Goal: Information Seeking & Learning: Find contact information

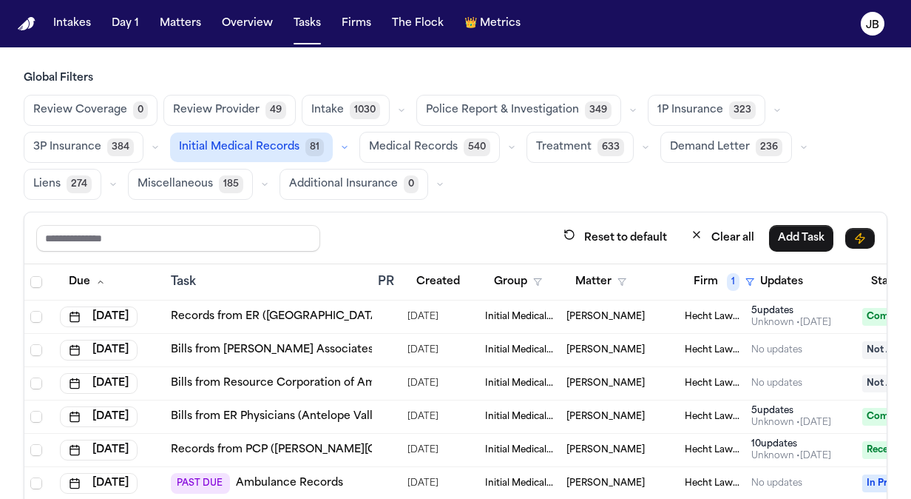
scroll to position [0, 195]
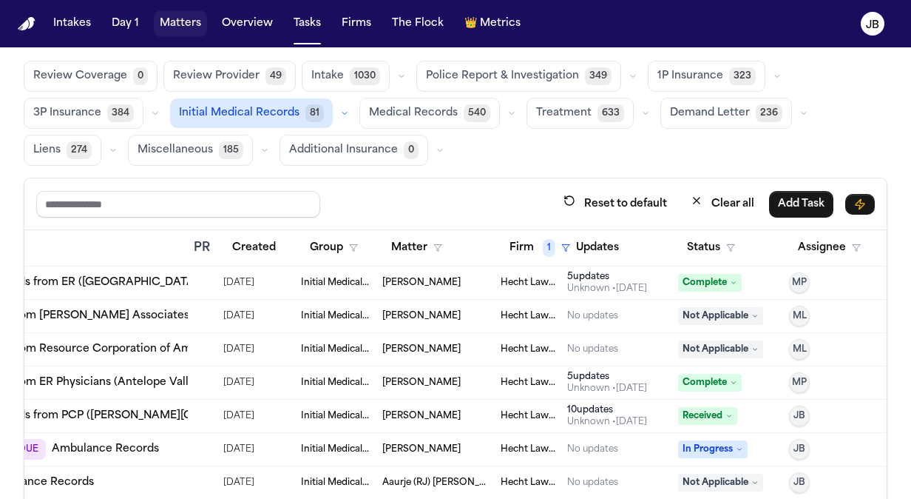
click at [186, 33] on button "Matters" at bounding box center [180, 23] width 53 height 27
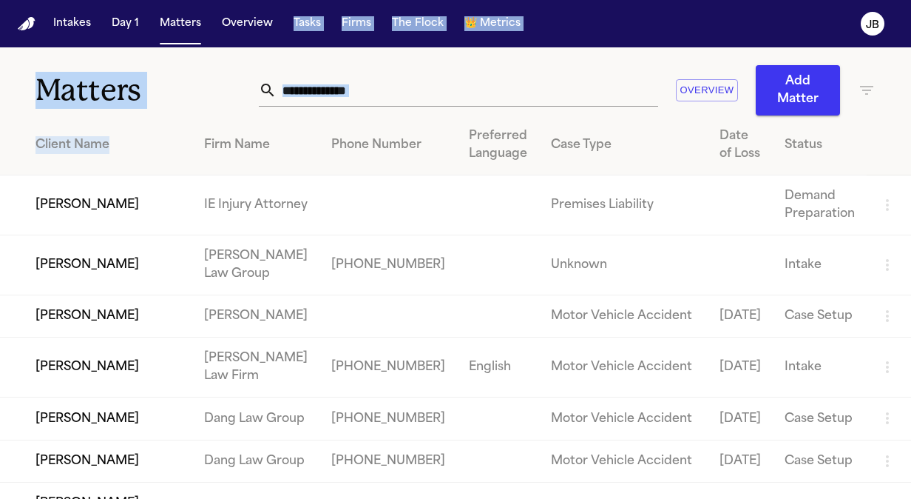
drag, startPoint x: 142, startPoint y: 84, endPoint x: 273, endPoint y: 77, distance: 131.2
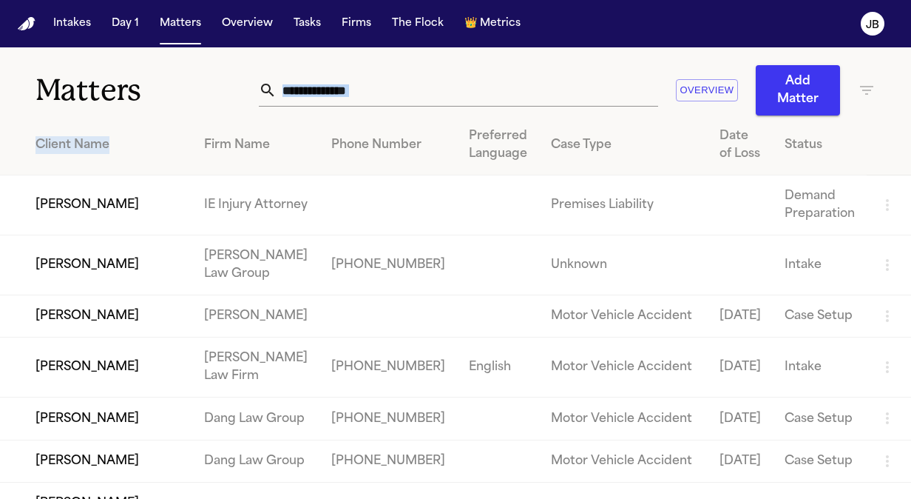
click at [422, 90] on input "text" at bounding box center [468, 90] width 382 height 33
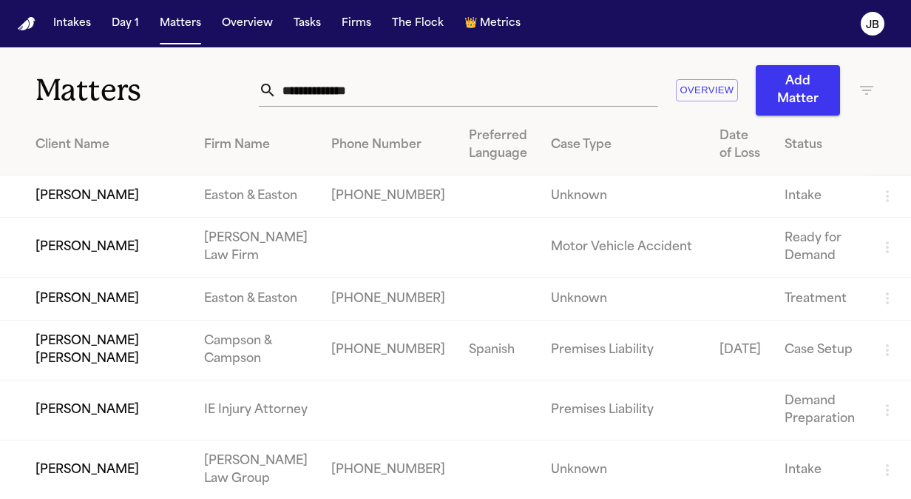
click at [398, 85] on input "text" at bounding box center [468, 90] width 382 height 33
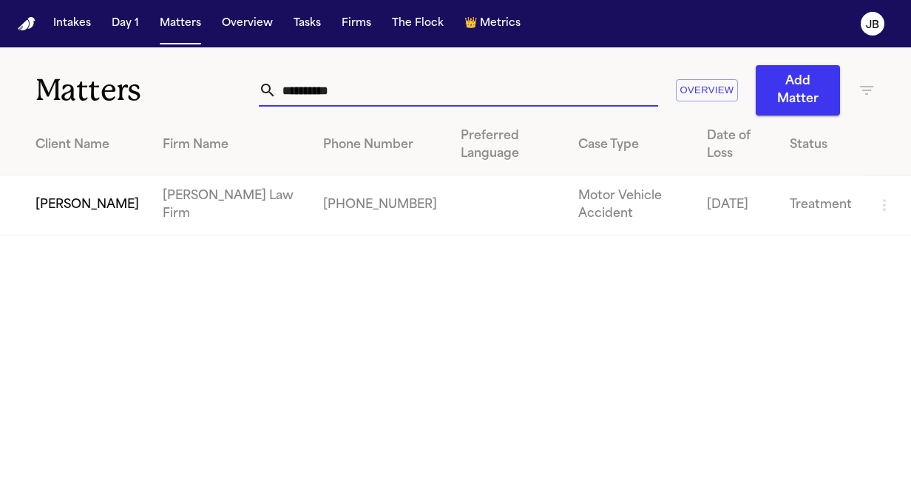
type input "**********"
click at [46, 209] on td "[PERSON_NAME]" at bounding box center [75, 205] width 151 height 60
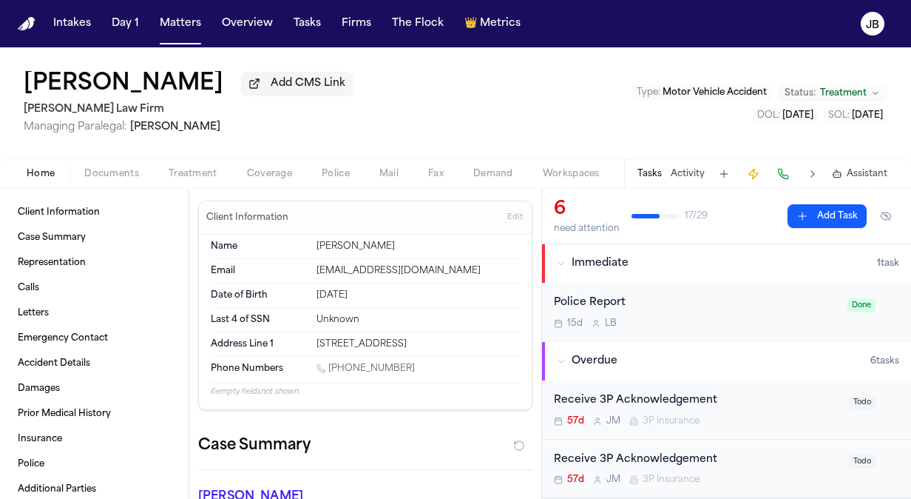
click at [263, 169] on span "Coverage" at bounding box center [269, 174] width 45 height 12
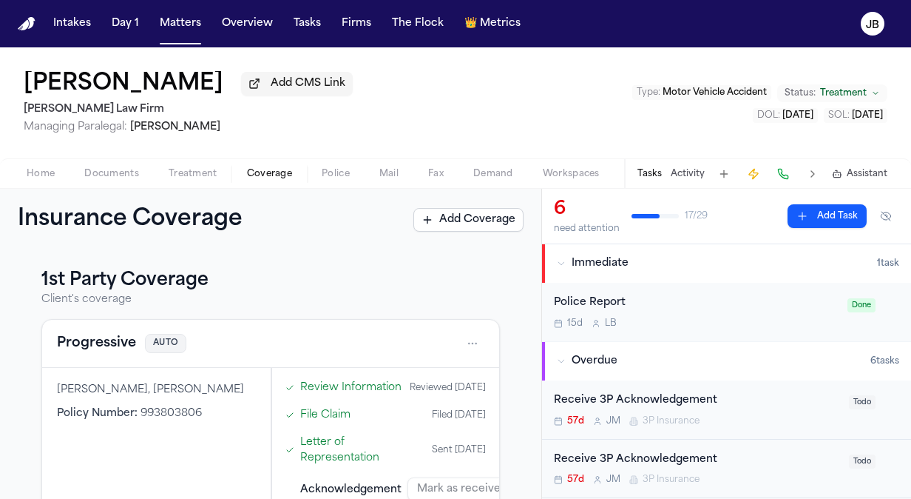
click at [684, 166] on div "Tasks Activity Assistant" at bounding box center [761, 173] width 275 height 29
click at [684, 171] on button "Activity" at bounding box center [688, 174] width 34 height 12
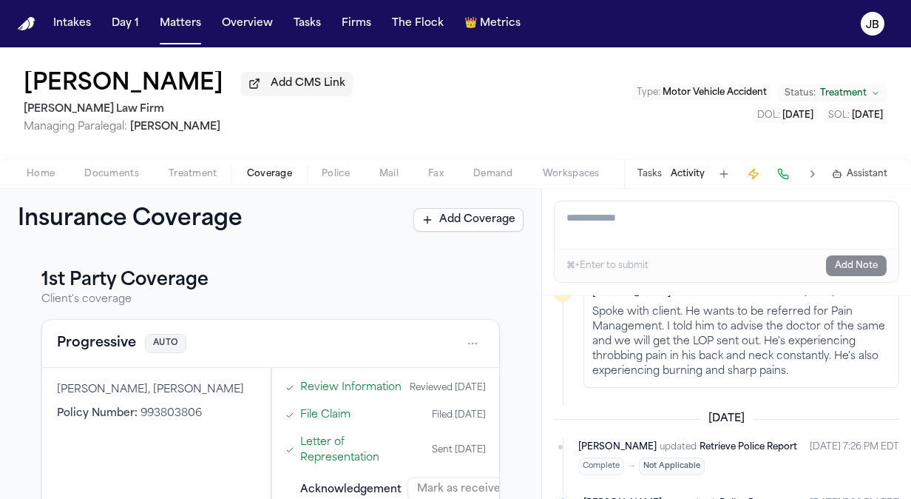
scroll to position [94, 0]
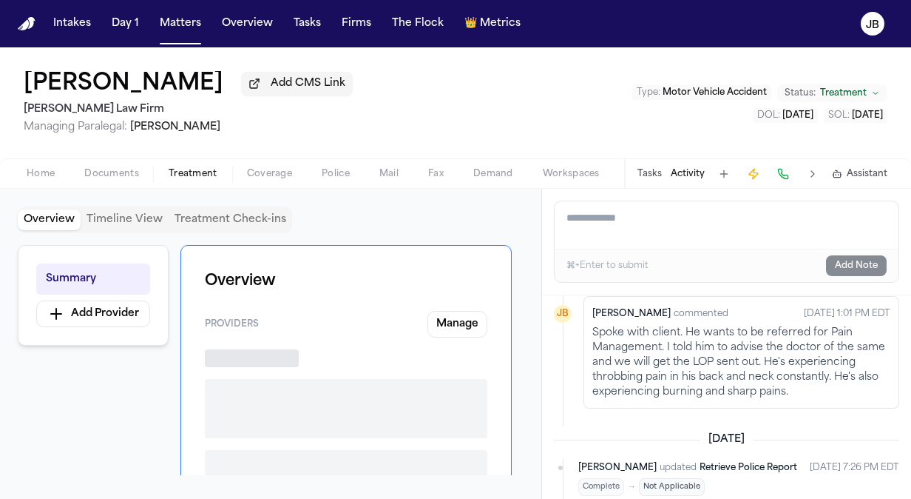
click at [198, 182] on span "button" at bounding box center [193, 181] width 67 height 1
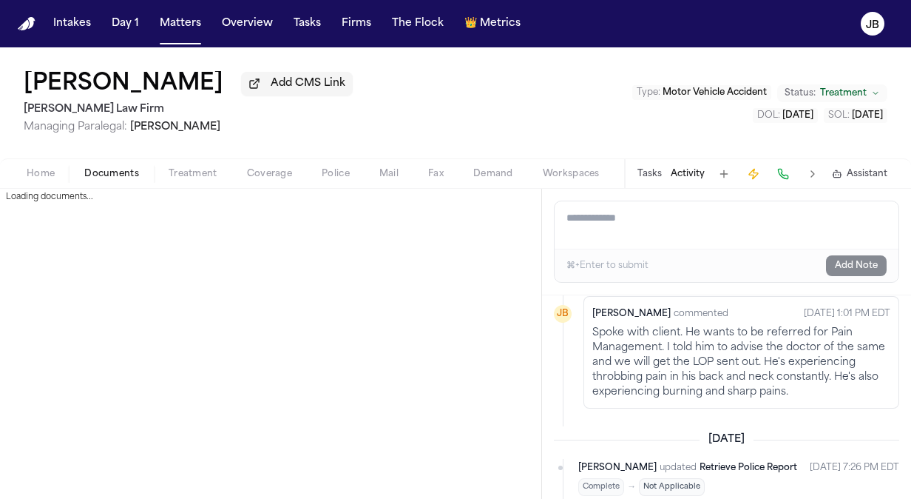
click at [112, 165] on button "Documents" at bounding box center [112, 174] width 84 height 18
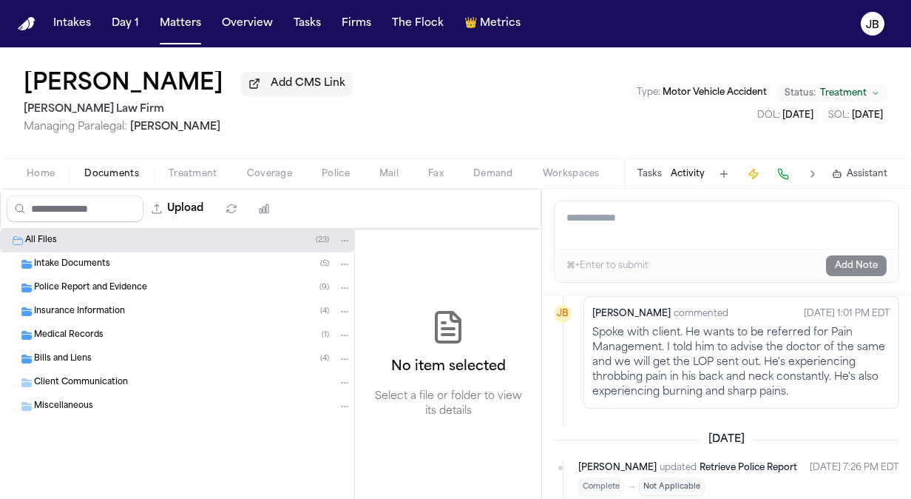
click at [126, 360] on div "Bills and Liens ( 4 )" at bounding box center [192, 358] width 317 height 13
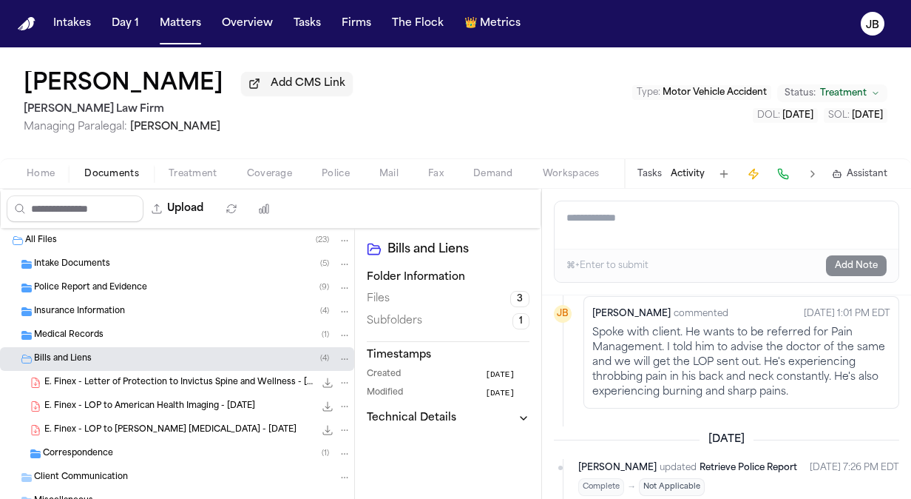
click at [155, 431] on span "E. Finex - LOP to [PERSON_NAME] [MEDICAL_DATA] - [DATE]" at bounding box center [170, 430] width 252 height 13
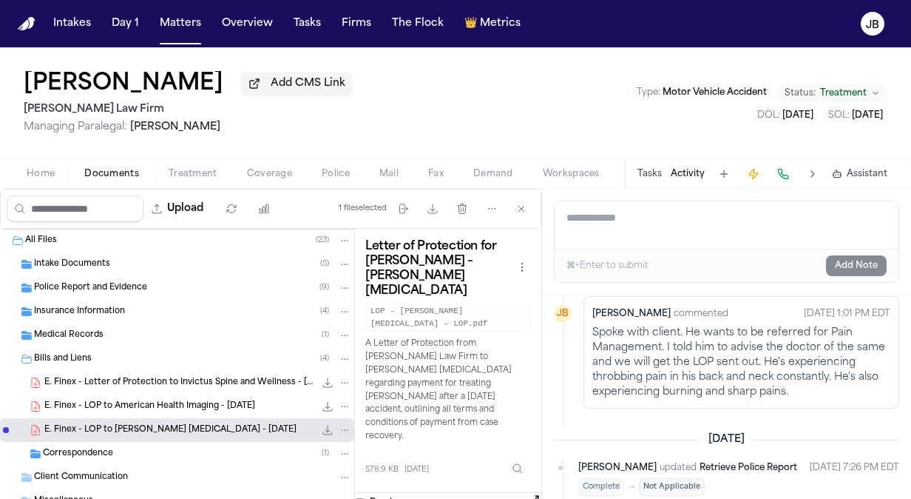
click at [536, 493] on button "Open preview" at bounding box center [534, 500] width 15 height 15
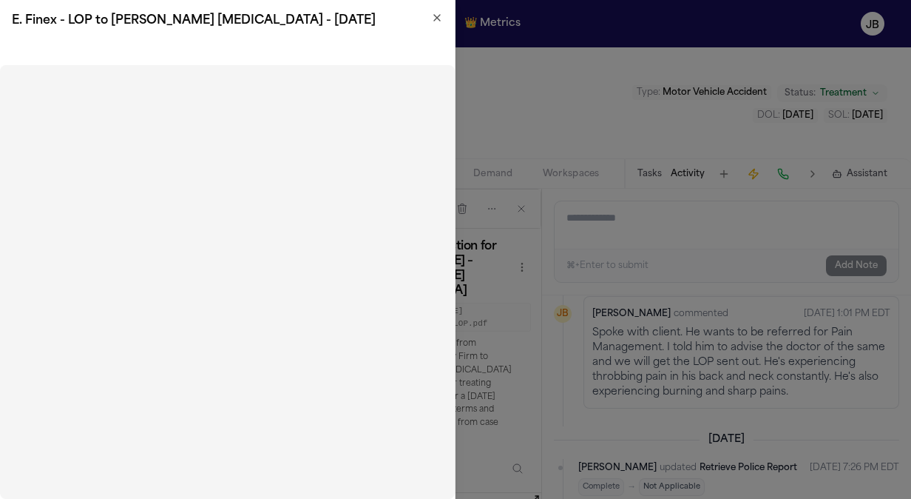
click at [436, 15] on icon "button" at bounding box center [437, 18] width 12 height 12
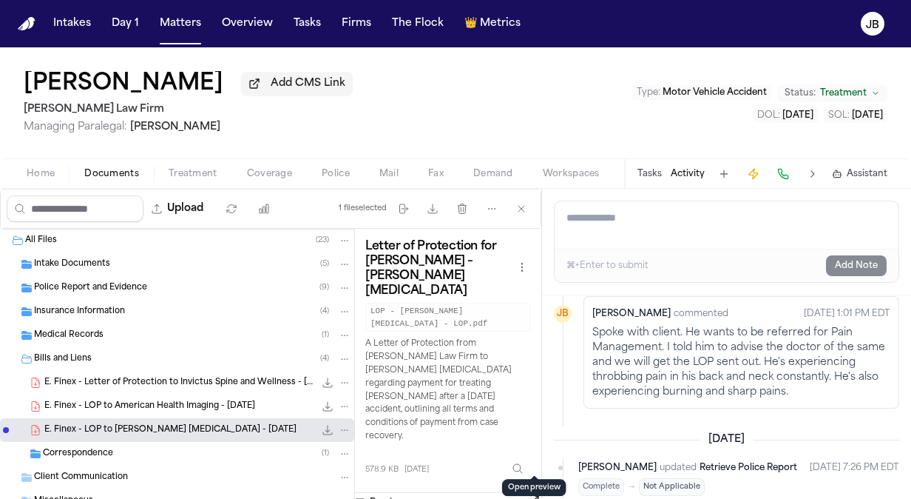
click at [534, 493] on button "Open preview" at bounding box center [534, 500] width 15 height 15
click at [672, 210] on textarea "Add a note to this matter" at bounding box center [727, 224] width 344 height 47
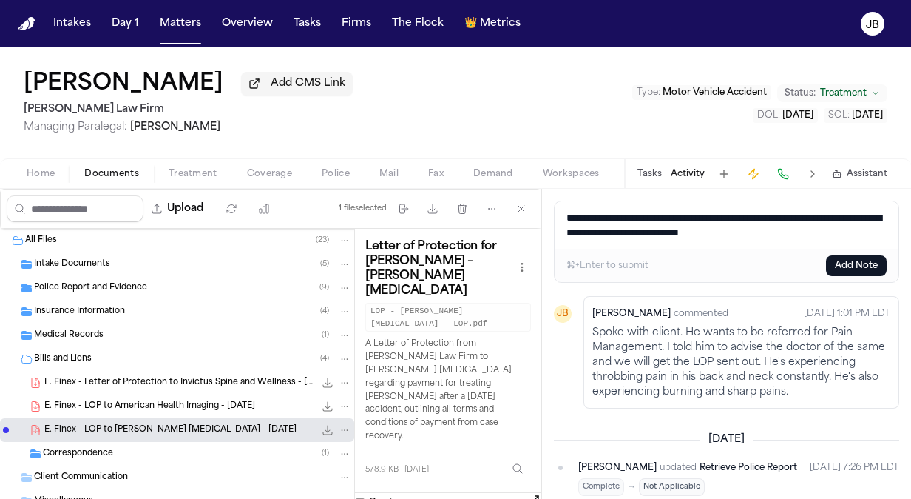
click at [760, 234] on textarea "**********" at bounding box center [727, 224] width 345 height 47
click at [846, 232] on textarea "**********" at bounding box center [727, 224] width 345 height 47
click at [716, 233] on textarea "**********" at bounding box center [727, 224] width 345 height 47
click at [712, 231] on textarea "**********" at bounding box center [727, 224] width 345 height 47
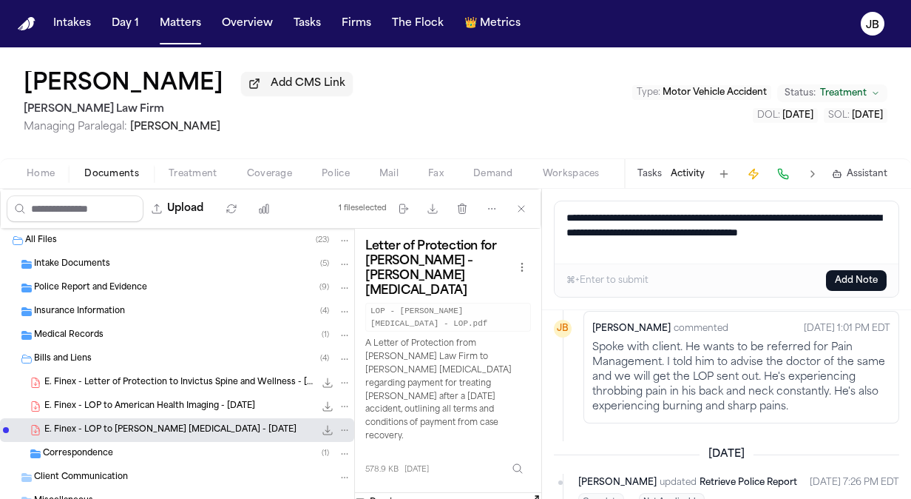
click at [678, 244] on textarea "**********" at bounding box center [727, 232] width 345 height 62
click at [689, 246] on textarea "**********" at bounding box center [727, 232] width 345 height 62
type textarea "**********"
drag, startPoint x: 852, startPoint y: 280, endPoint x: 671, endPoint y: 249, distance: 183.8
click at [671, 249] on div "**********" at bounding box center [726, 248] width 345 height 97
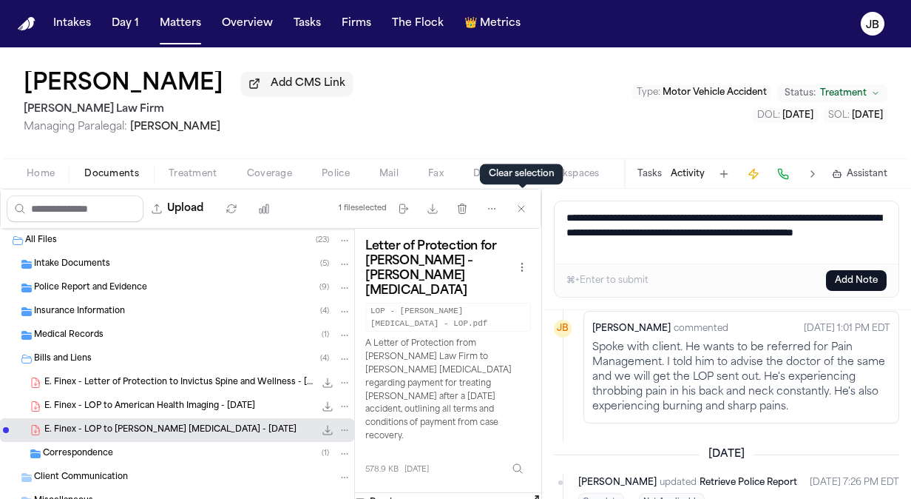
drag, startPoint x: 671, startPoint y: 249, endPoint x: 512, endPoint y: 194, distance: 168.5
click at [512, 194] on div "Upload 1 file selected Move files Download files Delete files More actions Clea…" at bounding box center [455, 344] width 911 height 310
click at [874, 280] on button "Add Note" at bounding box center [856, 280] width 61 height 21
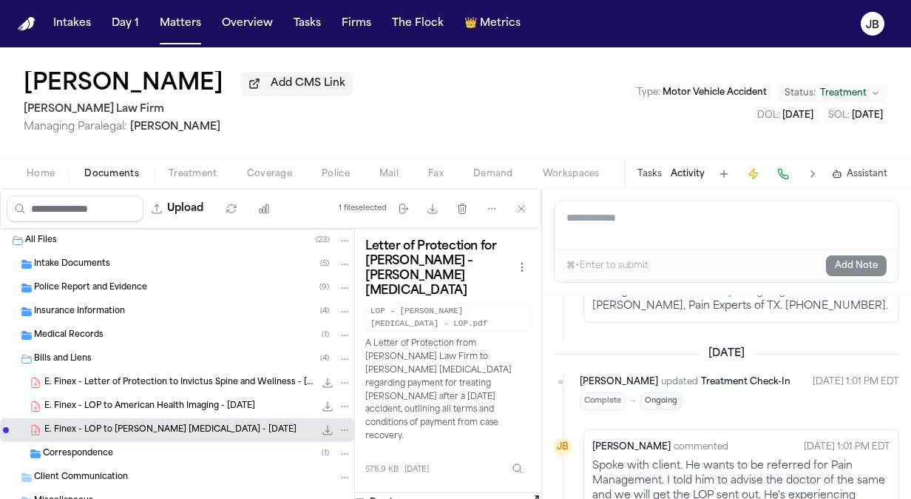
scroll to position [8, 0]
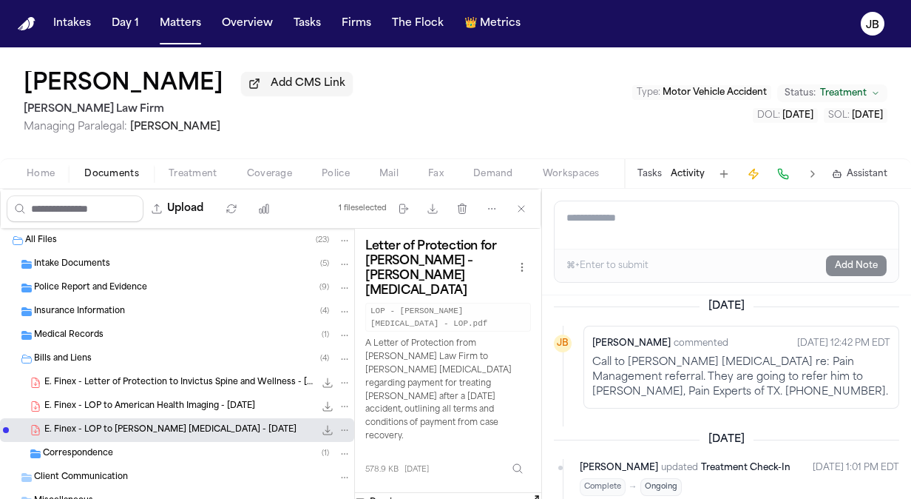
click at [751, 394] on p "Call to [PERSON_NAME] [MEDICAL_DATA] re: Pain Management referral. They are goi…" at bounding box center [742, 377] width 298 height 44
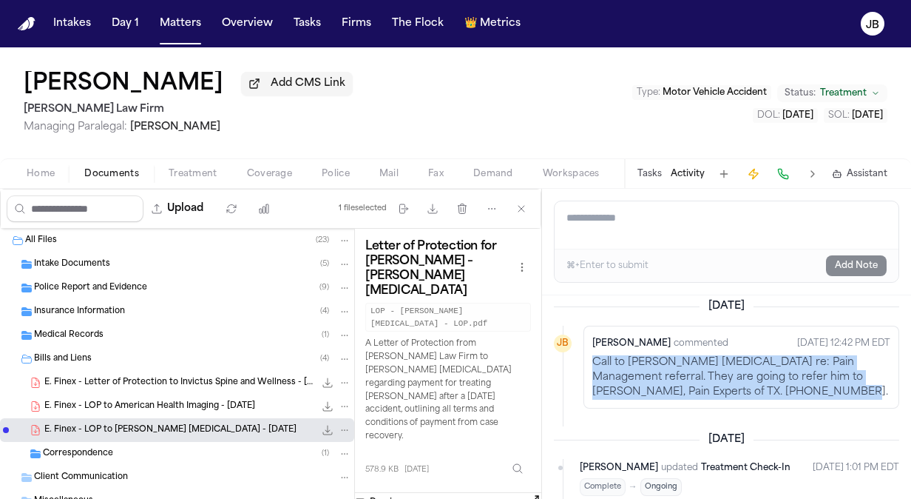
drag, startPoint x: 759, startPoint y: 392, endPoint x: 584, endPoint y: 361, distance: 177.3
click at [584, 361] on div "[PERSON_NAME] commented [DATE] 12:42 PM EDT Call to [PERSON_NAME] [MEDICAL_DATA…" at bounding box center [742, 367] width 316 height 83
copy p "Call to [PERSON_NAME] [MEDICAL_DATA] re: Pain Management referral. They are goi…"
click at [829, 398] on div "[PERSON_NAME] commented [DATE] 12:42 PM EDT Call to [PERSON_NAME] [MEDICAL_DATA…" at bounding box center [742, 367] width 316 height 83
drag, startPoint x: 808, startPoint y: 392, endPoint x: 593, endPoint y: 360, distance: 217.7
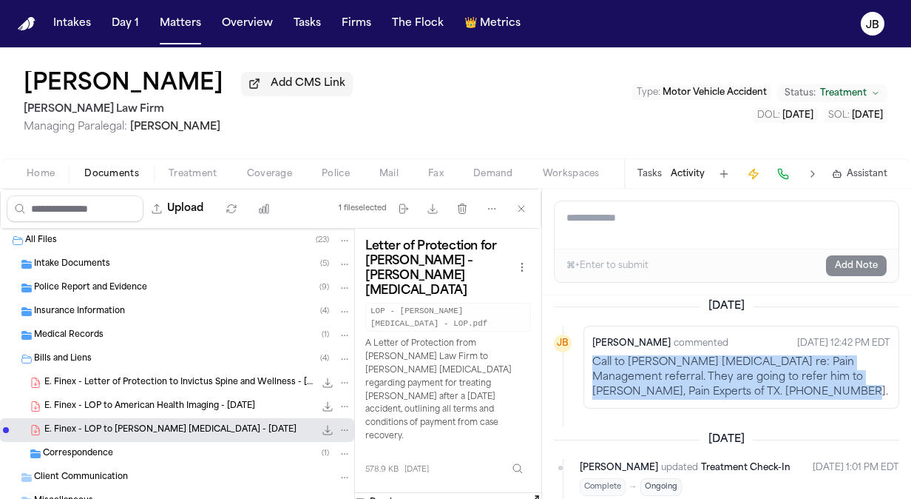
click at [593, 360] on p "Call to [PERSON_NAME] [MEDICAL_DATA] re: Pain Management referral. They are goi…" at bounding box center [742, 377] width 298 height 44
copy p "Call to [PERSON_NAME] [MEDICAL_DATA] re: Pain Management referral. They are goi…"
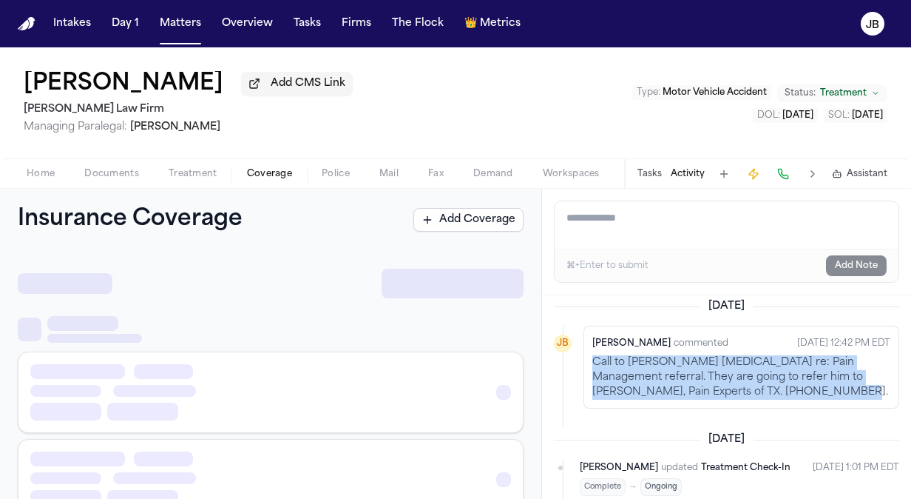
click at [263, 171] on span "Coverage" at bounding box center [269, 174] width 45 height 12
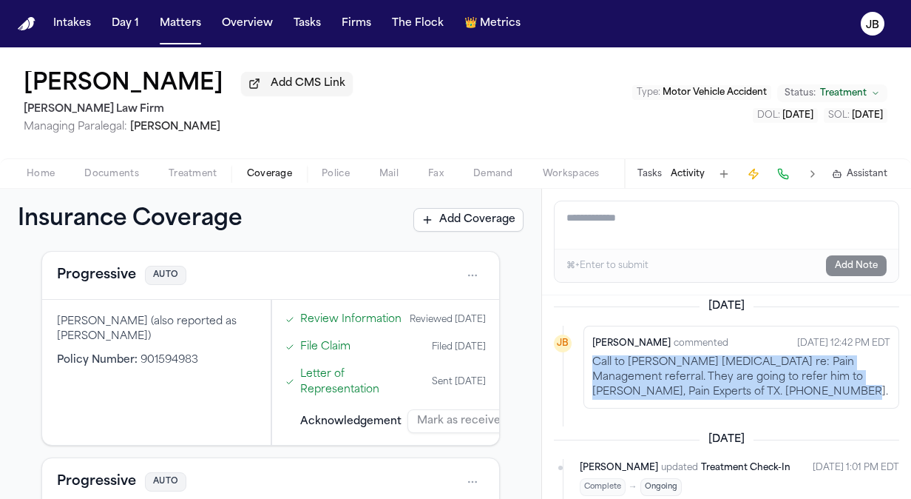
scroll to position [479, 0]
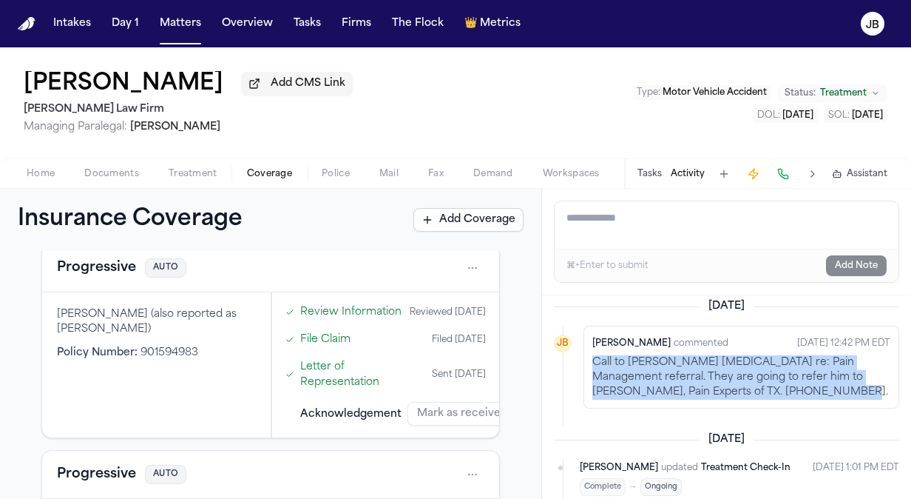
click at [460, 276] on html "Intakes Day 1 Matters Overview Tasks Firms The Flock 👑 Metrics [PERSON_NAME] Ad…" at bounding box center [455, 249] width 911 height 499
click at [405, 323] on div "View coverage details" at bounding box center [414, 319] width 111 height 38
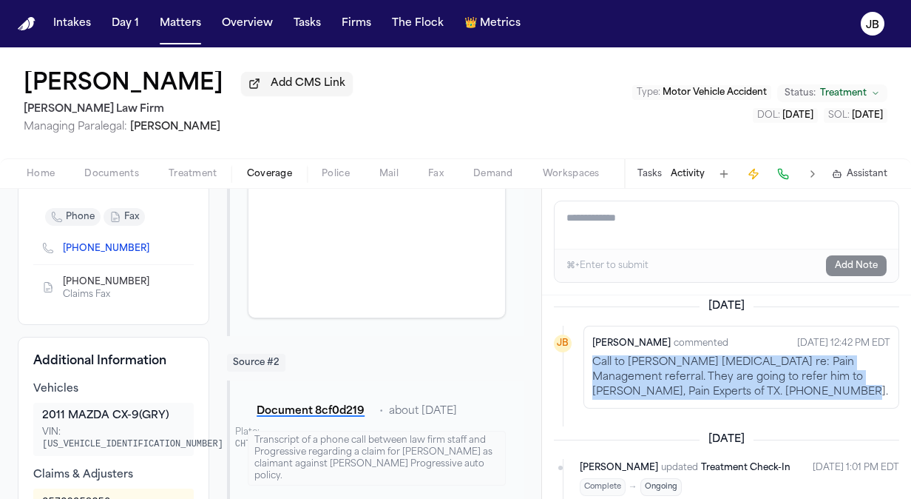
scroll to position [304, 0]
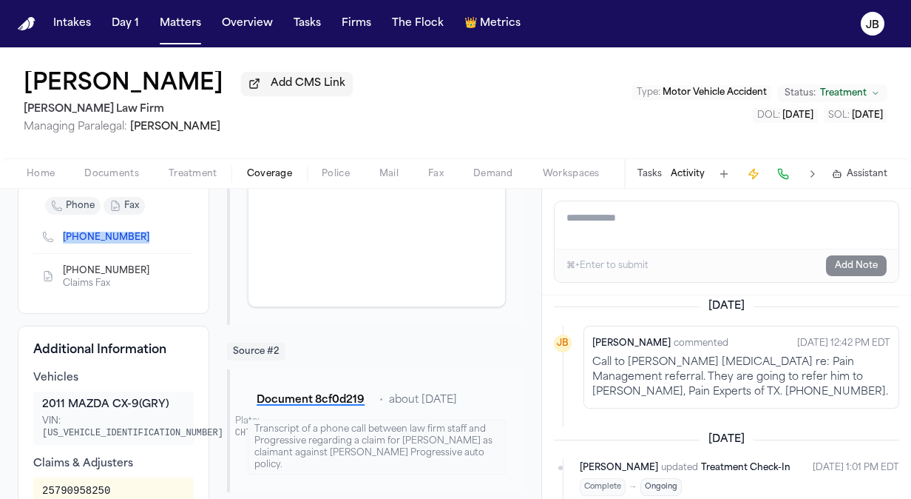
drag, startPoint x: 53, startPoint y: 240, endPoint x: 130, endPoint y: 260, distance: 79.7
click at [130, 253] on div "[PHONE_NUMBER]" at bounding box center [113, 236] width 161 height 33
copy link "[PHONE_NUMBER]"
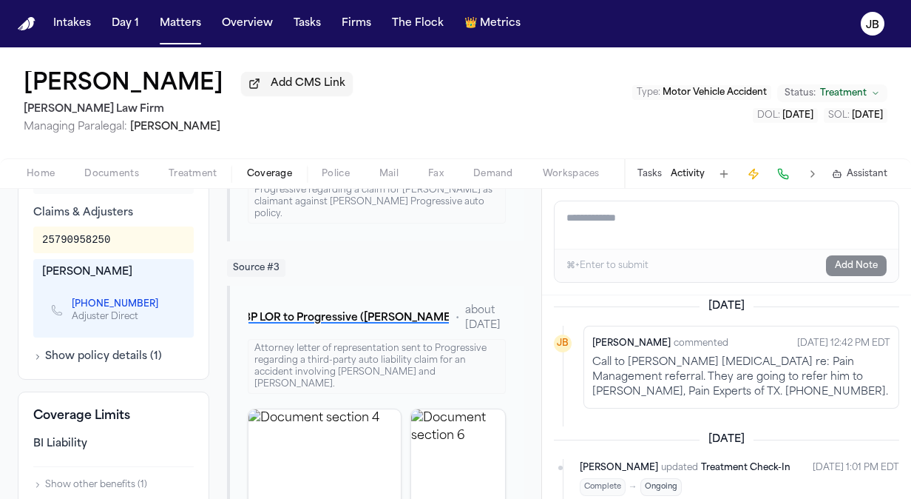
scroll to position [557, 0]
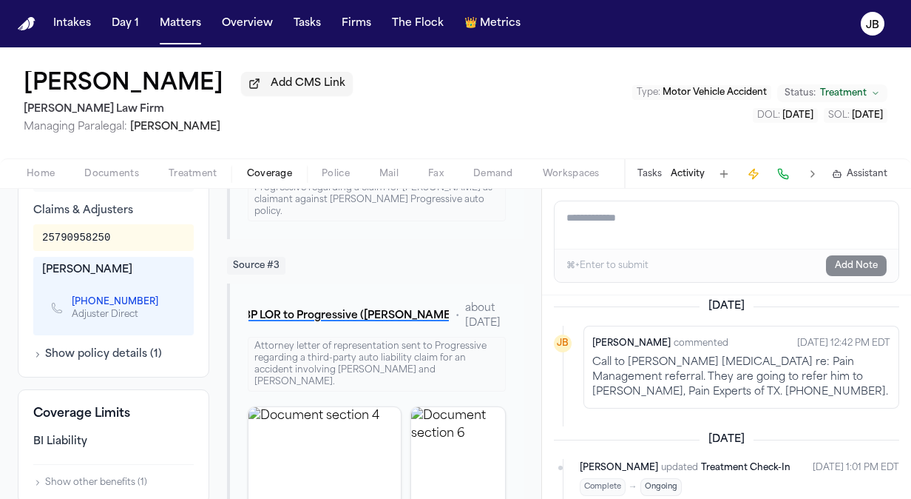
click at [644, 240] on textarea "Add a note to this matter" at bounding box center [727, 224] width 345 height 47
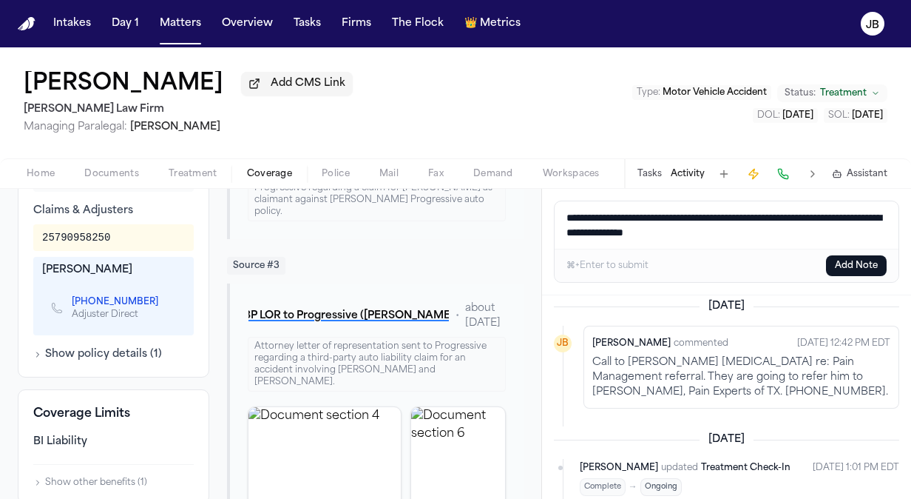
drag, startPoint x: 762, startPoint y: 232, endPoint x: 515, endPoint y: 196, distance: 249.6
click at [515, 196] on div "Back to List Progressive AUTO 901594983 ● Approved Reset to Pending Progressive…" at bounding box center [455, 344] width 911 height 310
type textarea "**********"
click at [860, 260] on button "Add Note" at bounding box center [856, 265] width 61 height 21
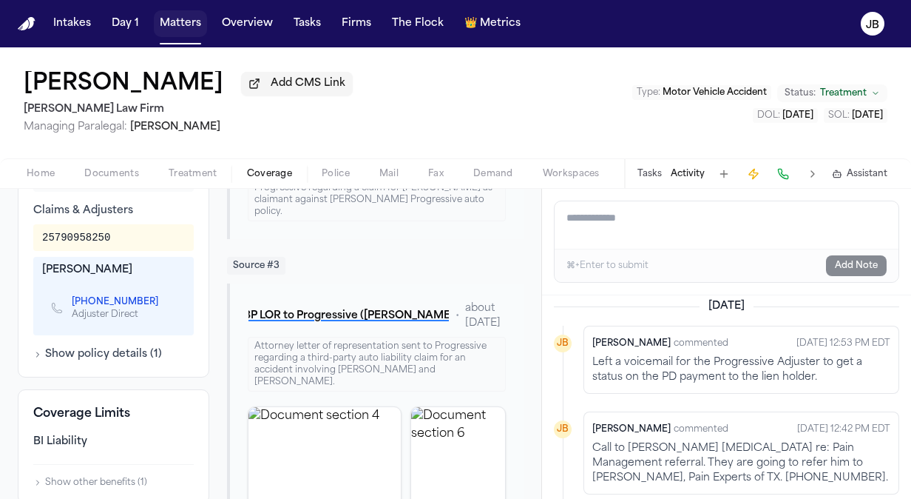
click at [160, 18] on button "Matters" at bounding box center [180, 23] width 53 height 27
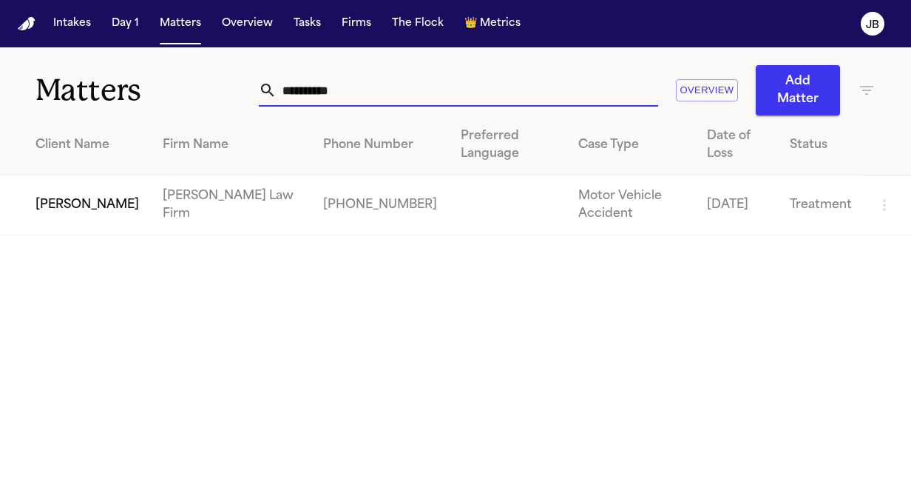
drag, startPoint x: 420, startPoint y: 103, endPoint x: 191, endPoint y: 118, distance: 229.8
click at [191, 118] on div "**********" at bounding box center [455, 141] width 911 height 188
type input "**********"
click at [35, 216] on td "[PERSON_NAME]" at bounding box center [75, 205] width 151 height 60
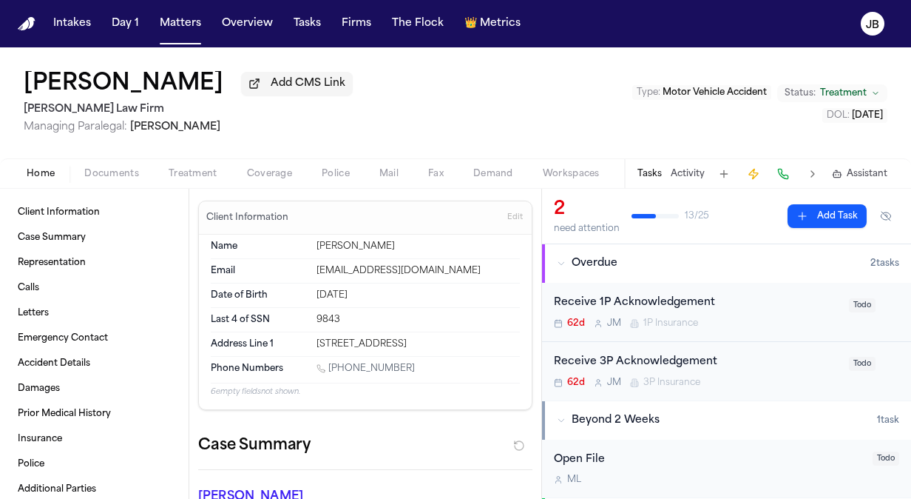
click at [695, 176] on button "Activity" at bounding box center [688, 174] width 34 height 12
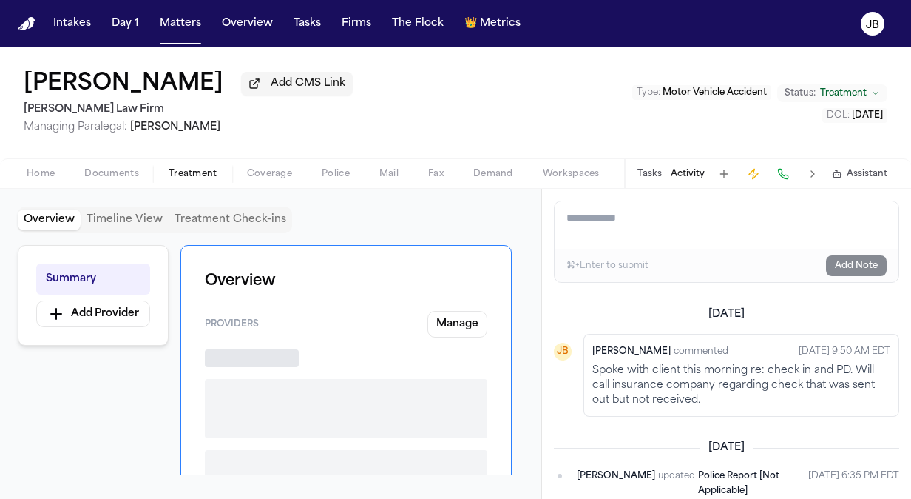
click at [195, 165] on button "Treatment" at bounding box center [193, 174] width 78 height 18
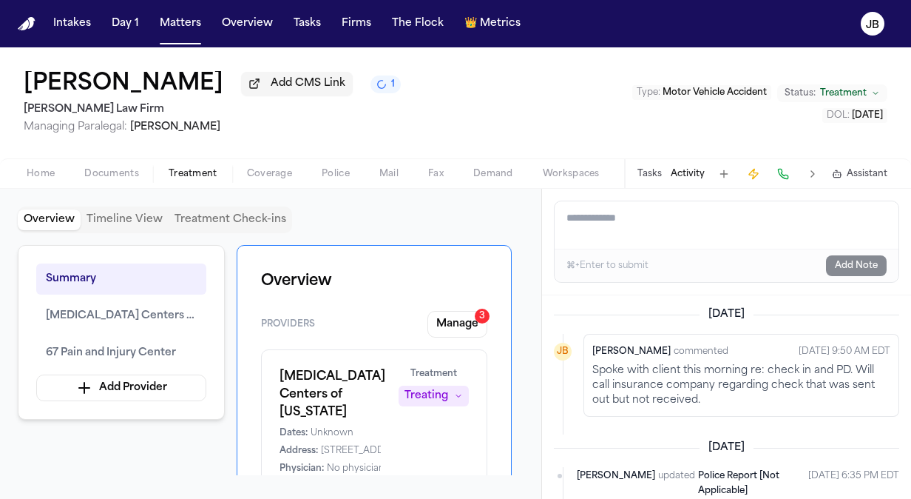
click at [259, 176] on span "Coverage" at bounding box center [269, 174] width 45 height 12
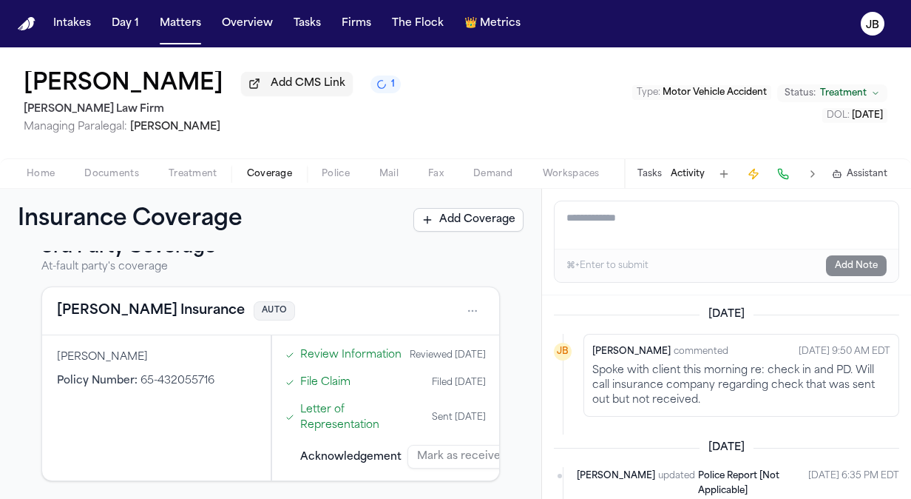
scroll to position [465, 0]
click at [457, 296] on html "Intakes Day 1 Matters Overview Tasks Firms The Flock 👑 Metrics [PERSON_NAME] Ad…" at bounding box center [455, 249] width 911 height 499
click at [423, 328] on div "View coverage details" at bounding box center [414, 333] width 111 height 38
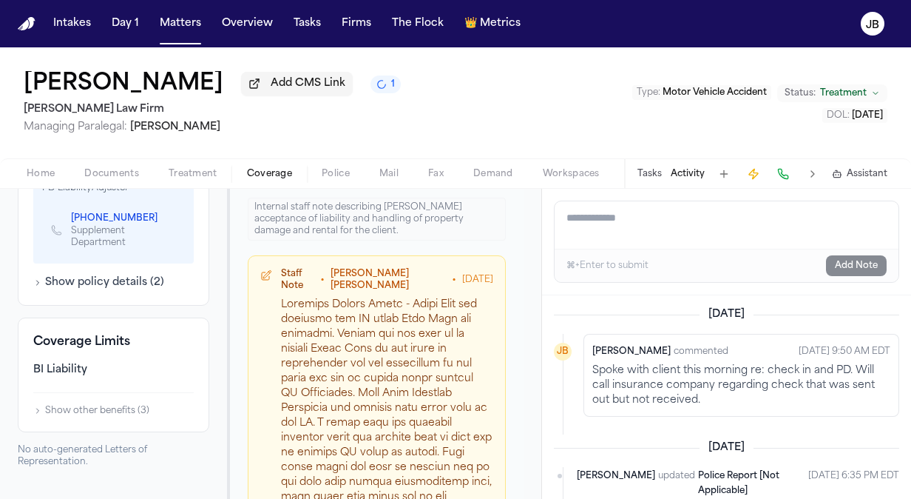
scroll to position [738, 0]
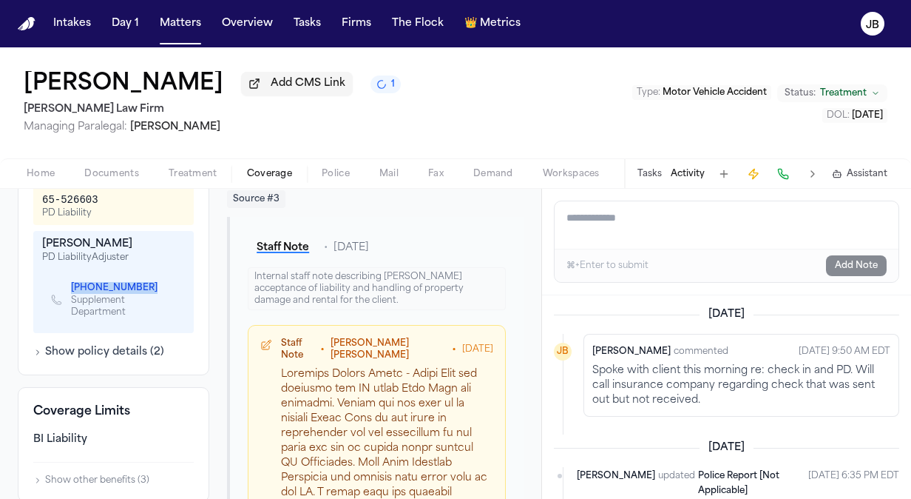
drag, startPoint x: 61, startPoint y: 297, endPoint x: 133, endPoint y: 307, distance: 73.2
click at [133, 307] on div "[PHONE_NUMBER] Supplement Department" at bounding box center [113, 299] width 125 height 37
copy link "[PHONE_NUMBER]"
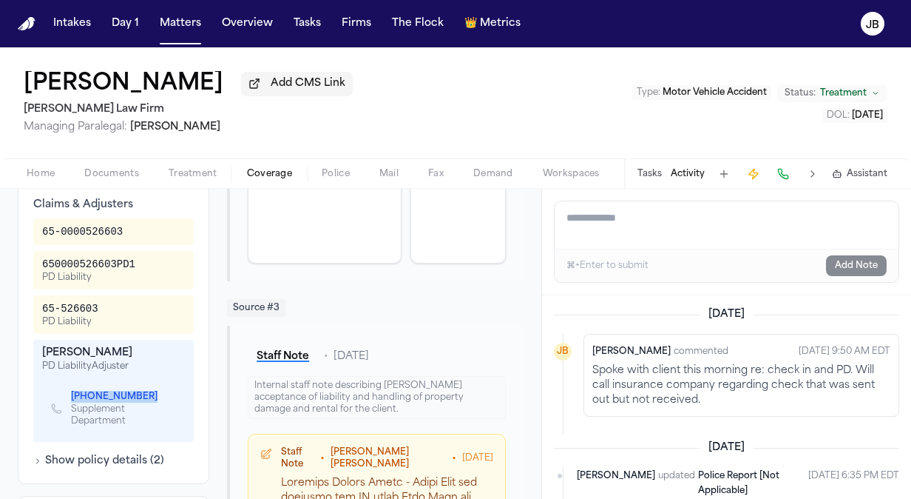
scroll to position [644, 0]
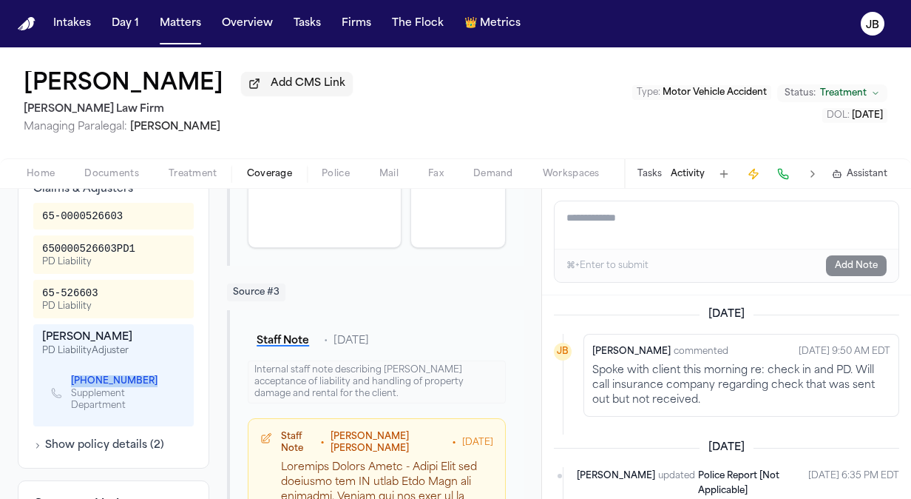
click at [101, 175] on span "Documents" at bounding box center [111, 174] width 55 height 12
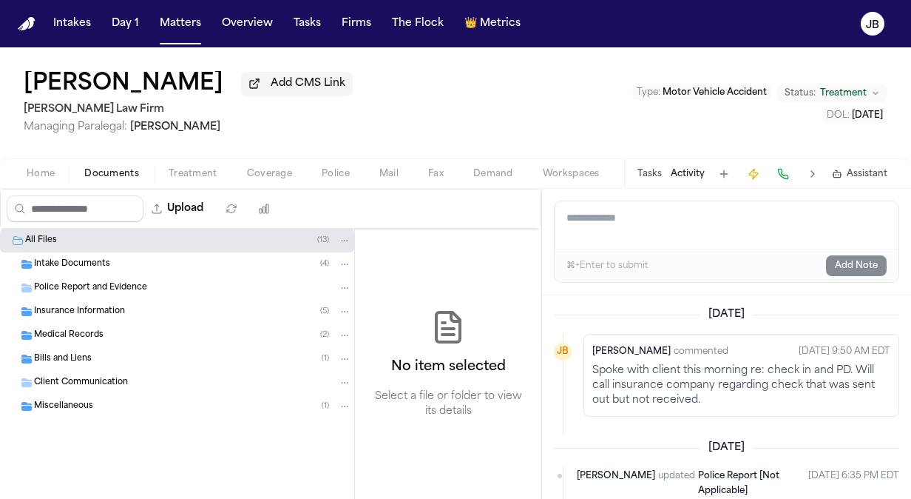
click at [92, 263] on span "Intake Documents" at bounding box center [72, 264] width 76 height 13
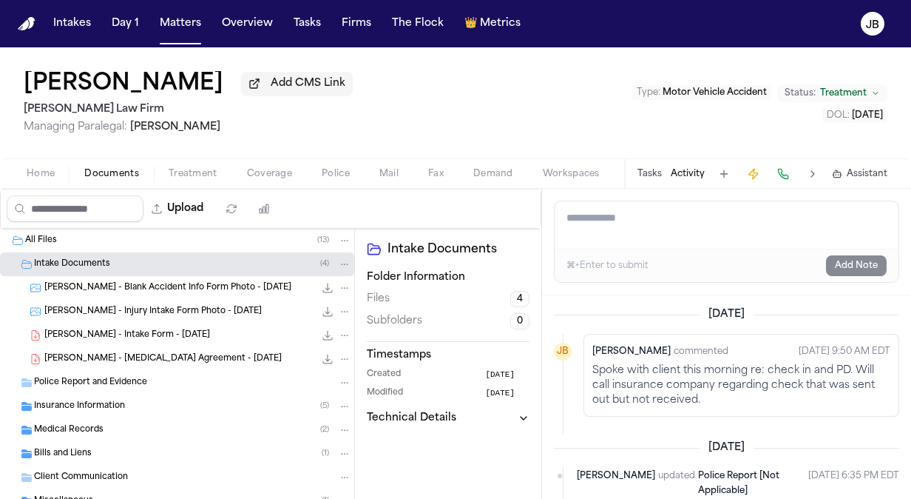
click at [135, 336] on span "[PERSON_NAME] - Intake Form - [DATE]" at bounding box center [127, 335] width 166 height 13
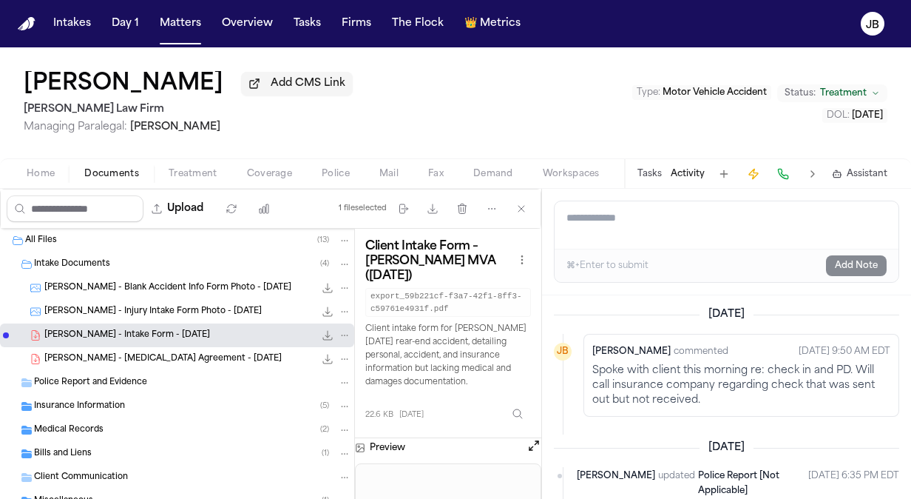
click at [533, 438] on button "Open preview" at bounding box center [534, 445] width 15 height 15
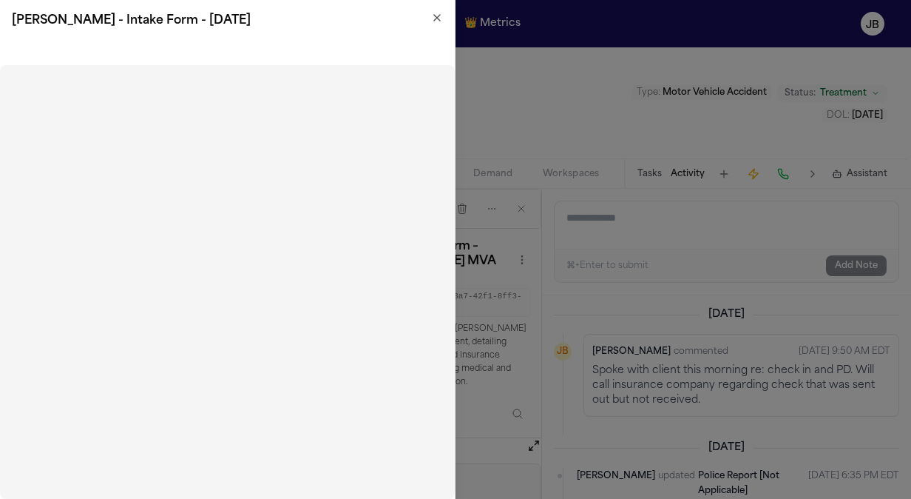
click at [436, 16] on icon "button" at bounding box center [437, 18] width 6 height 6
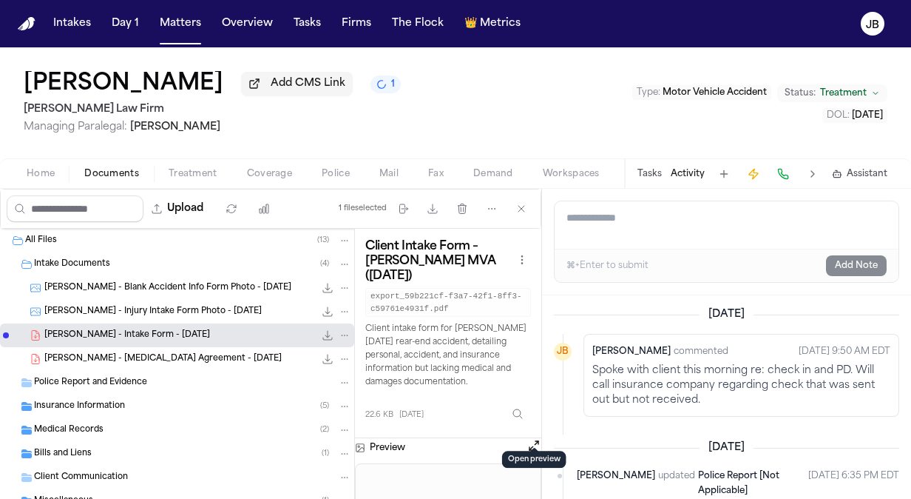
click at [39, 173] on span "Home" at bounding box center [41, 174] width 28 height 12
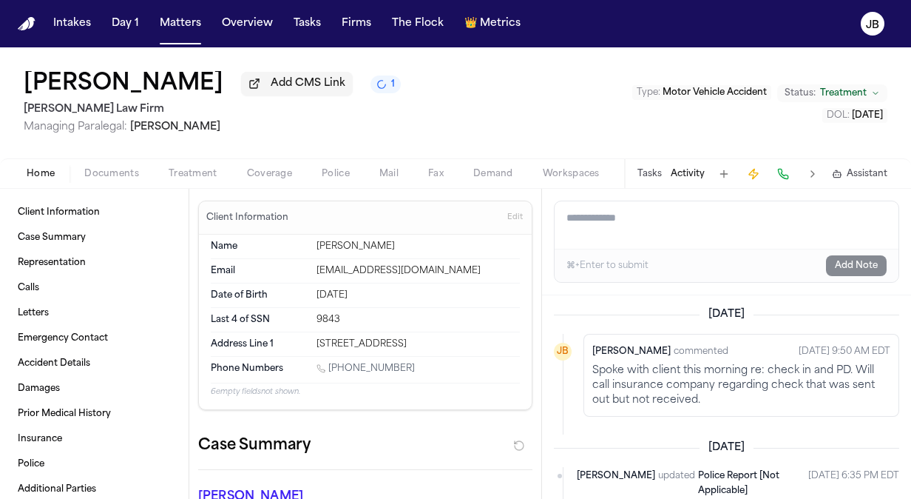
click at [263, 174] on span "Coverage" at bounding box center [269, 174] width 45 height 12
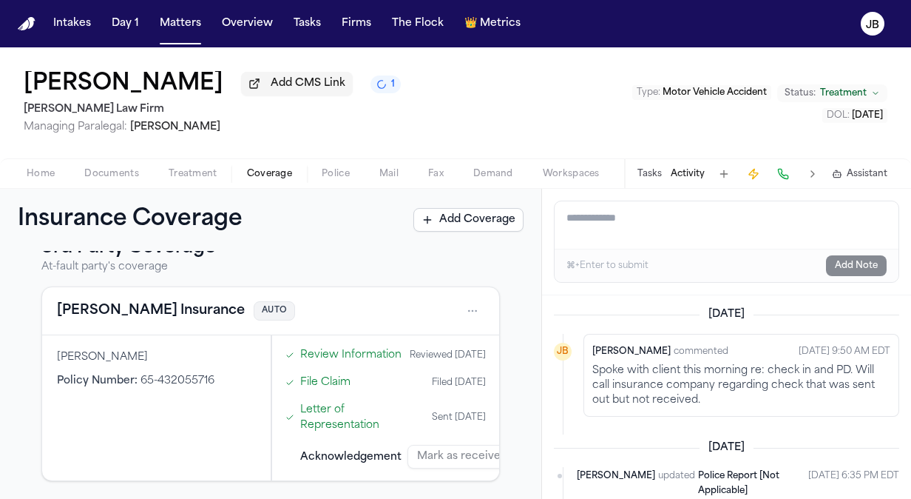
scroll to position [465, 0]
click at [455, 292] on html "Intakes Day 1 Matters Overview Tasks Firms The Flock 👑 Metrics [PERSON_NAME] Ad…" at bounding box center [455, 249] width 911 height 499
click at [434, 330] on div "View coverage details" at bounding box center [414, 333] width 111 height 38
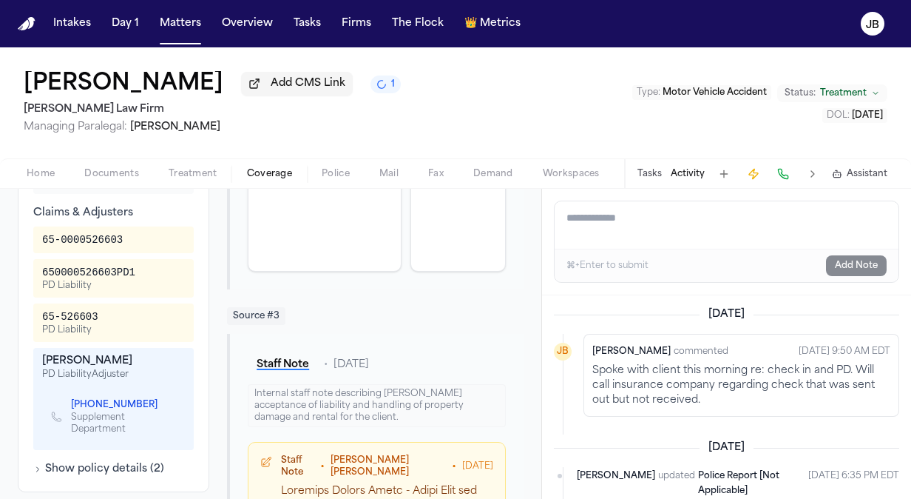
scroll to position [613, 0]
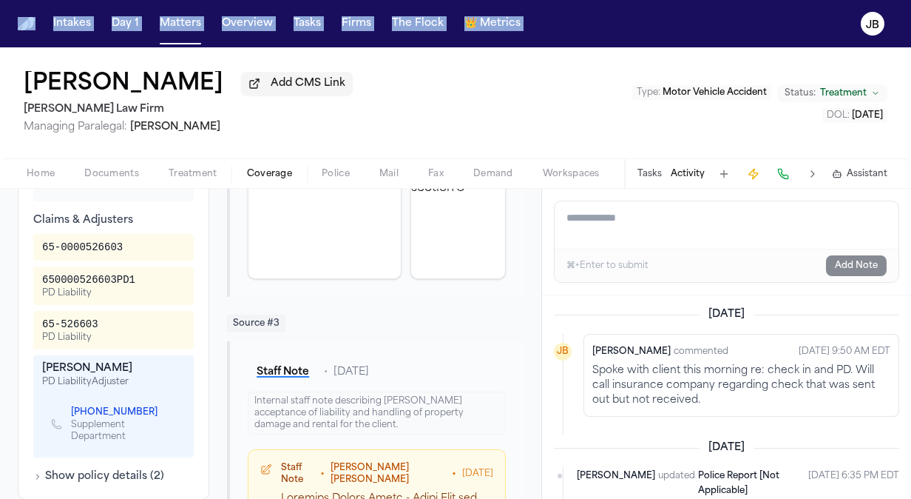
click at [0, 78] on html "Intakes Day 1 Matters Overview Tasks Firms The Flock 👑 Metrics [PERSON_NAME] Ad…" at bounding box center [455, 249] width 911 height 499
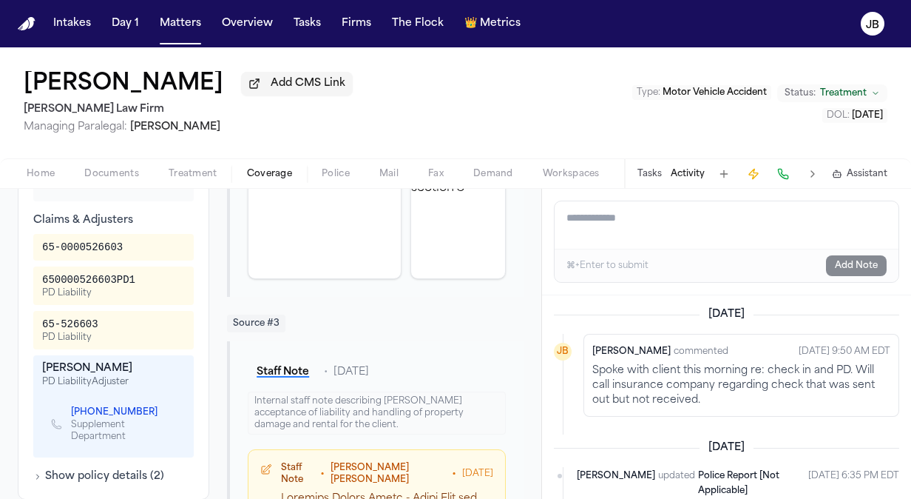
click at [13, 154] on div "[PERSON_NAME] Add CMS Link [PERSON_NAME] Law Firm Managing Paralegal: [PERSON_N…" at bounding box center [455, 102] width 911 height 111
click at [104, 170] on span "Documents" at bounding box center [111, 174] width 55 height 12
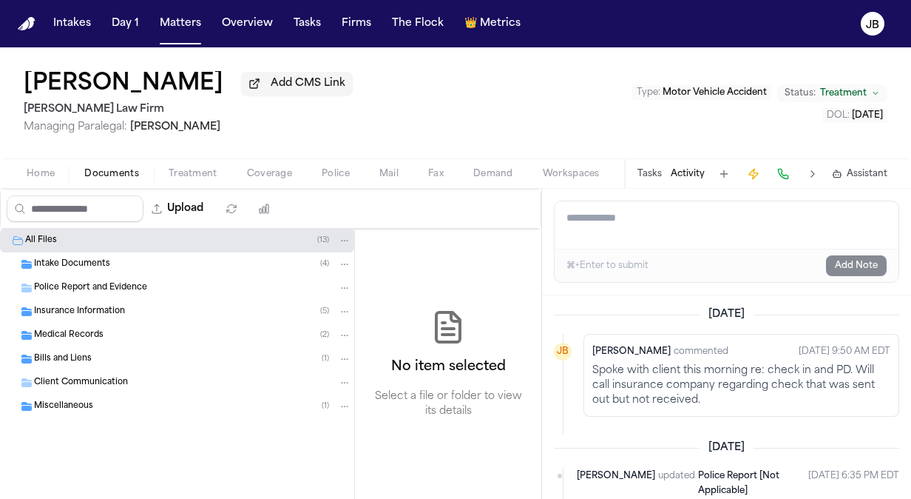
click at [99, 297] on div "Police Report and Evidence" at bounding box center [177, 288] width 354 height 24
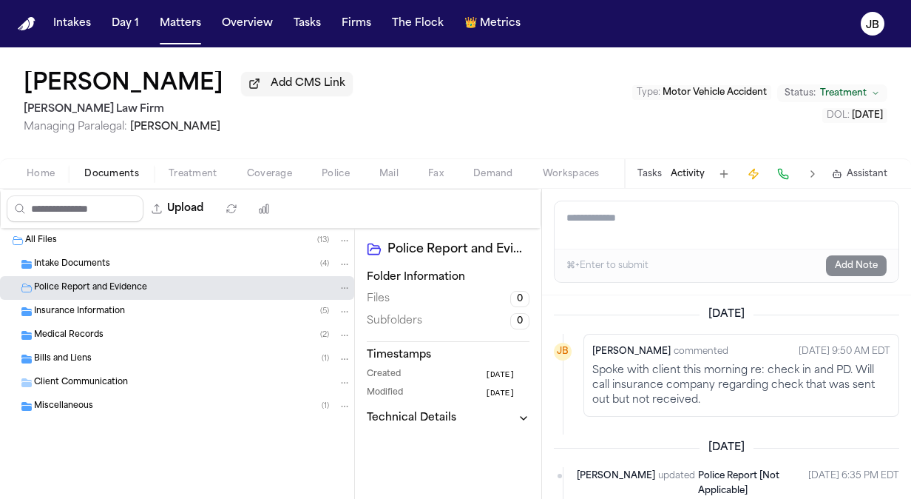
click at [93, 311] on span "Insurance Information" at bounding box center [79, 312] width 91 height 13
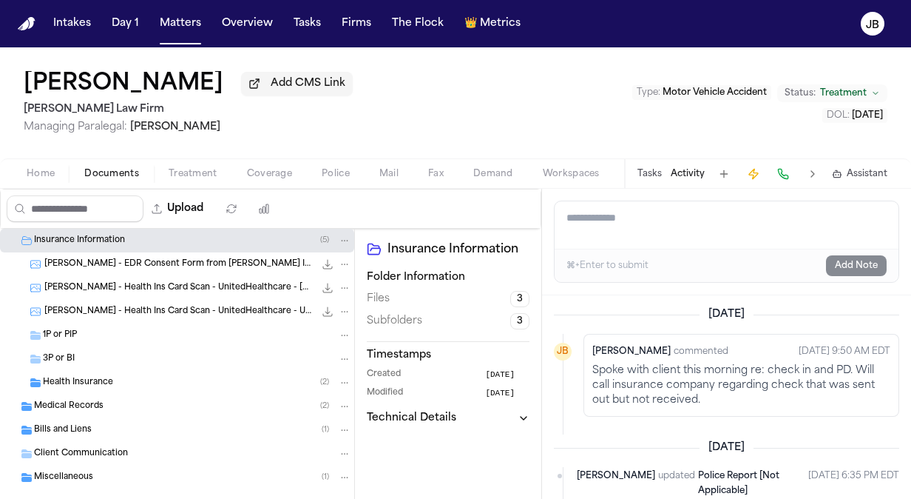
scroll to position [95, 0]
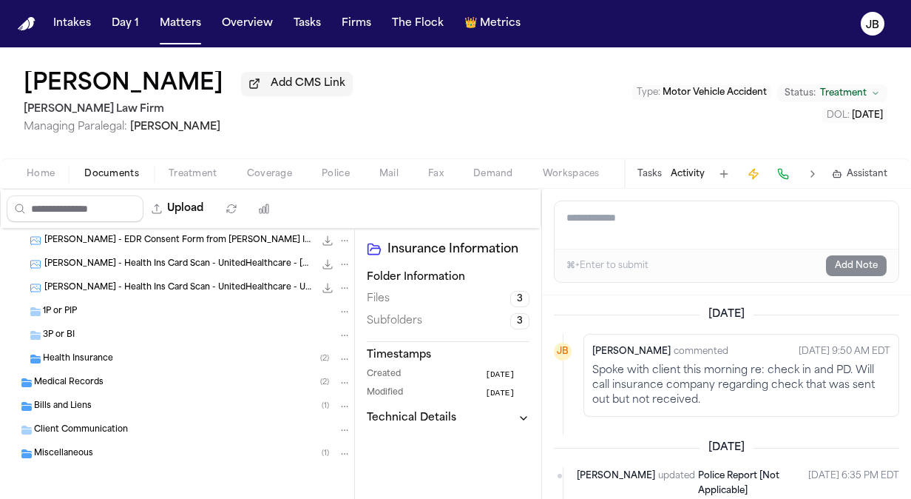
click at [69, 405] on span "Bills and Liens" at bounding box center [63, 406] width 58 height 13
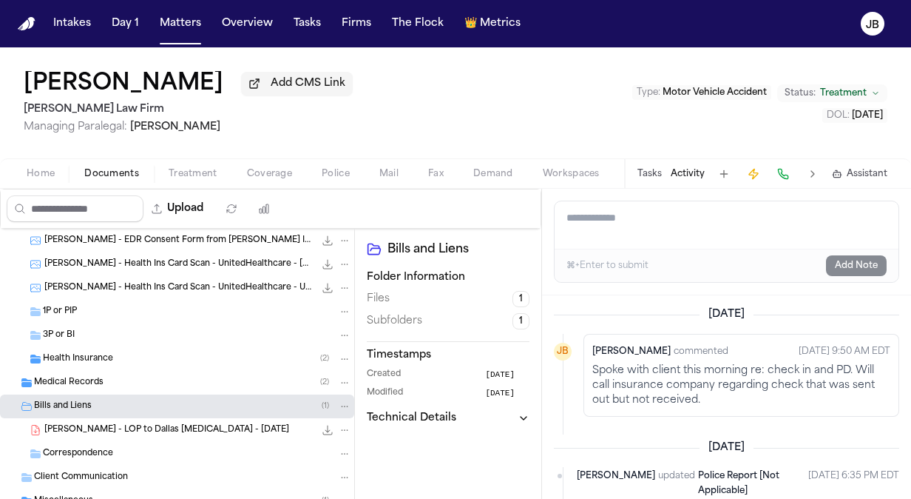
click at [93, 388] on div "Medical Records ( 2 )" at bounding box center [177, 383] width 354 height 24
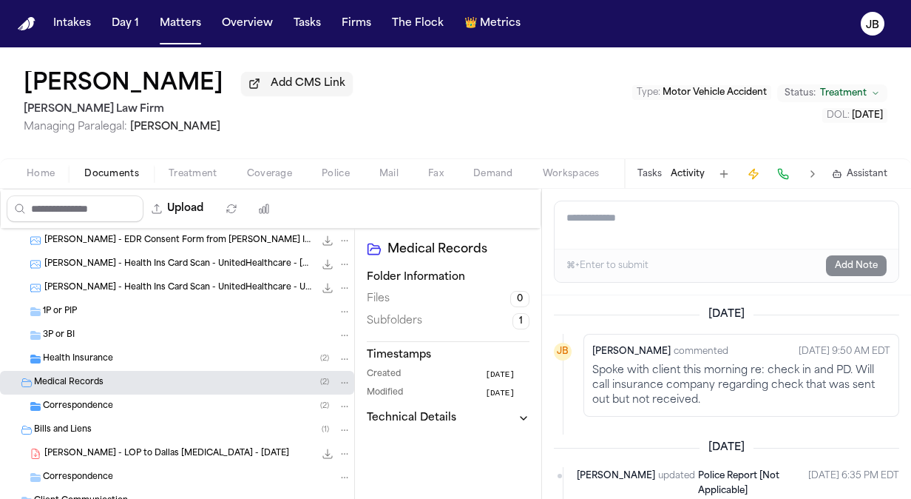
scroll to position [166, 0]
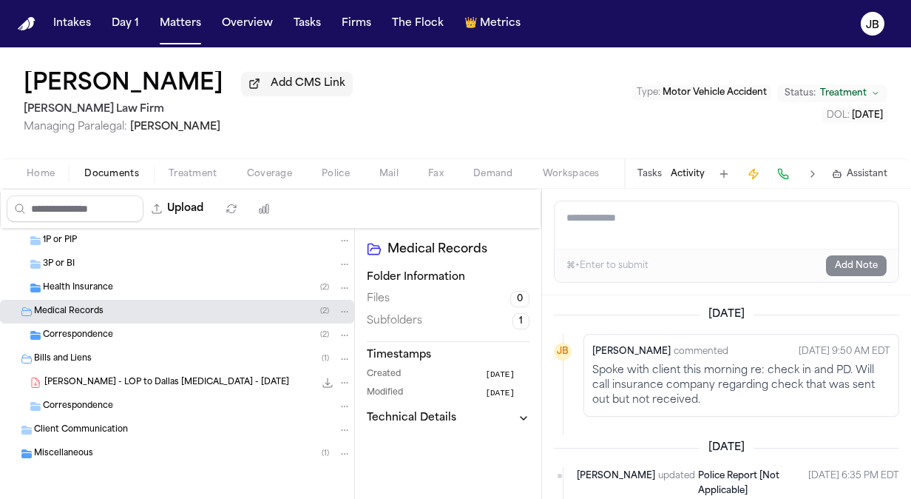
click at [127, 451] on div "Miscellaneous ( 1 )" at bounding box center [192, 453] width 317 height 13
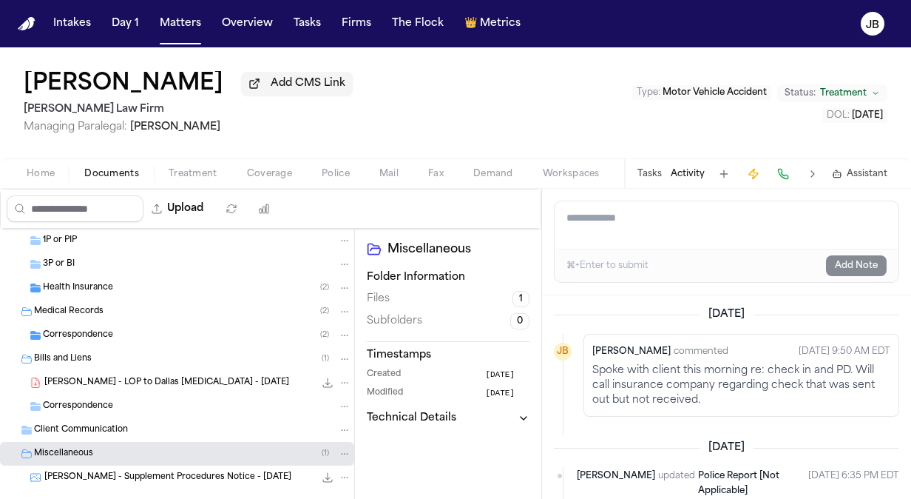
click at [191, 473] on span "[PERSON_NAME] - Supplement Procedures Notice - [DATE]" at bounding box center [167, 477] width 247 height 13
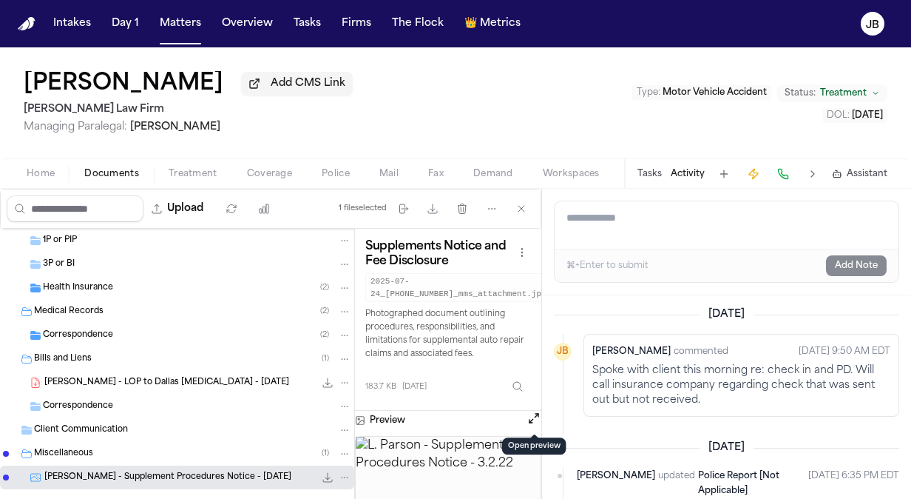
click at [534, 414] on button "Open preview" at bounding box center [534, 418] width 15 height 15
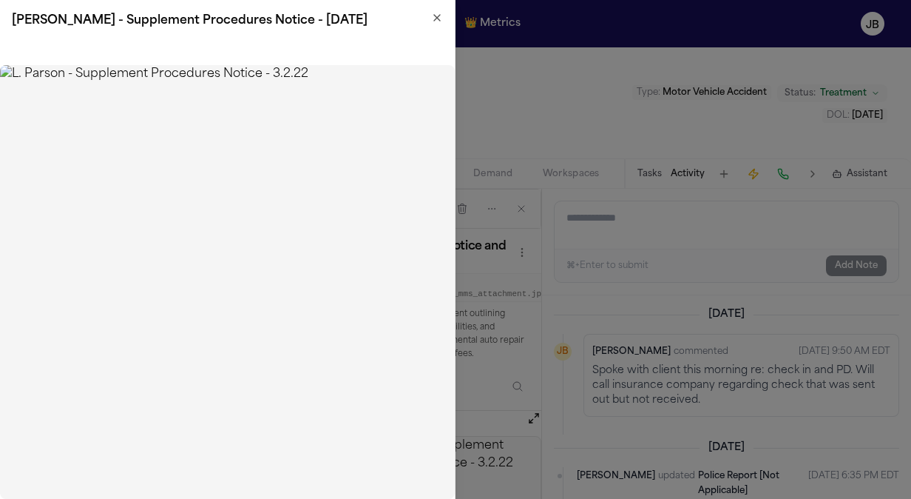
click at [439, 16] on icon "button" at bounding box center [437, 18] width 6 height 6
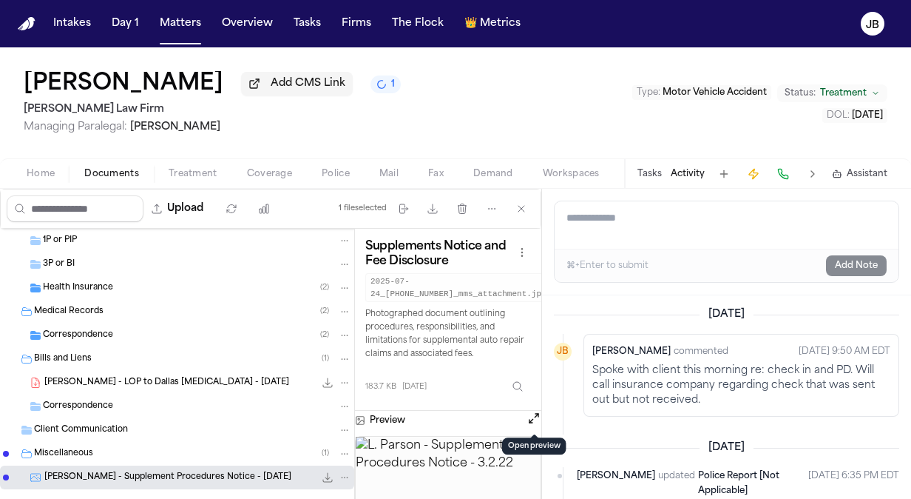
click at [289, 169] on span "Coverage" at bounding box center [269, 174] width 45 height 12
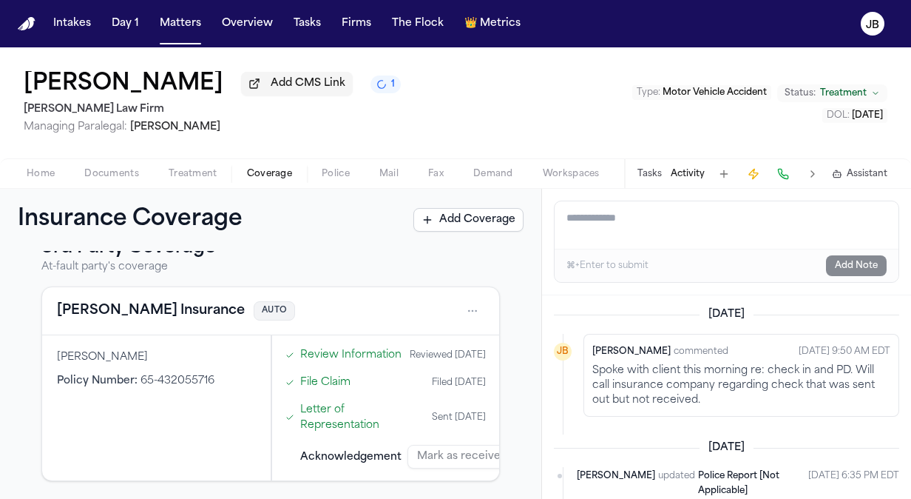
scroll to position [465, 0]
click at [457, 302] on html "Intakes Day 1 Matters Overview Tasks Firms The Flock 👑 Metrics [PERSON_NAME] Ad…" at bounding box center [455, 249] width 911 height 499
click at [408, 329] on div "View coverage details" at bounding box center [414, 333] width 111 height 38
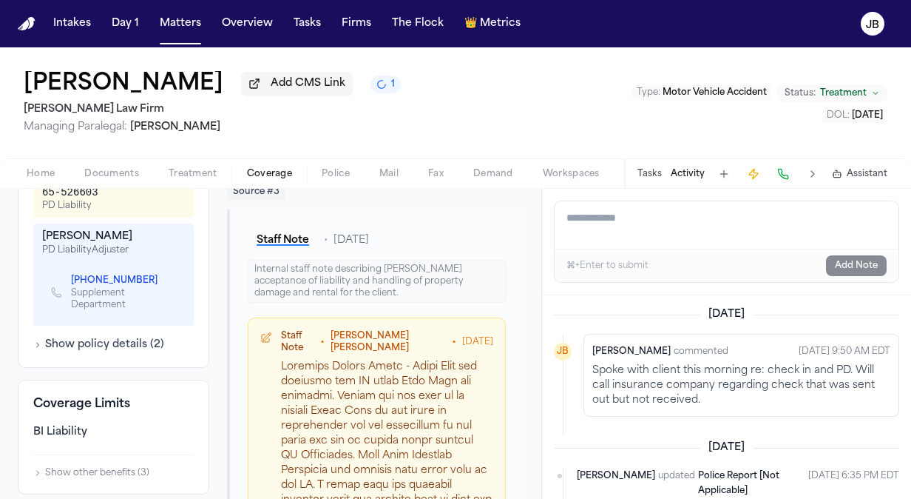
scroll to position [769, 0]
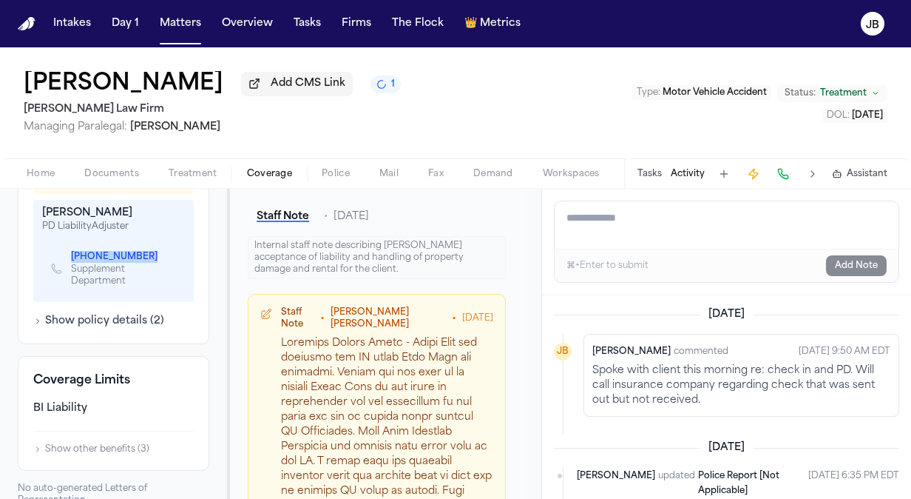
drag, startPoint x: 64, startPoint y: 269, endPoint x: 135, endPoint y: 275, distance: 71.3
click at [135, 275] on div "[PHONE_NUMBER] Supplement Department" at bounding box center [113, 268] width 125 height 37
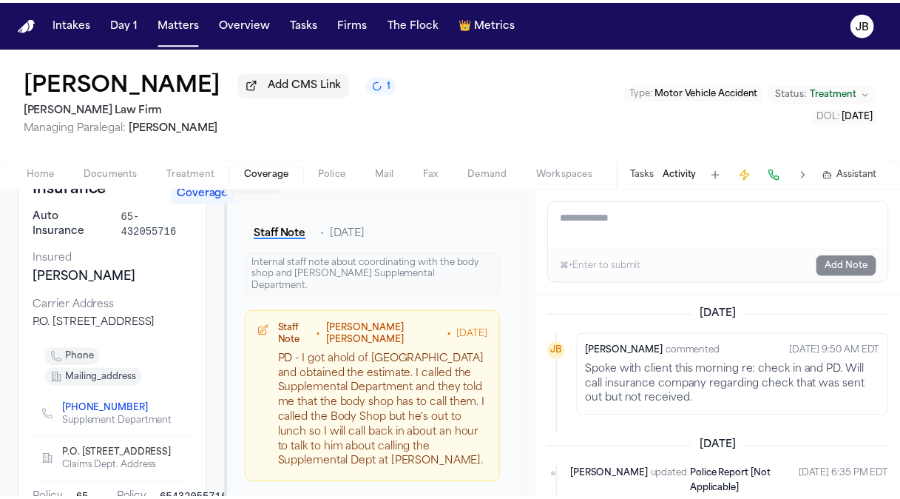
scroll to position [0, 0]
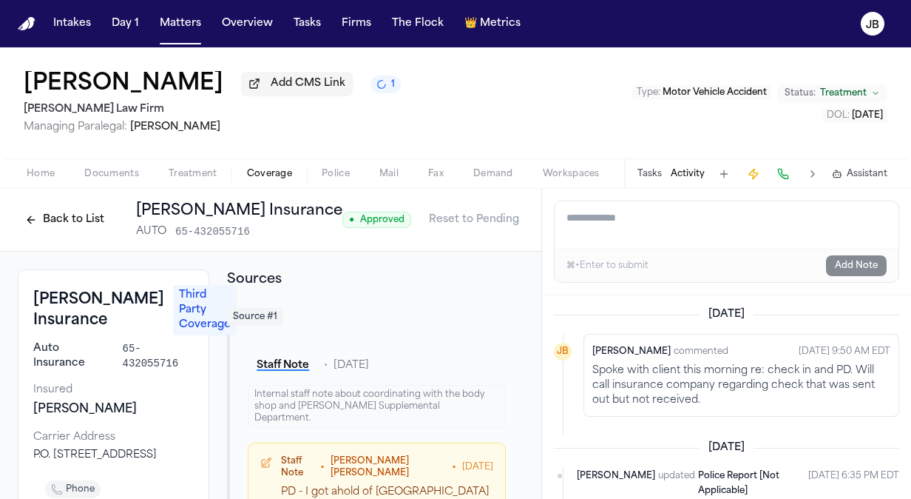
click at [499, 218] on html "Intakes Day 1 Matters Overview Tasks Firms The Flock 👑 Metrics [PERSON_NAME] Ad…" at bounding box center [455, 249] width 911 height 499
click at [457, 254] on div "Edit Coverage" at bounding box center [448, 252] width 124 height 24
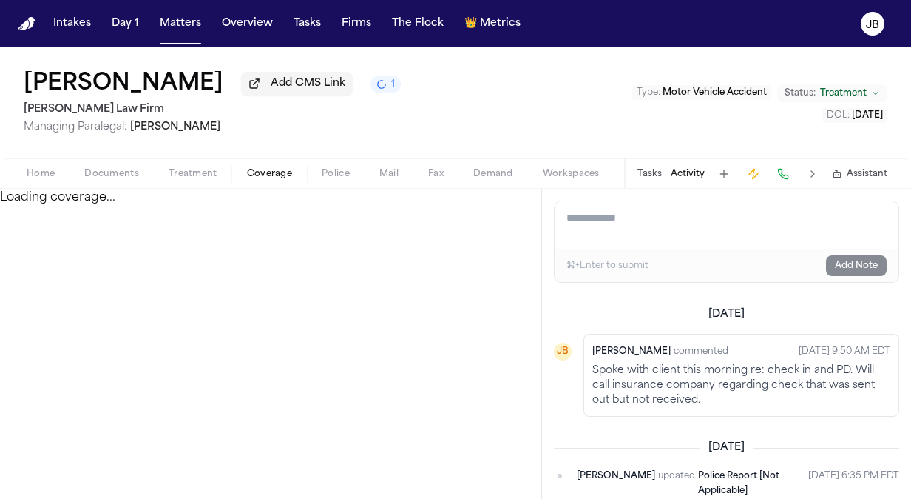
select select "**********"
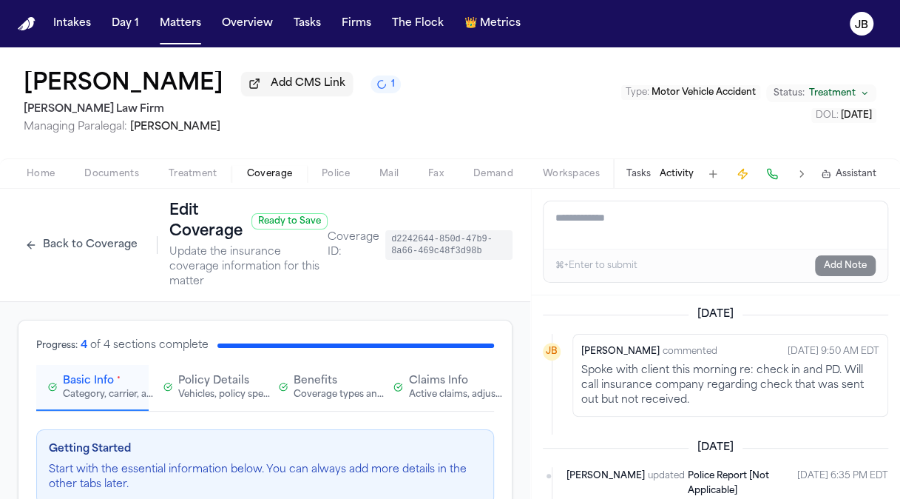
click at [437, 381] on span "Claims Info" at bounding box center [438, 381] width 59 height 15
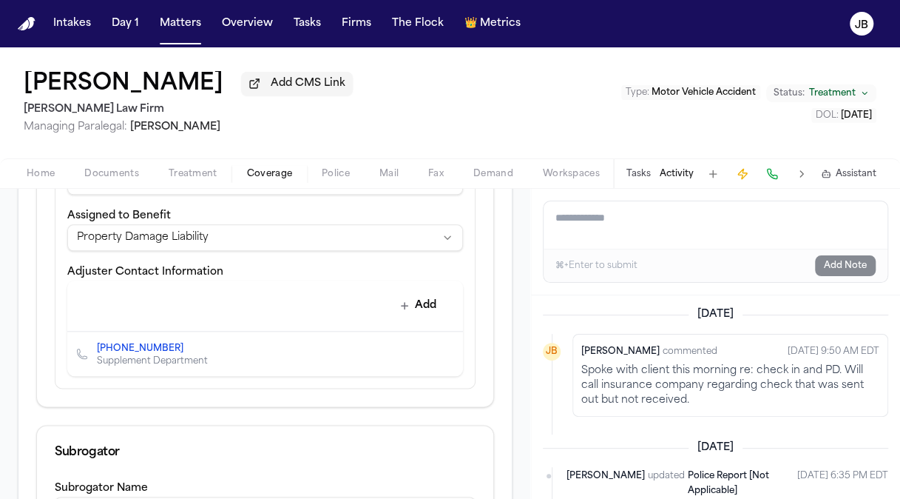
scroll to position [834, 0]
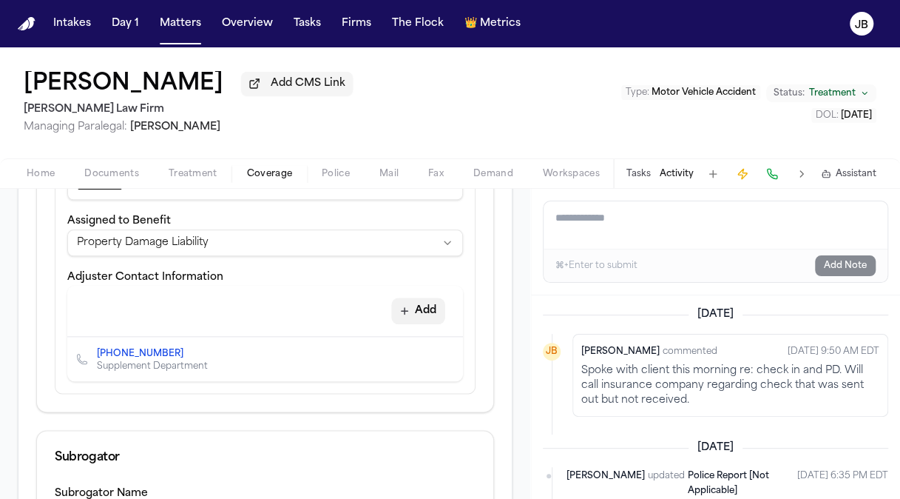
click at [417, 309] on button "Add" at bounding box center [418, 310] width 54 height 27
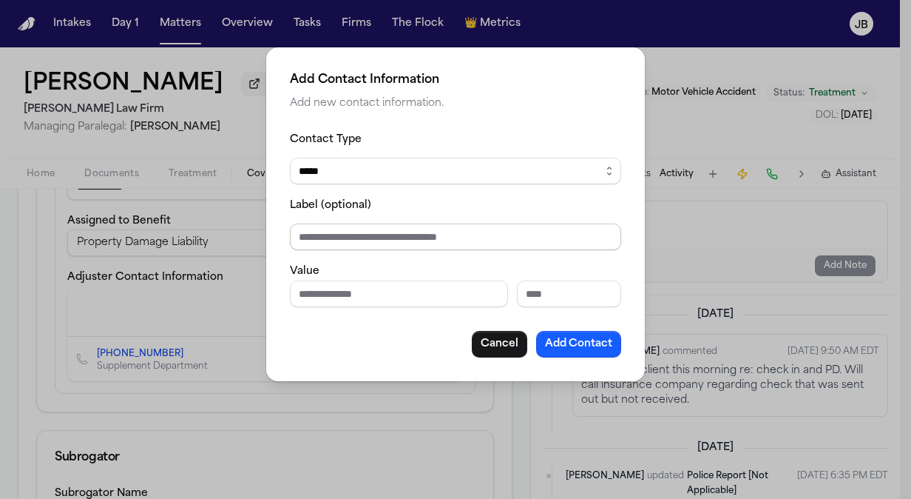
click at [341, 234] on input "Label (optional)" at bounding box center [455, 236] width 331 height 27
type input "**********"
click at [341, 300] on input "Phone number" at bounding box center [399, 293] width 218 height 27
type input "**********"
click at [586, 339] on button "Add Contact" at bounding box center [578, 344] width 85 height 27
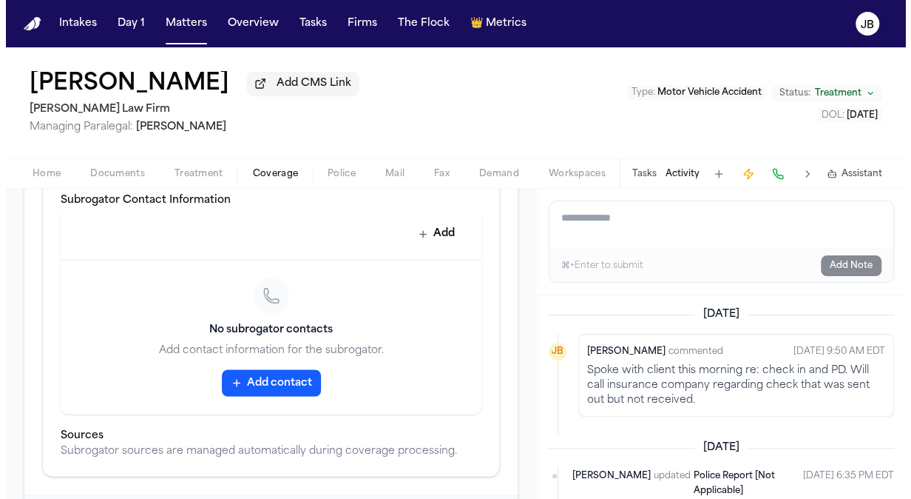
scroll to position [1299, 0]
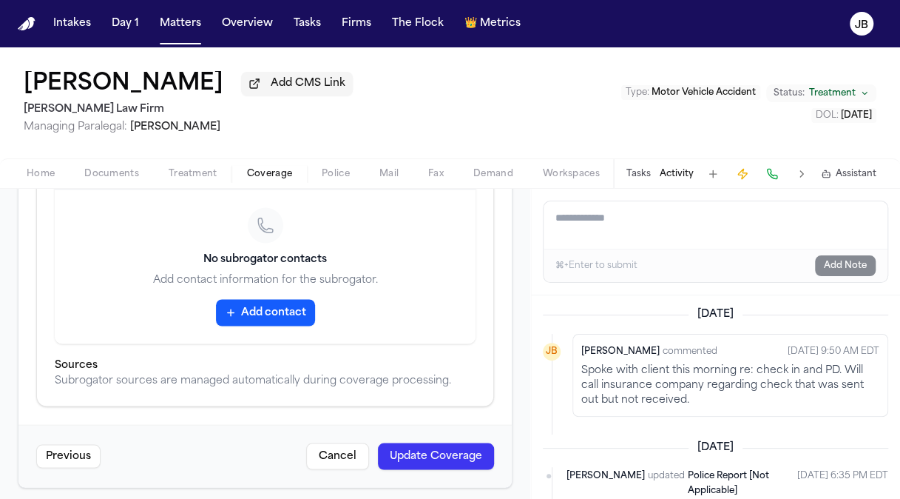
click at [456, 450] on button "Update Coverage" at bounding box center [436, 455] width 116 height 27
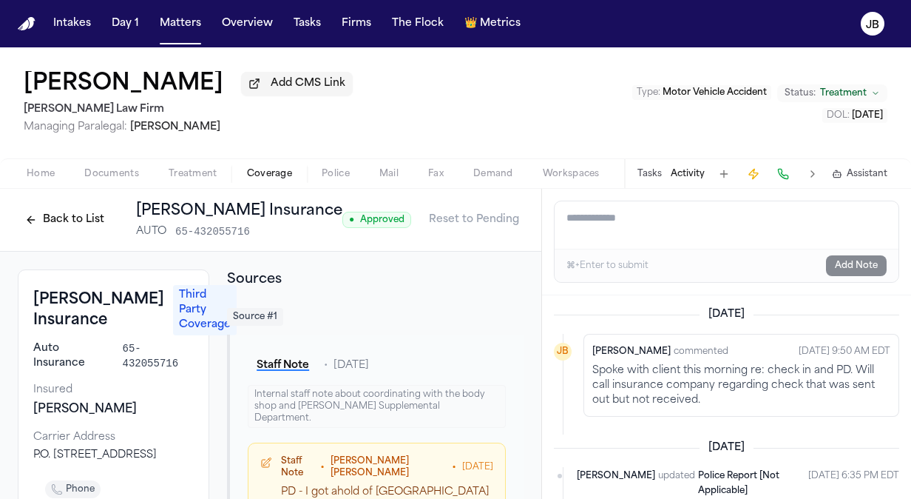
click at [657, 223] on textarea "Add a note to this matter" at bounding box center [727, 224] width 344 height 47
type textarea "*"
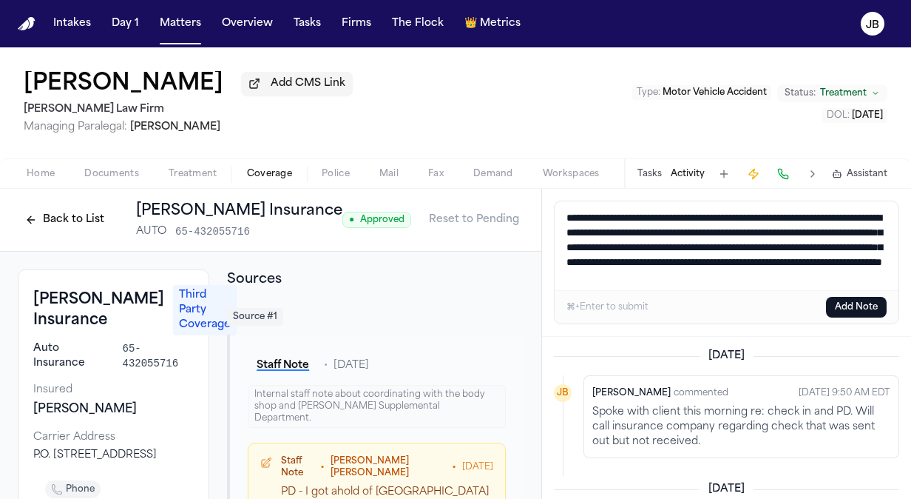
drag, startPoint x: 866, startPoint y: 281, endPoint x: 499, endPoint y: 182, distance: 379.4
click at [499, 182] on div "[PERSON_NAME] Add CMS Link [PERSON_NAME] Law Firm Managing Paralegal: [PERSON_N…" at bounding box center [455, 272] width 911 height 451
type textarea "**********"
click at [851, 301] on button "Add Note" at bounding box center [856, 307] width 61 height 21
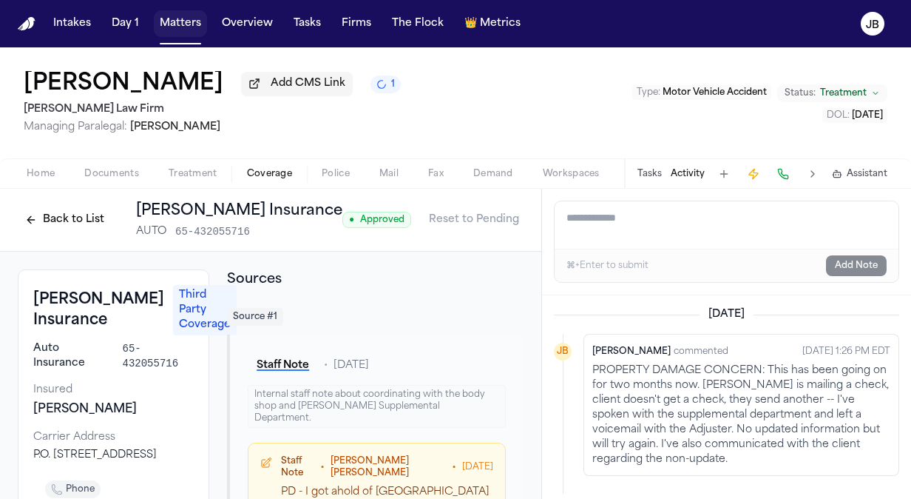
click at [174, 31] on button "Matters" at bounding box center [180, 23] width 53 height 27
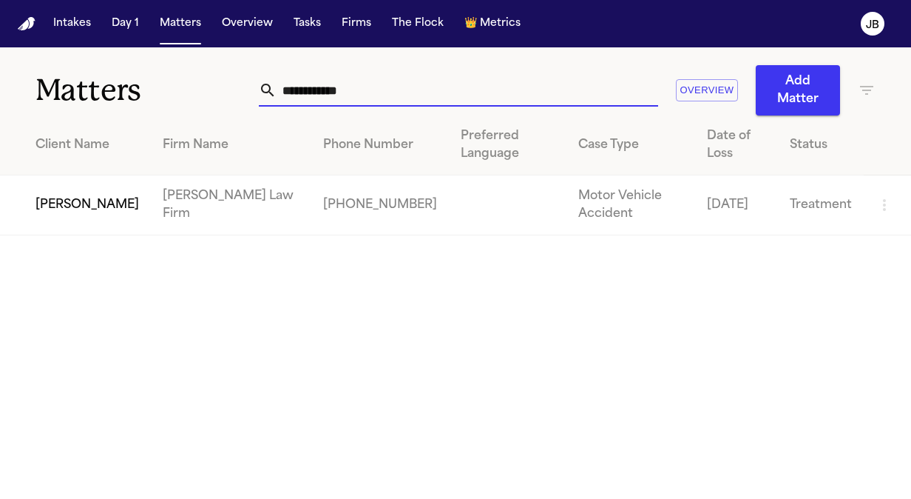
drag, startPoint x: 405, startPoint y: 90, endPoint x: 195, endPoint y: 112, distance: 211.9
click at [195, 112] on div "**********" at bounding box center [455, 81] width 911 height 68
type input "**********"
click at [28, 216] on td "[PERSON_NAME]" at bounding box center [75, 205] width 151 height 60
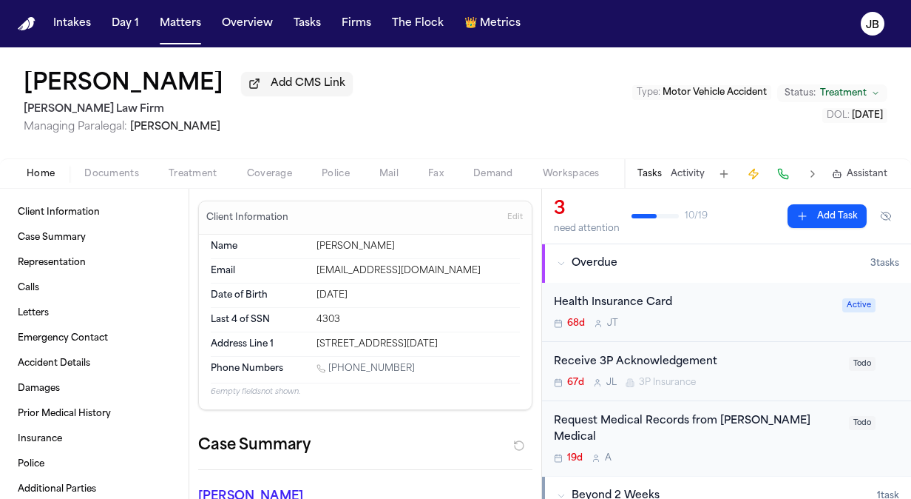
click at [92, 182] on div "Home Documents Treatment Coverage Police Mail Fax Demand Workspaces Artifacts T…" at bounding box center [455, 173] width 911 height 30
click at [104, 172] on span "Documents" at bounding box center [111, 174] width 55 height 12
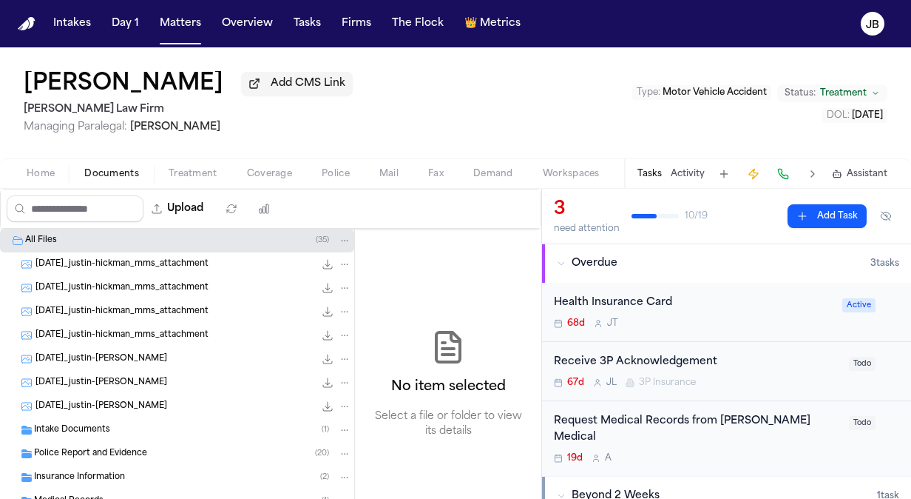
click at [274, 160] on div "Home Documents Treatment Coverage Police Mail Fax Demand Workspaces Artifacts T…" at bounding box center [455, 173] width 911 height 30
click at [277, 170] on span "Coverage" at bounding box center [269, 174] width 45 height 12
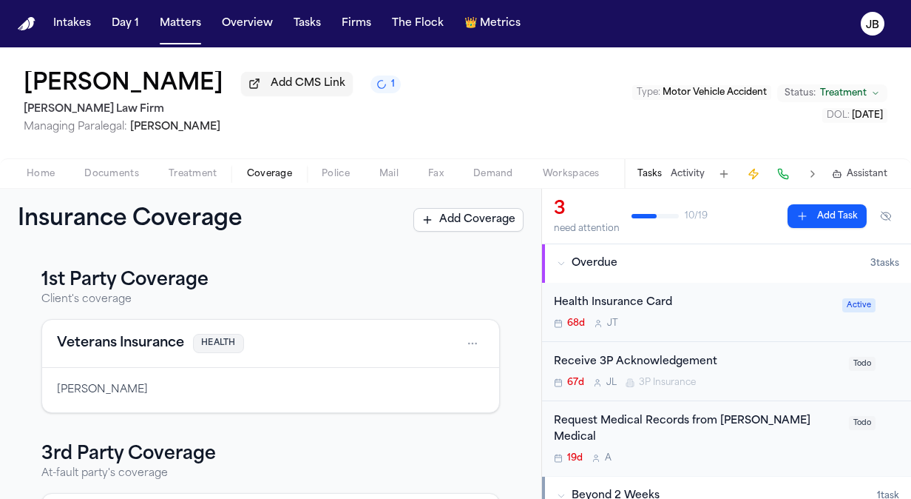
scroll to position [220, 0]
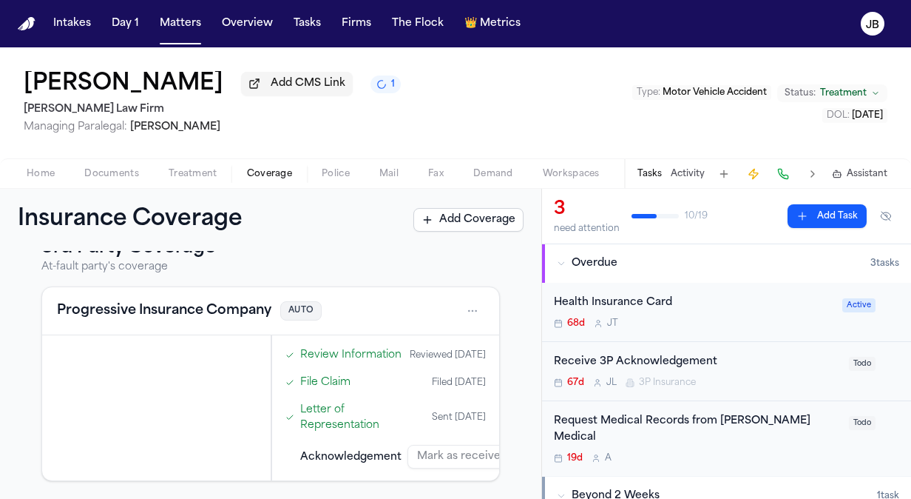
click at [468, 300] on html "Intakes Day 1 Matters Overview Tasks Firms The Flock 👑 Metrics JB [PERSON_NAME]…" at bounding box center [455, 249] width 911 height 499
click at [411, 324] on div "View coverage details" at bounding box center [414, 333] width 111 height 38
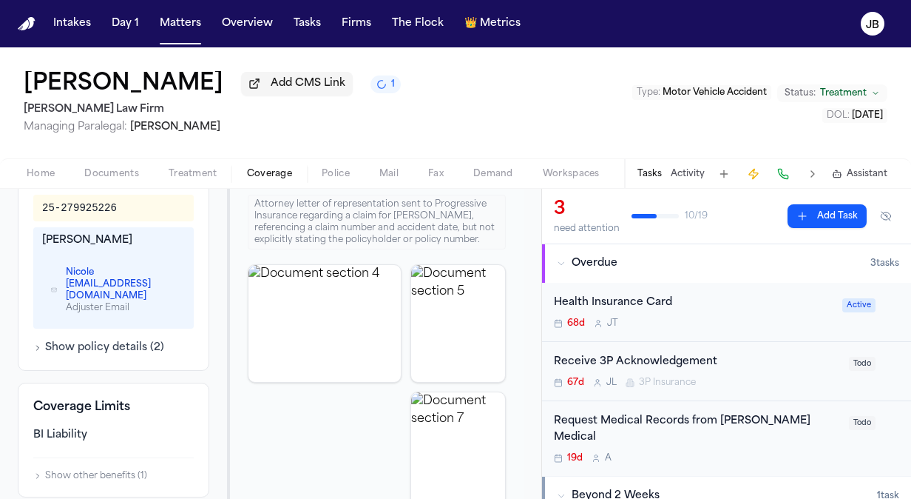
scroll to position [0, 19]
click at [680, 168] on button "Activity" at bounding box center [688, 174] width 34 height 12
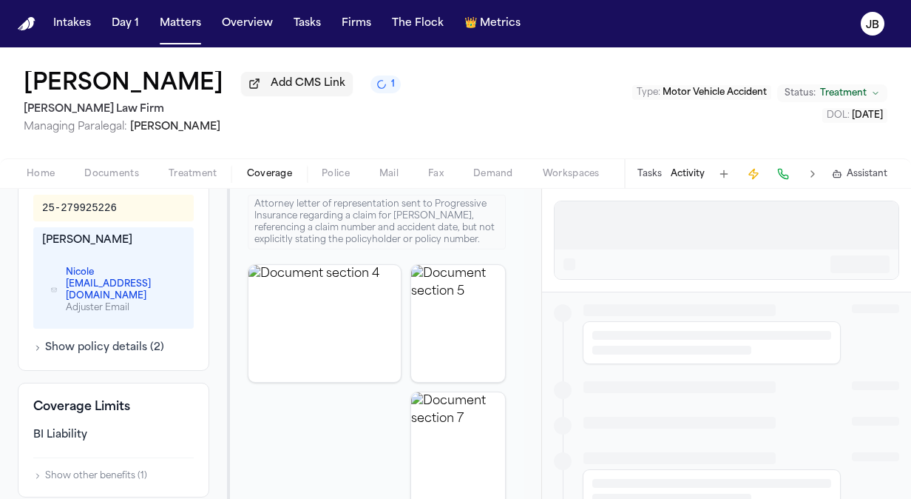
click at [683, 213] on div at bounding box center [727, 224] width 344 height 47
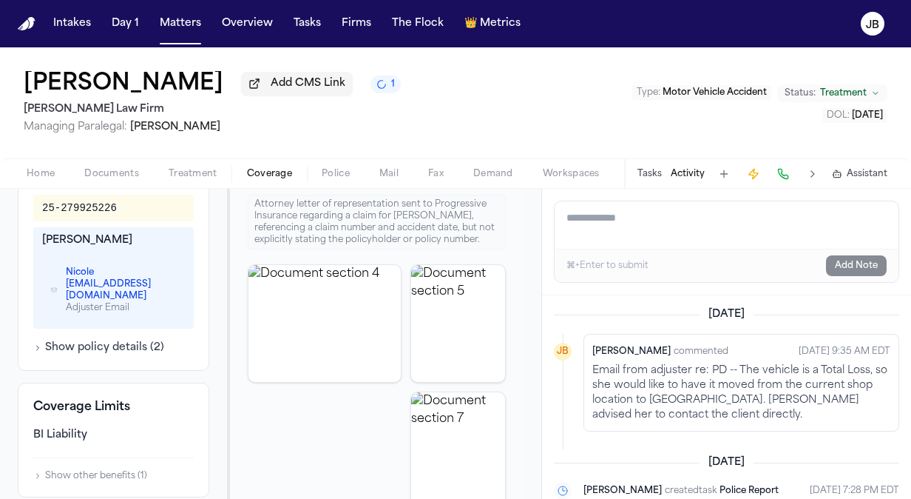
click at [683, 213] on textarea "Add a note to this matter" at bounding box center [727, 224] width 344 height 47
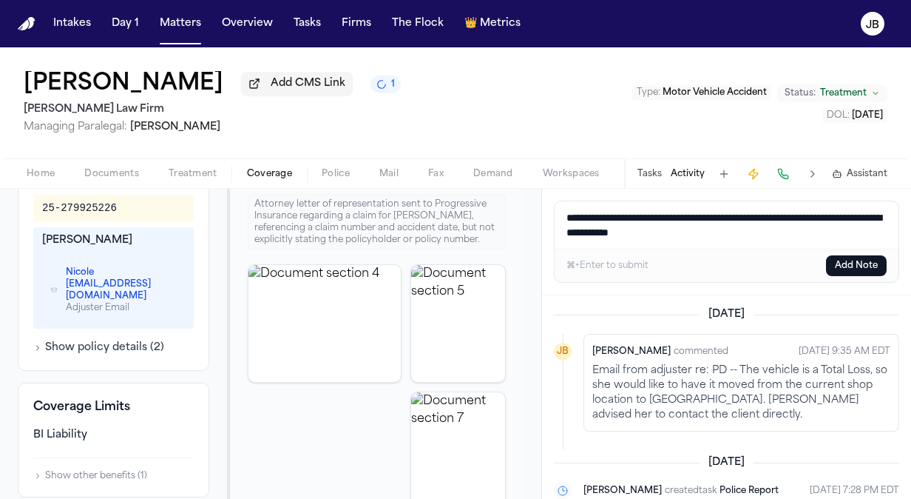
drag, startPoint x: 766, startPoint y: 235, endPoint x: 489, endPoint y: 215, distance: 278.1
click at [489, 215] on div "Back to List Progressive Insurance Company AUTO ● Approved Reset to Pending Pro…" at bounding box center [455, 344] width 911 height 310
type textarea "**********"
click at [877, 263] on button "Add Note" at bounding box center [856, 265] width 61 height 21
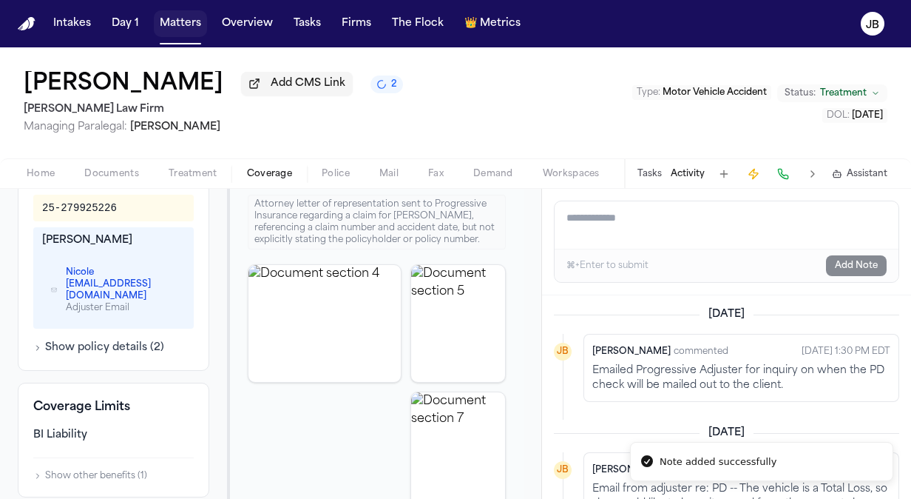
click at [175, 21] on button "Matters" at bounding box center [180, 23] width 53 height 27
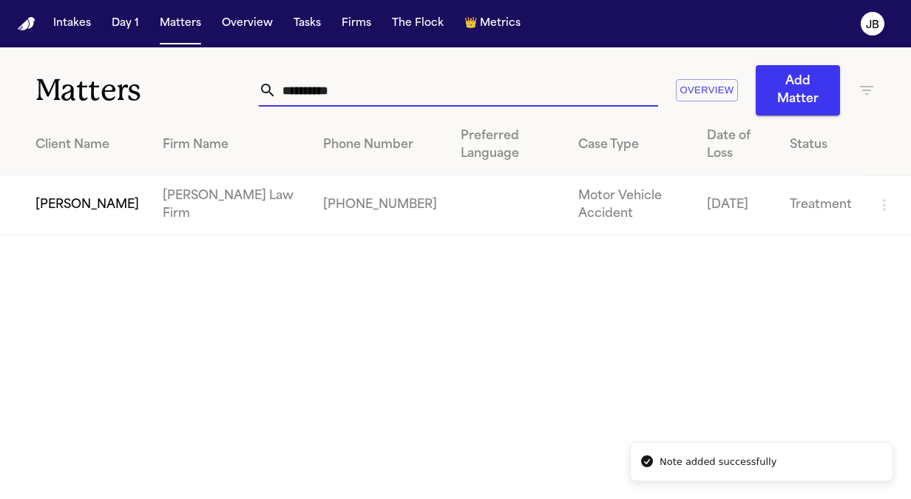
drag, startPoint x: 363, startPoint y: 83, endPoint x: 175, endPoint y: 84, distance: 188.7
click at [175, 84] on div "**********" at bounding box center [455, 81] width 911 height 68
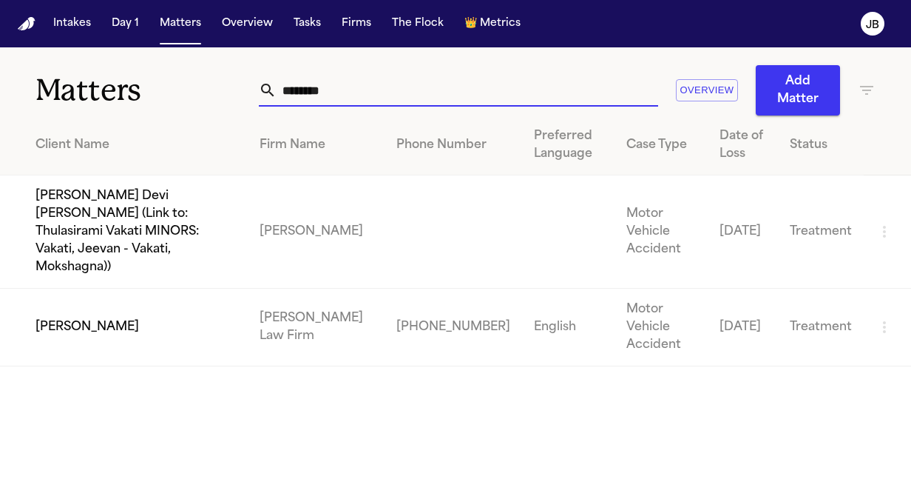
type input "********"
click at [95, 291] on td "[PERSON_NAME]" at bounding box center [124, 328] width 248 height 78
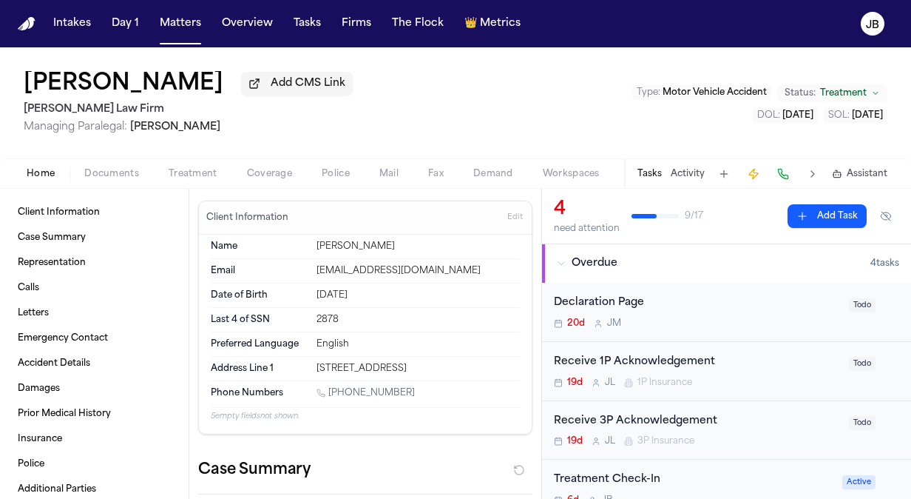
drag, startPoint x: 419, startPoint y: 385, endPoint x: 329, endPoint y: 392, distance: 90.6
click at [329, 392] on div "[PHONE_NUMBER]" at bounding box center [418, 394] width 203 height 14
click at [2, 78] on div "[PERSON_NAME] Add CMS Link [PERSON_NAME] Law Firm Managing Paralegal: [PERSON_N…" at bounding box center [455, 102] width 911 height 111
click at [683, 168] on button "Activity" at bounding box center [688, 174] width 34 height 12
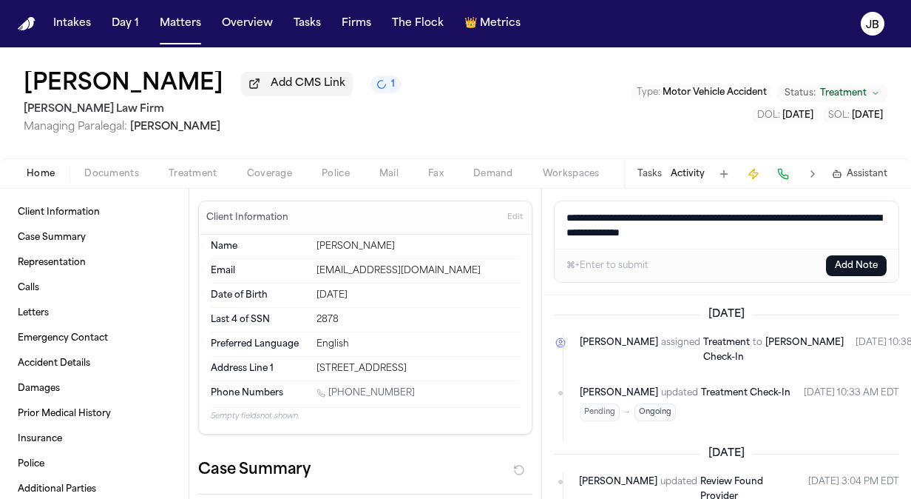
drag, startPoint x: 773, startPoint y: 235, endPoint x: 482, endPoint y: 216, distance: 291.4
click at [482, 216] on div "Client Information Case Summary Representation Calls Letters Emergency Contact …" at bounding box center [455, 344] width 911 height 310
type textarea "**********"
click at [866, 271] on button "Add Note" at bounding box center [856, 265] width 61 height 21
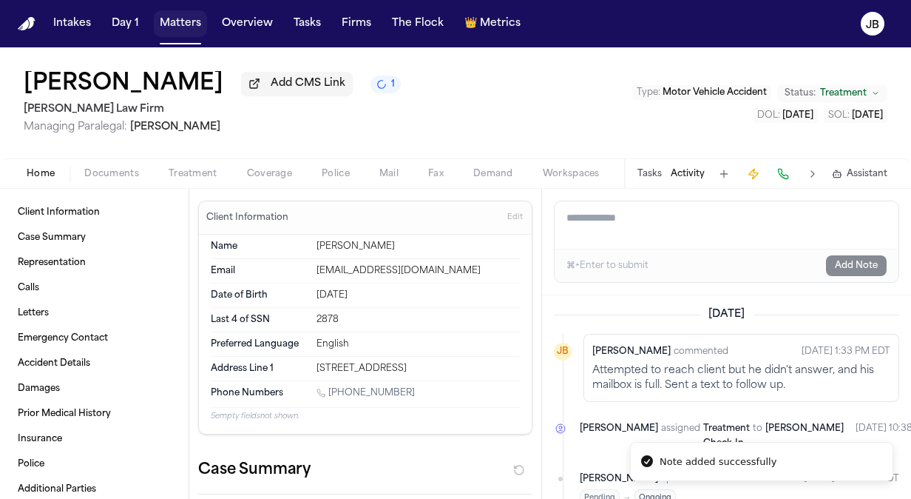
click at [169, 29] on button "Matters" at bounding box center [180, 23] width 53 height 27
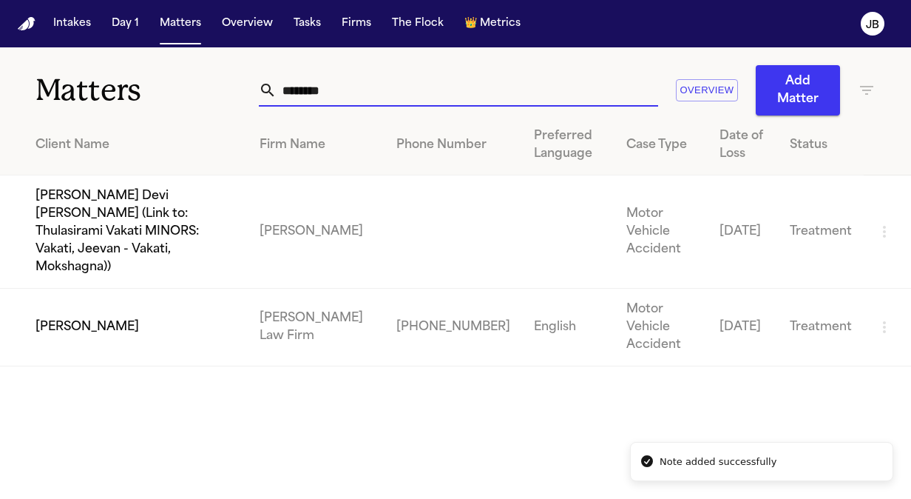
drag, startPoint x: 346, startPoint y: 90, endPoint x: 172, endPoint y: 91, distance: 174.6
click at [172, 91] on div "Matters ******** Overview Add Matter" at bounding box center [455, 81] width 911 height 68
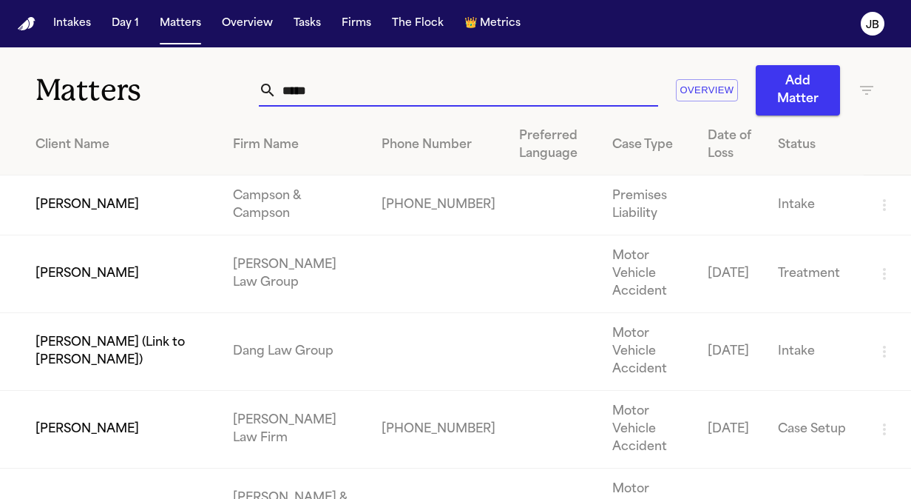
type input "*****"
click at [96, 391] on td "[PERSON_NAME]" at bounding box center [110, 430] width 221 height 78
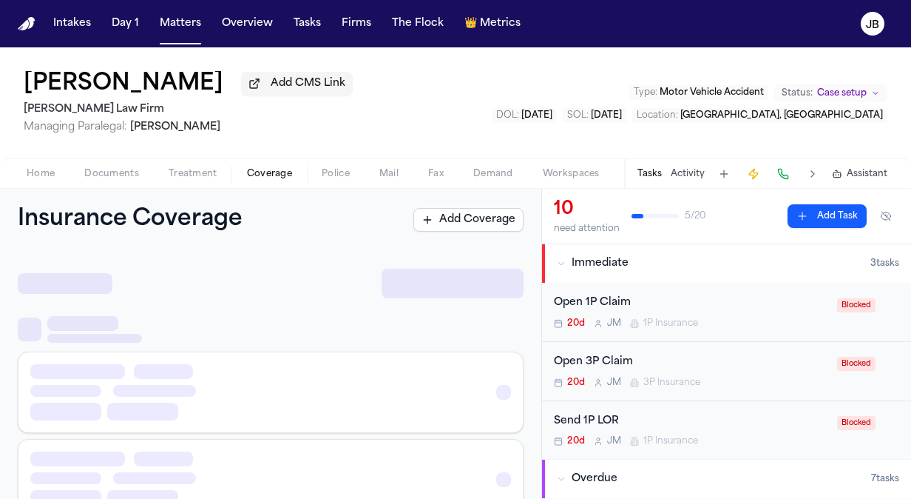
click at [260, 175] on span "Coverage" at bounding box center [269, 174] width 45 height 12
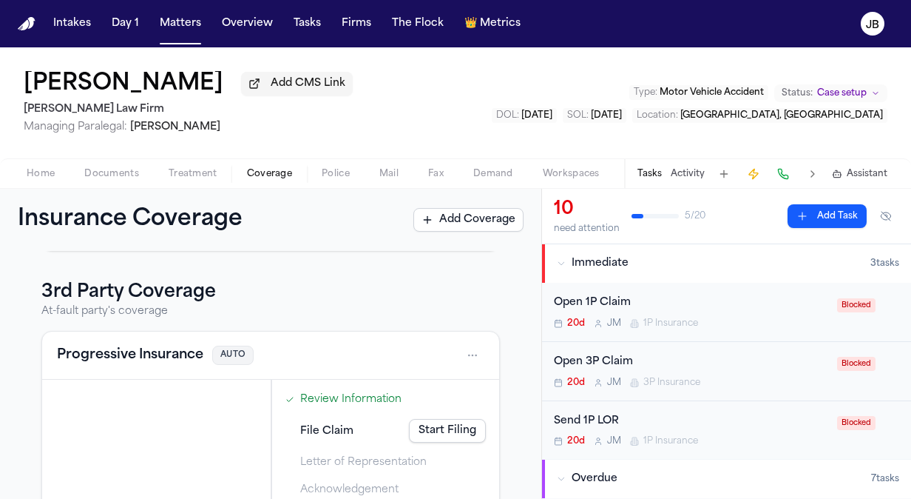
scroll to position [274, 0]
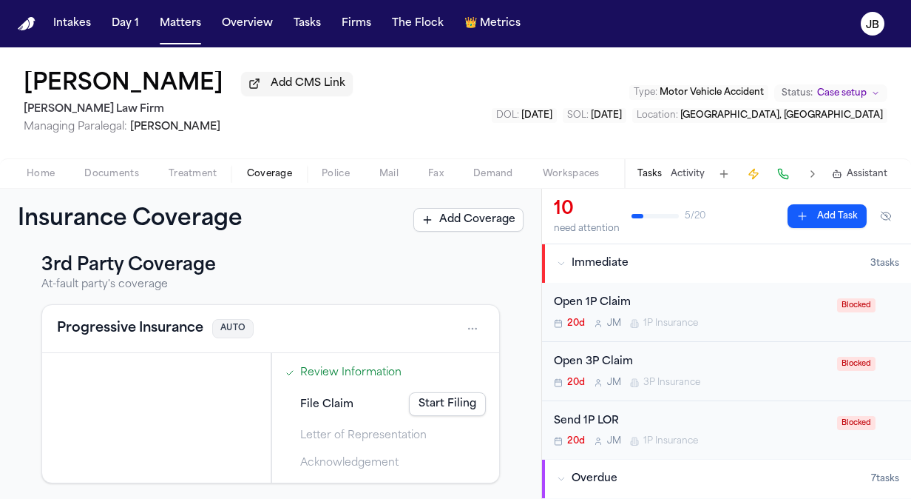
click at [459, 324] on html "Intakes Day 1 Matters Overview Tasks Firms The Flock 👑 Metrics [PERSON_NAME] Ad…" at bounding box center [455, 249] width 911 height 499
click at [462, 287] on html "Intakes Day 1 Matters Overview Tasks Firms The Flock 👑 Metrics [PERSON_NAME] Ad…" at bounding box center [455, 249] width 911 height 499
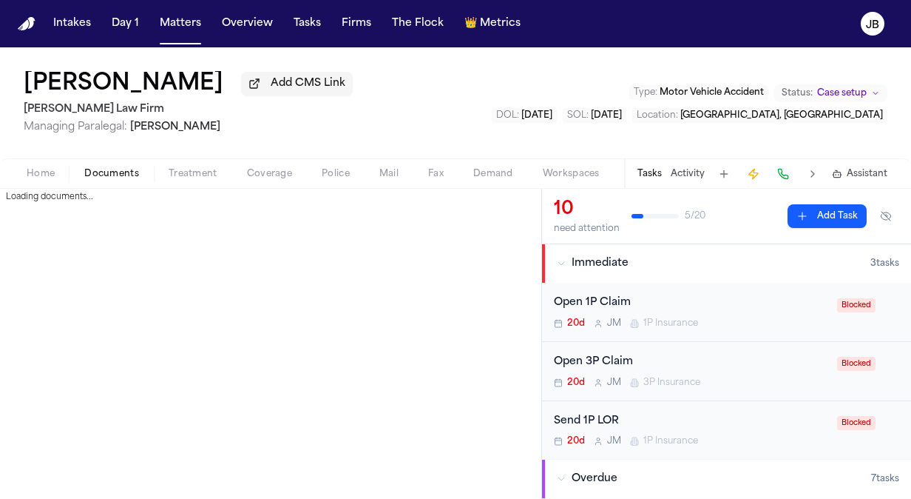
click at [108, 173] on span "Documents" at bounding box center [111, 174] width 55 height 12
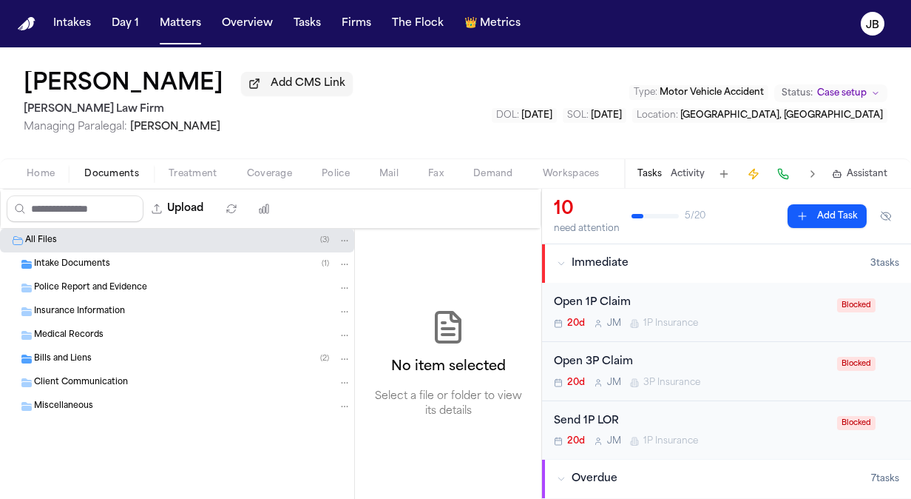
click at [90, 263] on span "Intake Documents" at bounding box center [72, 264] width 76 height 13
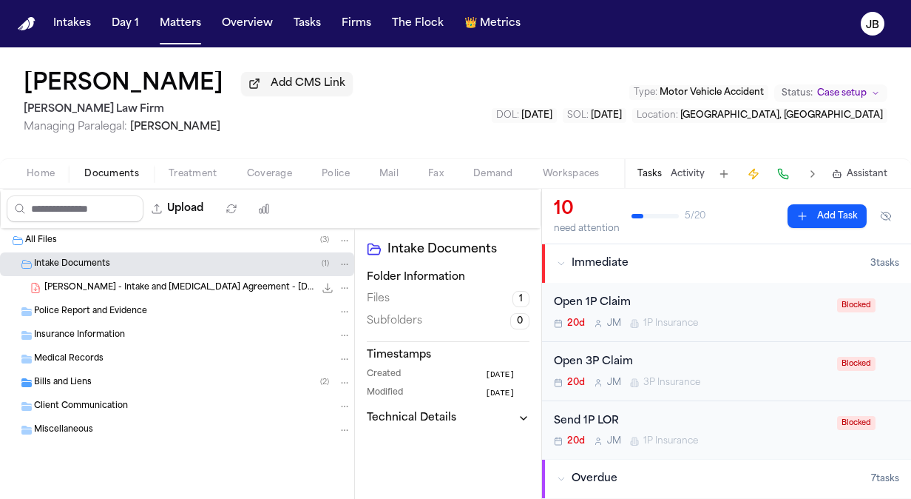
click at [183, 285] on span "[PERSON_NAME] - Intake and [MEDICAL_DATA] Agreement - [DATE]" at bounding box center [179, 288] width 270 height 13
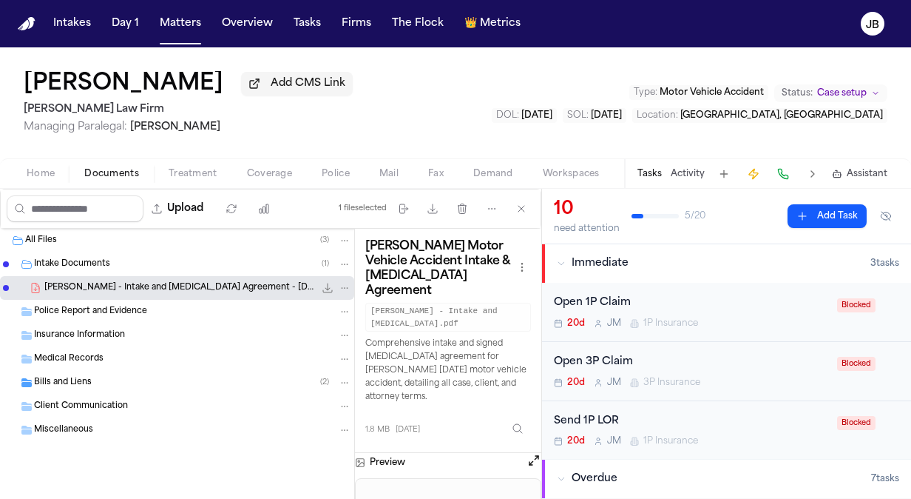
click at [533, 453] on button "Open preview" at bounding box center [534, 460] width 15 height 15
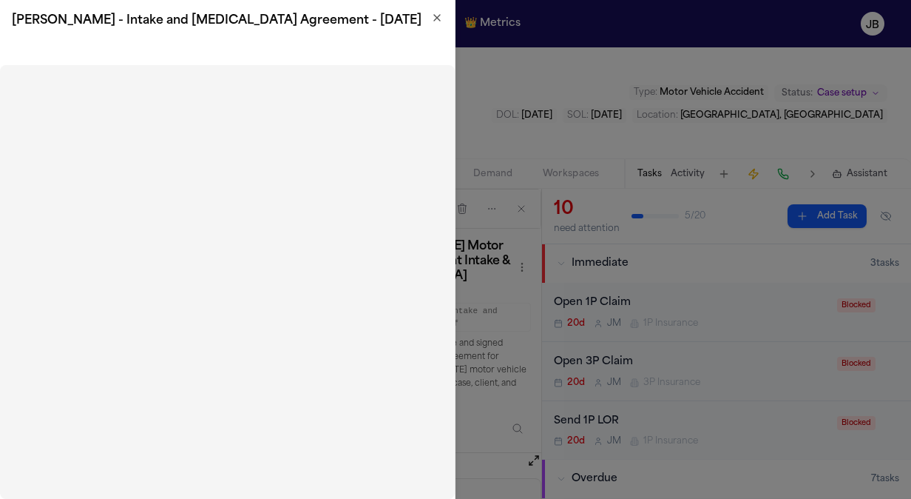
click at [435, 17] on icon "button" at bounding box center [437, 18] width 12 height 12
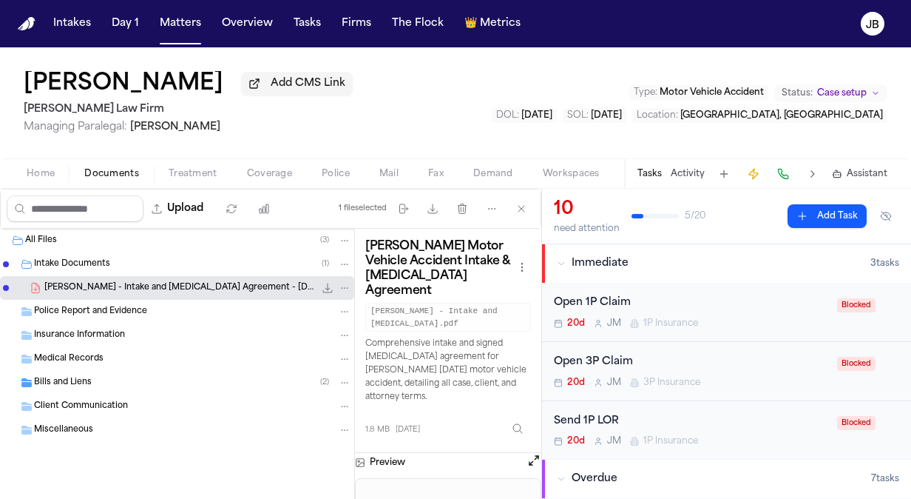
click at [47, 170] on span "Home" at bounding box center [41, 174] width 28 height 12
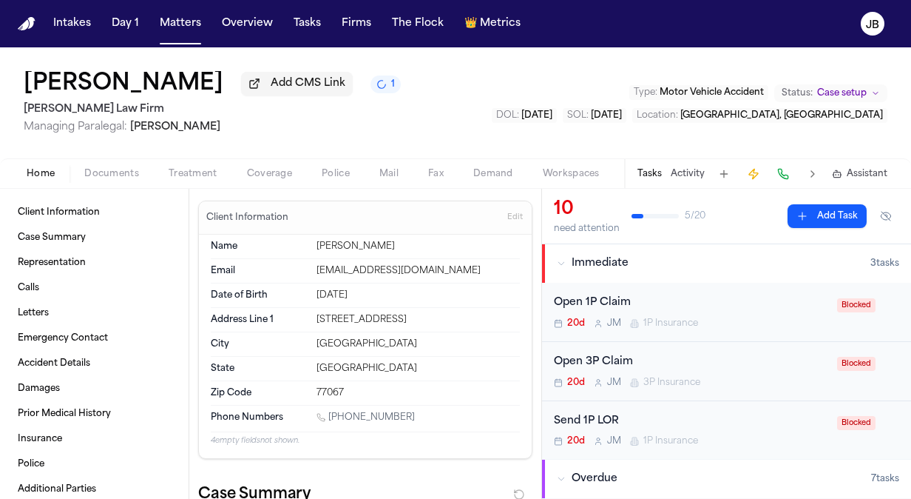
click at [252, 165] on button "Coverage" at bounding box center [269, 174] width 75 height 18
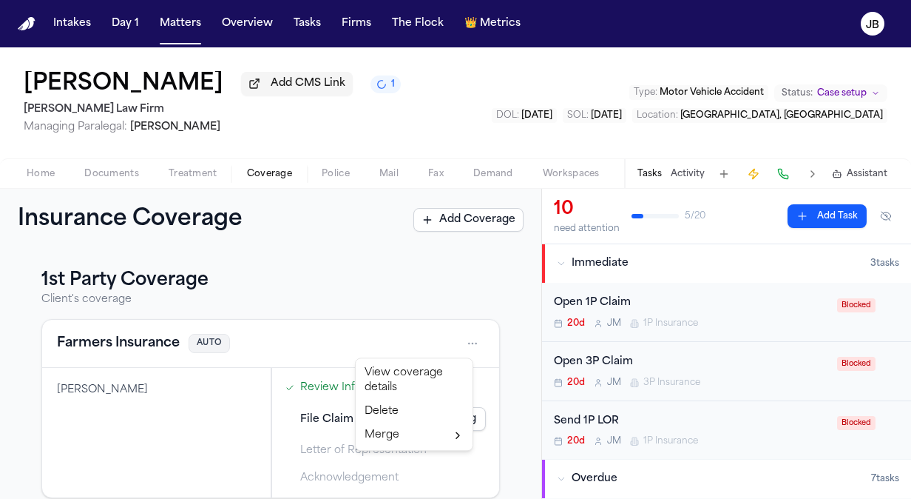
click at [468, 343] on html "Intakes Day 1 Matters Overview Tasks Firms The Flock 👑 Metrics [PERSON_NAME] Ad…" at bounding box center [455, 249] width 911 height 499
click at [395, 371] on div "View coverage details" at bounding box center [414, 380] width 111 height 38
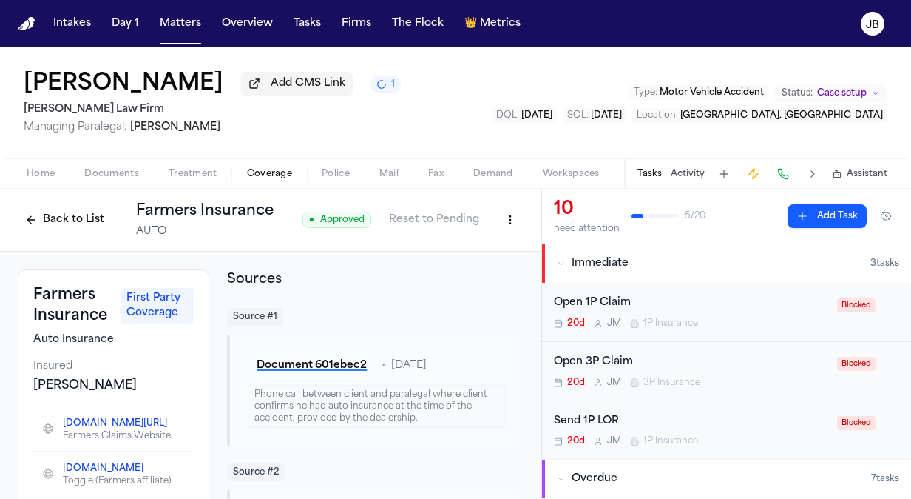
click at [77, 214] on button "Back to List" at bounding box center [65, 220] width 94 height 24
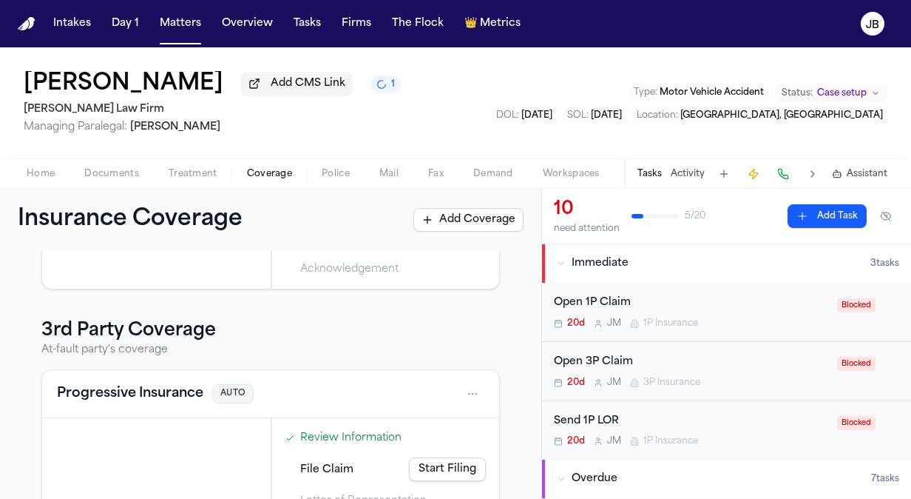
scroll to position [274, 0]
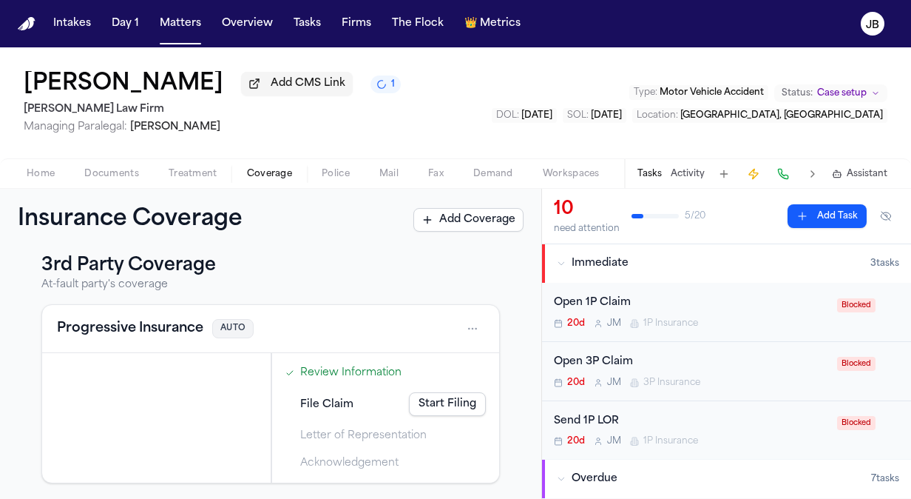
click at [453, 318] on html "Intakes Day 1 Matters Overview Tasks Firms The Flock 👑 Metrics [PERSON_NAME] Ad…" at bounding box center [455, 249] width 911 height 499
click at [401, 357] on div "View coverage details" at bounding box center [414, 364] width 111 height 38
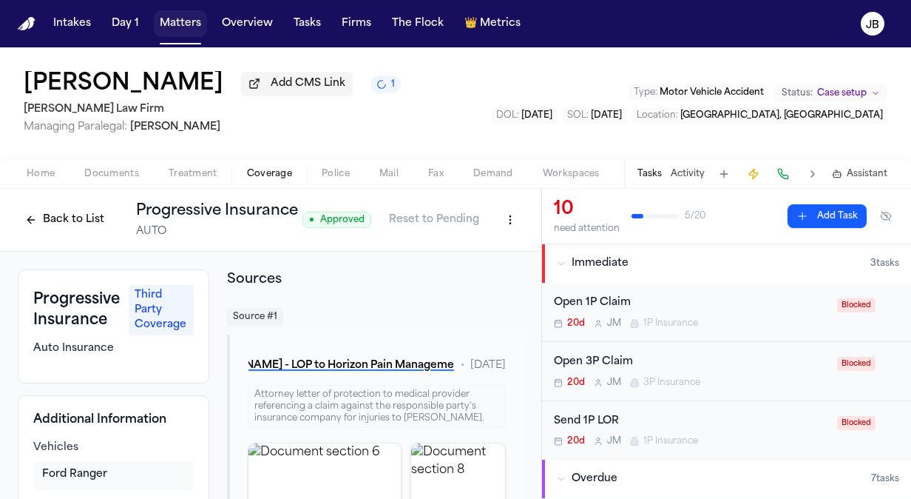
click at [184, 32] on button "Matters" at bounding box center [180, 23] width 53 height 27
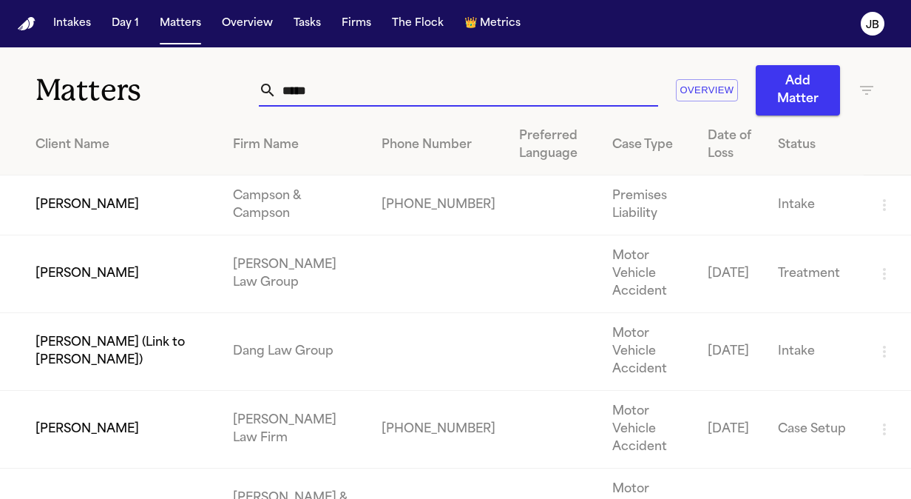
drag, startPoint x: 330, startPoint y: 100, endPoint x: 150, endPoint y: 104, distance: 179.8
click at [150, 104] on div "Matters ***** Overview Add Matter" at bounding box center [455, 81] width 911 height 68
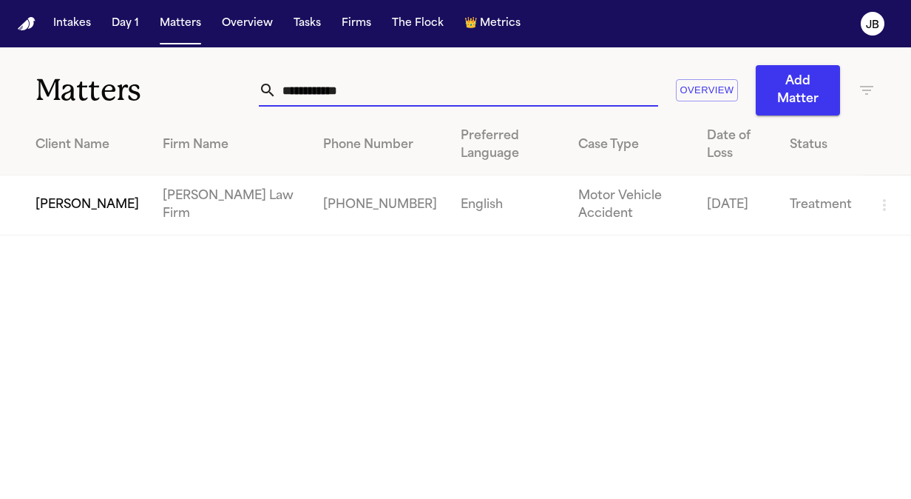
type input "**********"
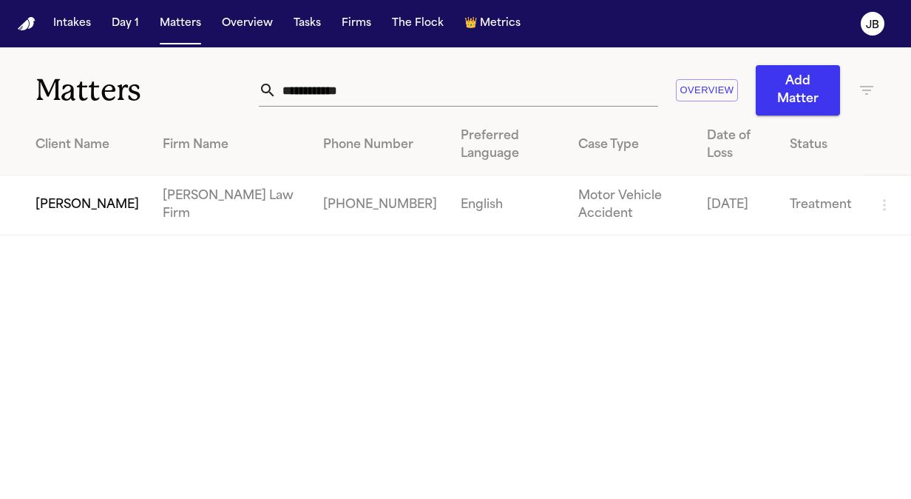
click at [47, 200] on td "[PERSON_NAME]" at bounding box center [75, 205] width 151 height 60
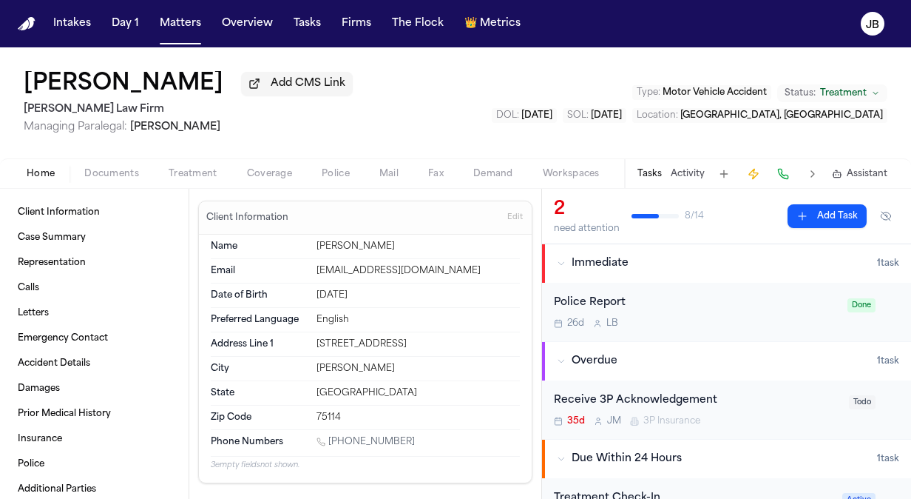
click at [687, 168] on button "Activity" at bounding box center [688, 174] width 34 height 12
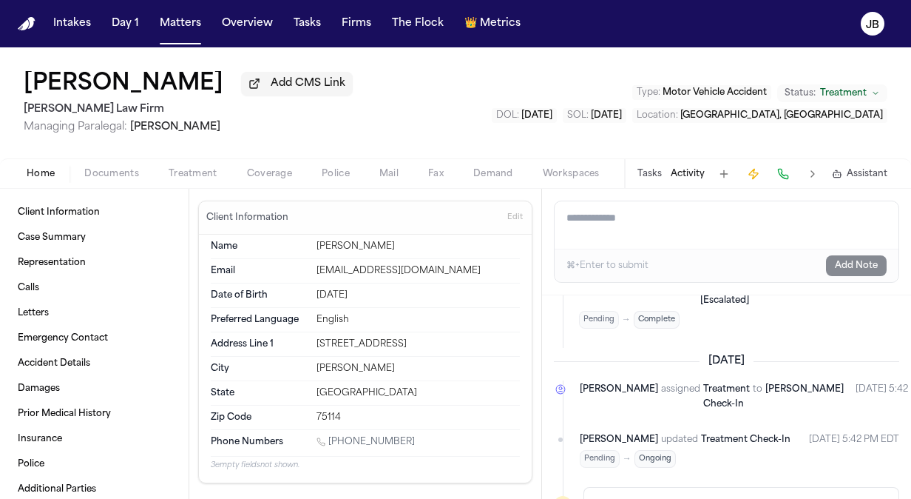
scroll to position [604, 0]
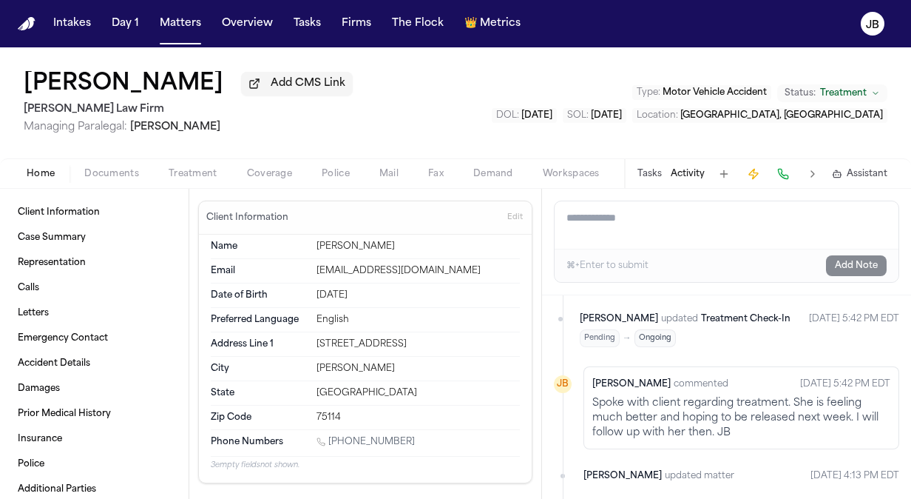
click at [626, 227] on textarea "Add a note to this matter" at bounding box center [727, 224] width 344 height 47
drag, startPoint x: 447, startPoint y: 218, endPoint x: 399, endPoint y: 220, distance: 47.4
click at [399, 220] on div "Client Information Case Summary Representation Calls Letters Emergency Contact …" at bounding box center [455, 344] width 911 height 310
type textarea "**********"
click at [859, 257] on button "Add Note" at bounding box center [856, 265] width 61 height 21
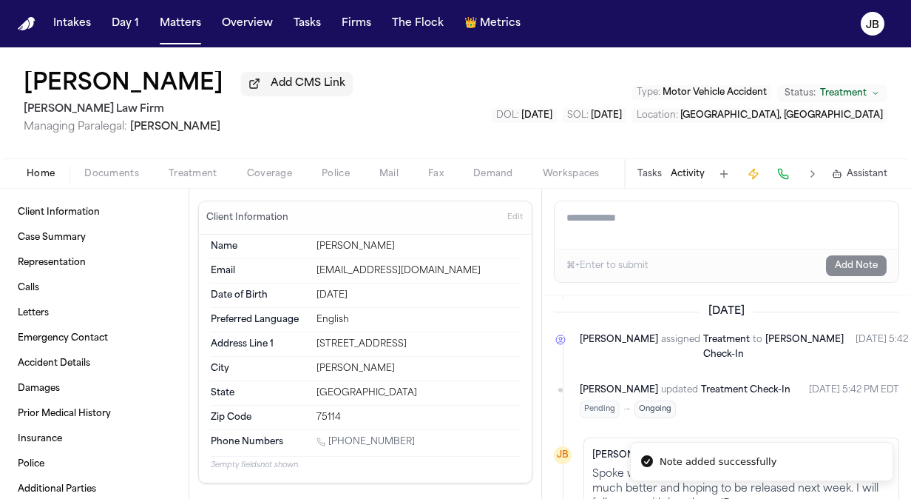
scroll to position [675, 0]
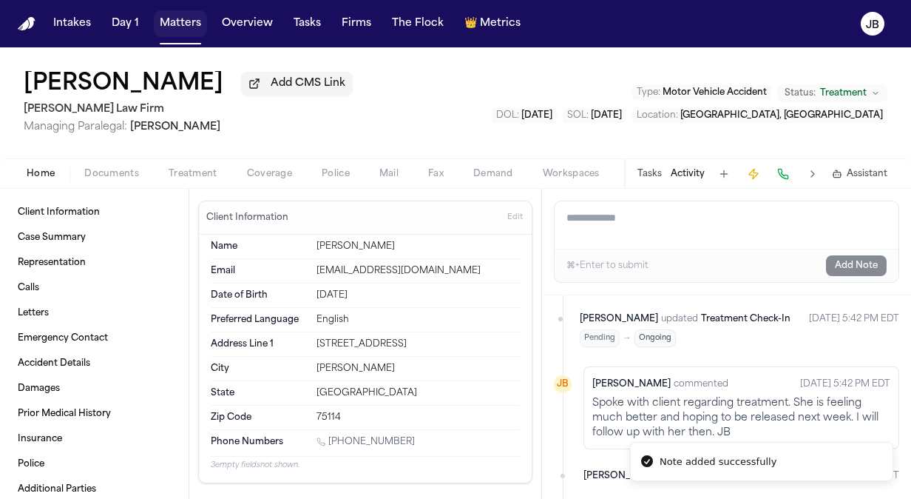
click at [189, 33] on button "Matters" at bounding box center [180, 23] width 53 height 27
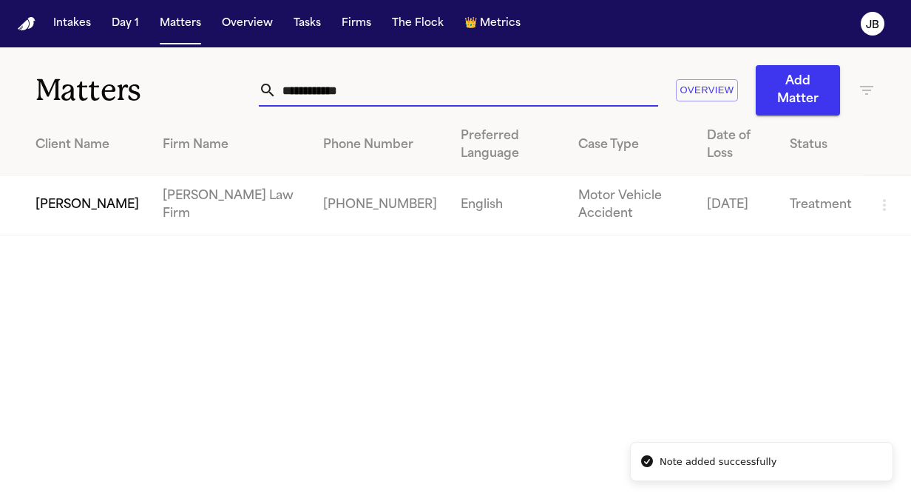
drag, startPoint x: 371, startPoint y: 90, endPoint x: 109, endPoint y: 112, distance: 262.8
click at [109, 112] on div "**********" at bounding box center [455, 81] width 911 height 68
type input "**********"
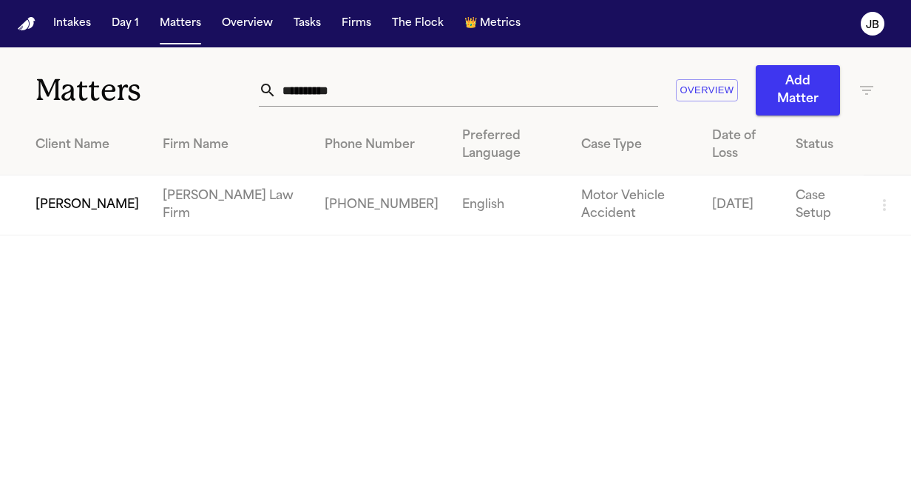
click at [57, 206] on td "[PERSON_NAME]" at bounding box center [75, 205] width 151 height 60
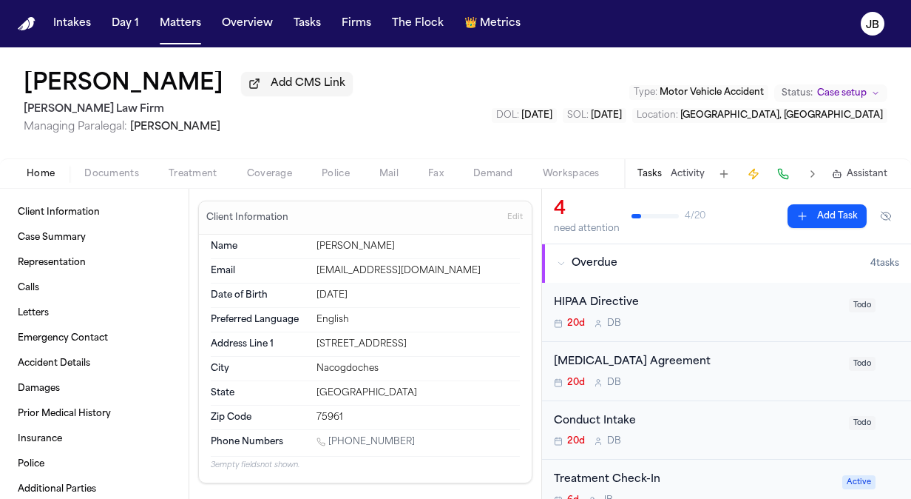
click at [253, 166] on button "Coverage" at bounding box center [269, 174] width 75 height 18
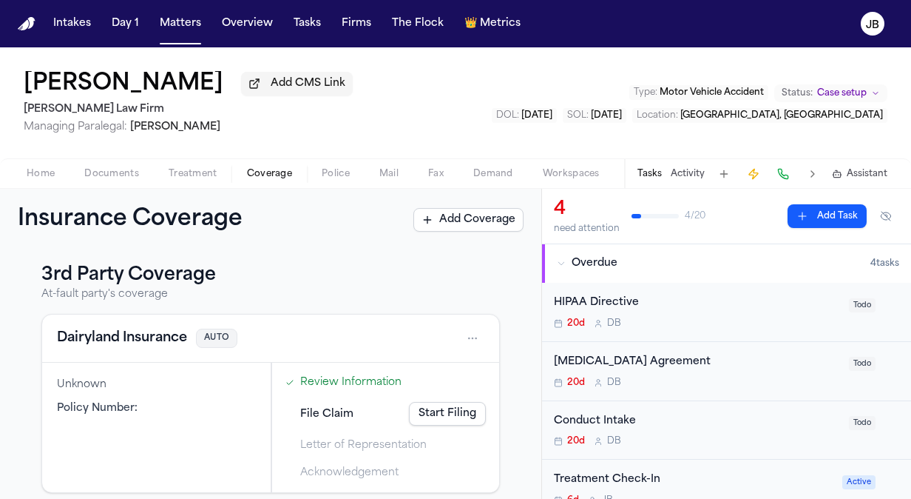
scroll to position [274, 0]
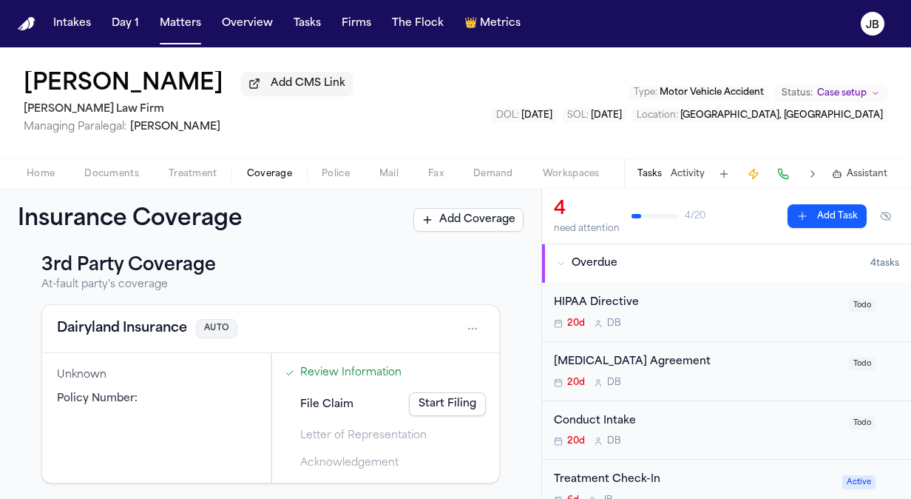
click at [189, 172] on span "Treatment" at bounding box center [193, 174] width 49 height 12
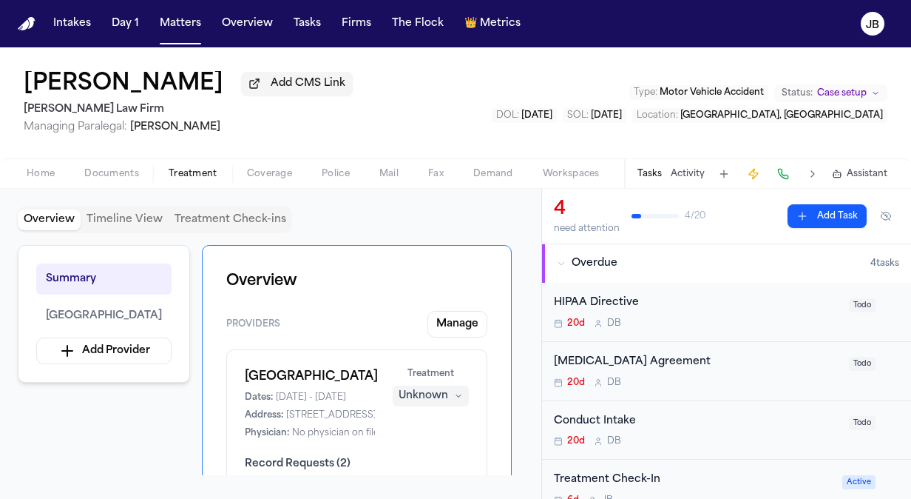
click at [119, 178] on span "Documents" at bounding box center [111, 174] width 55 height 12
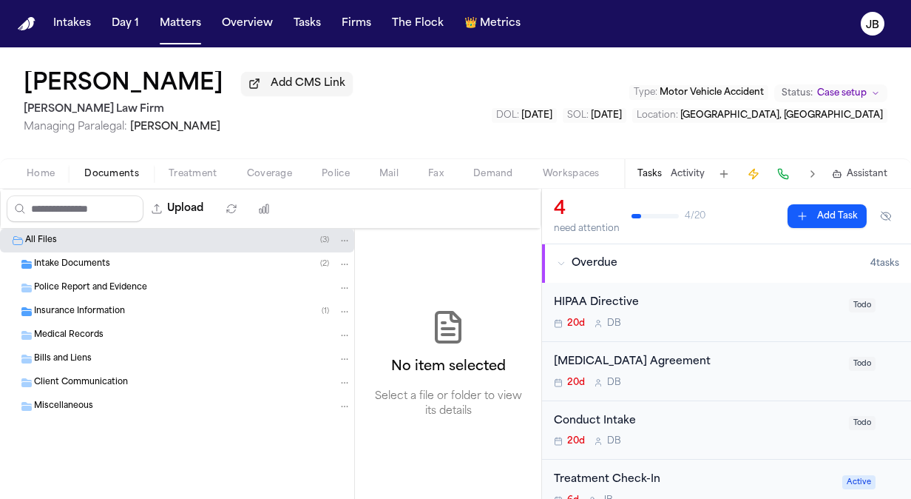
click at [106, 313] on span "Insurance Information" at bounding box center [79, 312] width 91 height 13
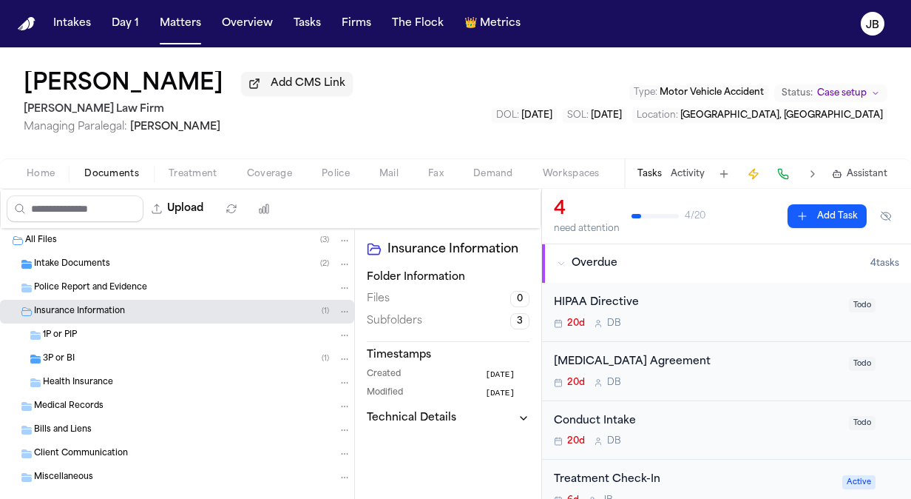
click at [90, 354] on div "3P or BI ( 1 )" at bounding box center [197, 358] width 308 height 13
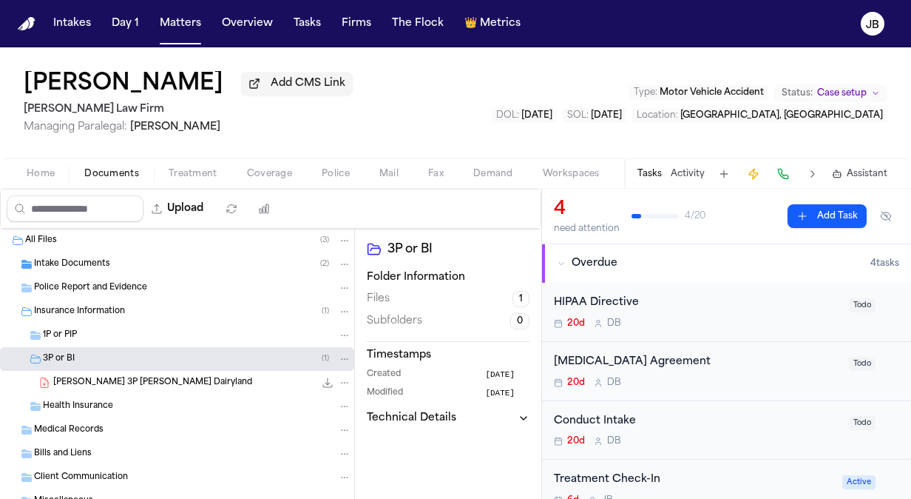
click at [155, 371] on div "[PERSON_NAME] 3P [PERSON_NAME] Dairyland 172.2 KB • PDF" at bounding box center [177, 383] width 354 height 24
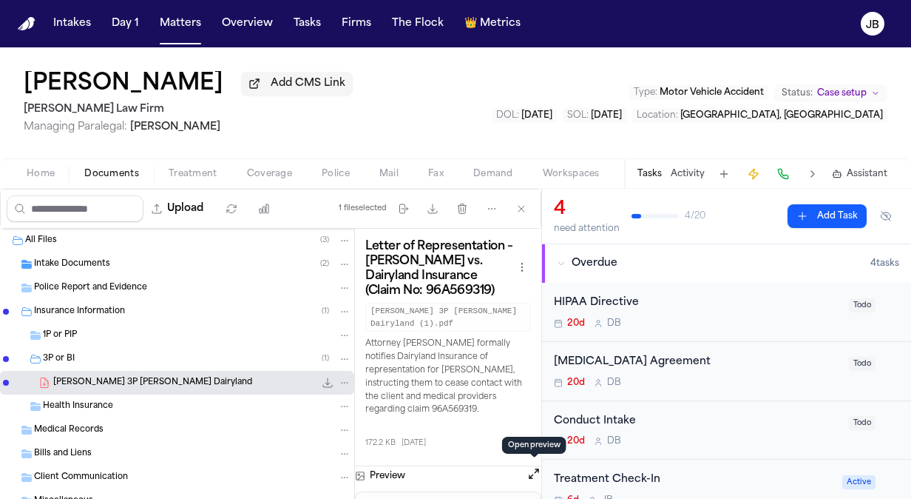
click at [536, 471] on button "Open preview" at bounding box center [534, 473] width 15 height 15
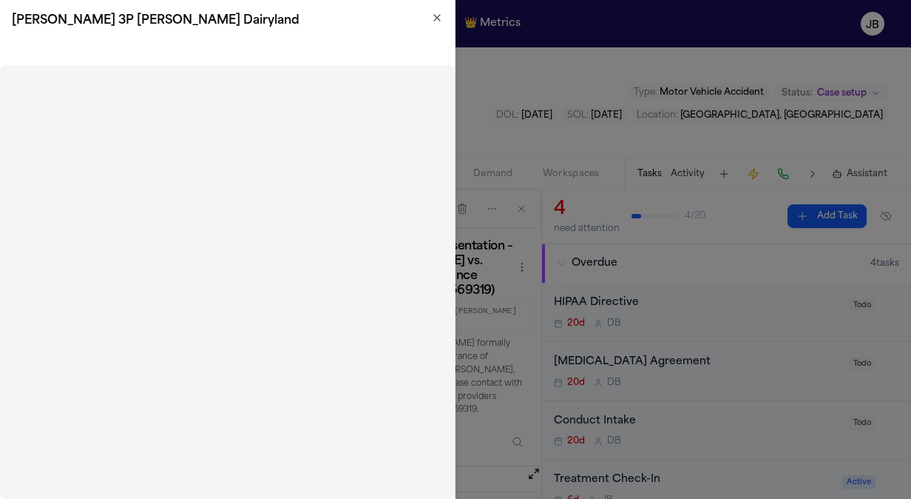
click at [438, 18] on icon "button" at bounding box center [437, 18] width 6 height 6
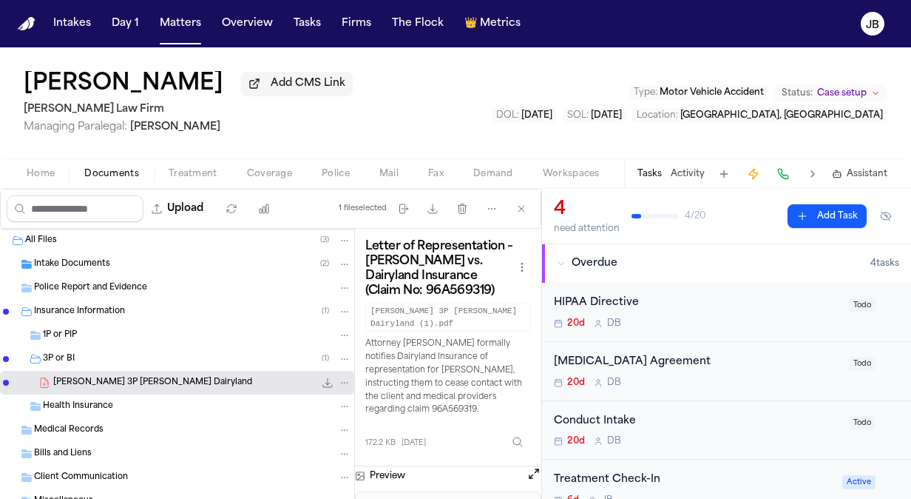
click at [294, 169] on button "Coverage" at bounding box center [269, 174] width 75 height 18
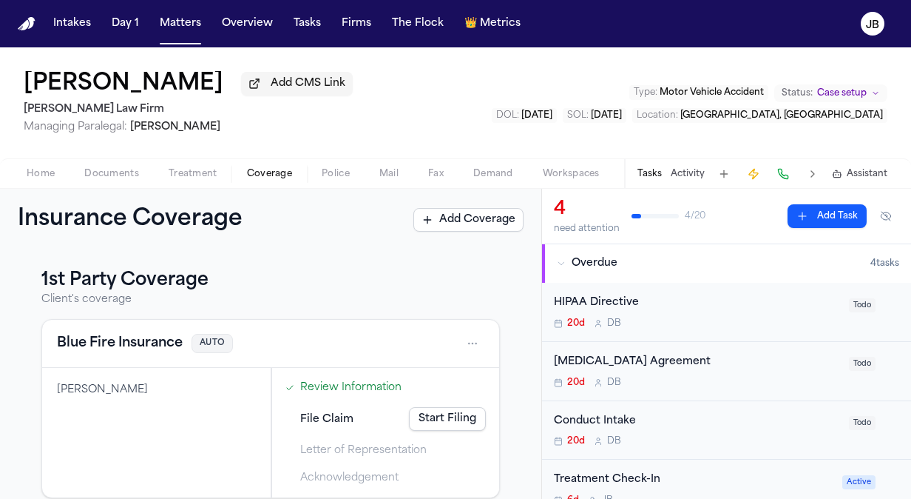
scroll to position [274, 0]
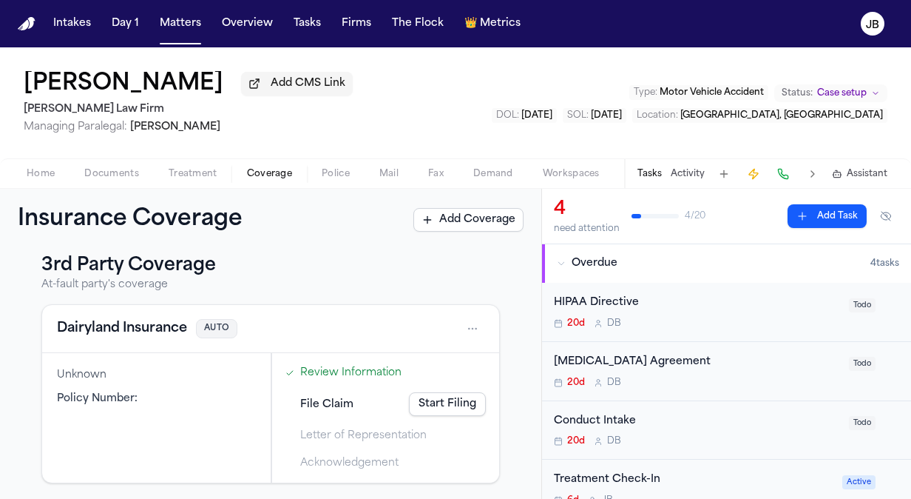
click at [466, 325] on html "Intakes Day 1 Matters Overview Tasks Firms The Flock 👑 Metrics [PERSON_NAME] Ad…" at bounding box center [455, 249] width 911 height 499
click at [411, 358] on div "View coverage details" at bounding box center [414, 364] width 111 height 38
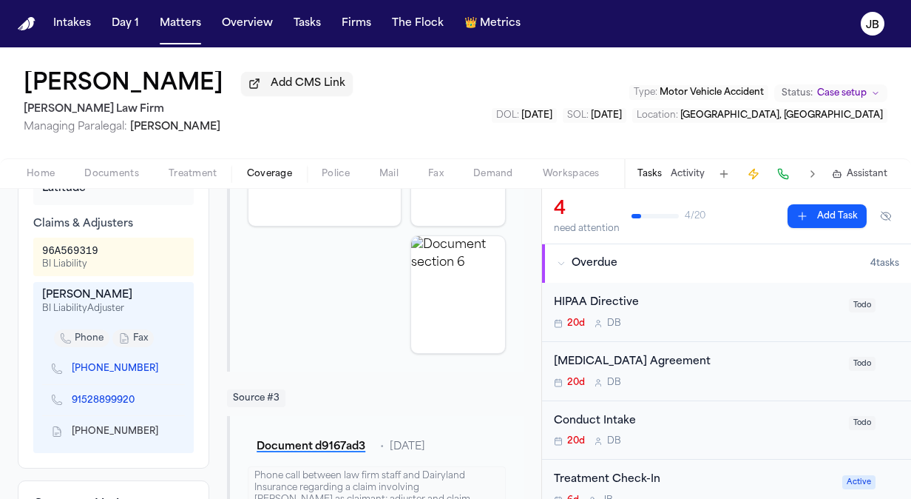
scroll to position [613, 0]
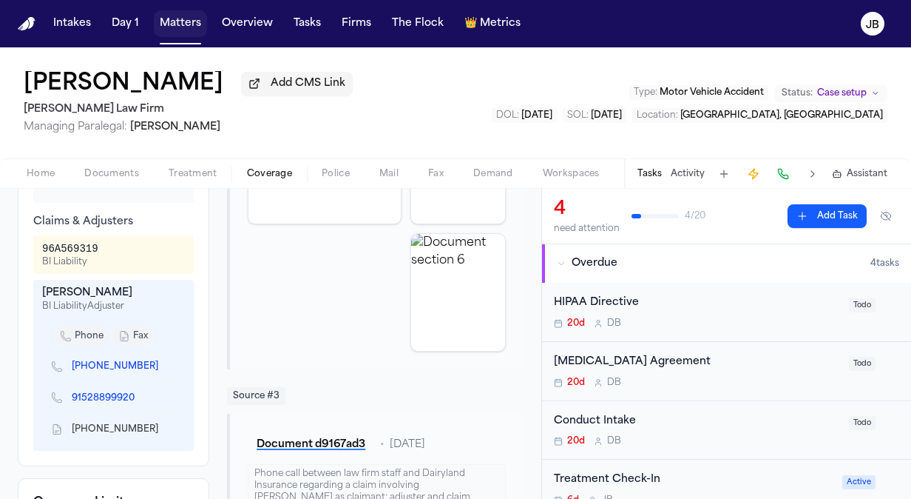
click at [188, 24] on button "Matters" at bounding box center [180, 23] width 53 height 27
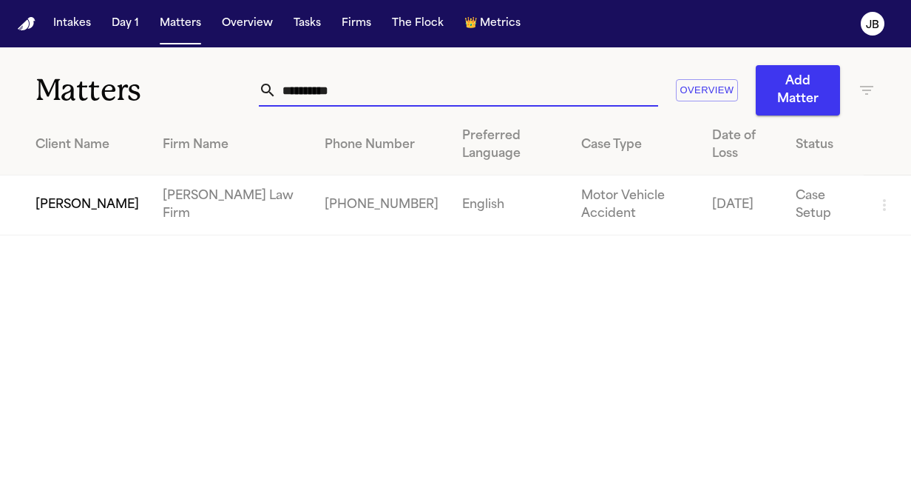
drag, startPoint x: 139, startPoint y: 106, endPoint x: 120, endPoint y: 111, distance: 19.9
click at [120, 111] on div "**********" at bounding box center [455, 81] width 911 height 68
type input "**********"
click at [101, 206] on td "[PERSON_NAME]" at bounding box center [75, 205] width 151 height 60
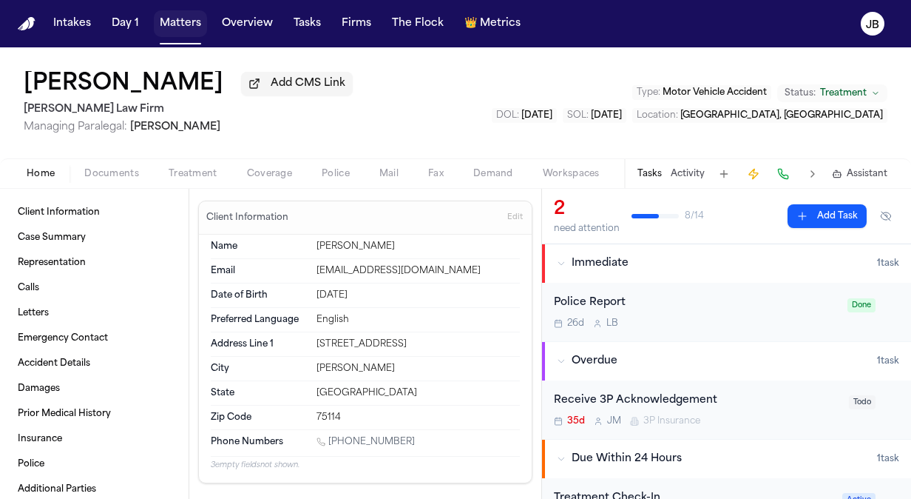
click at [179, 24] on button "Matters" at bounding box center [180, 23] width 53 height 27
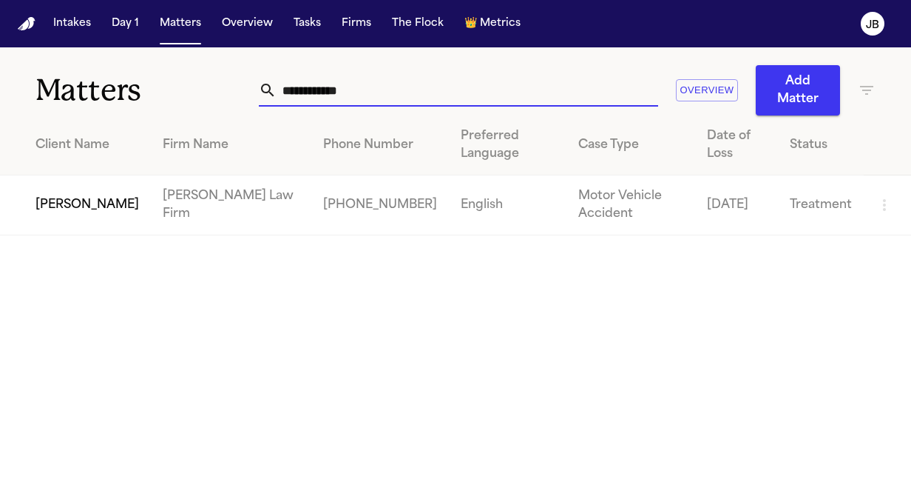
drag, startPoint x: 367, startPoint y: 90, endPoint x: 216, endPoint y: 81, distance: 151.1
click at [216, 81] on div "**********" at bounding box center [455, 81] width 911 height 68
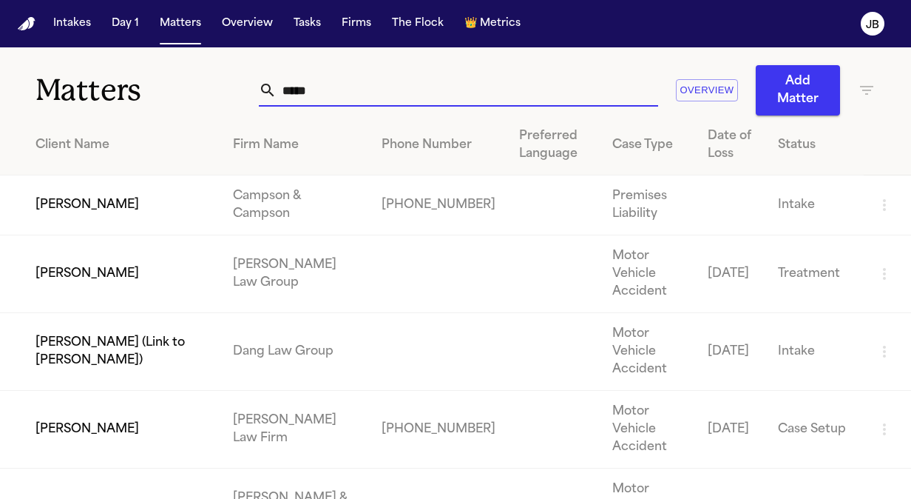
type input "*****"
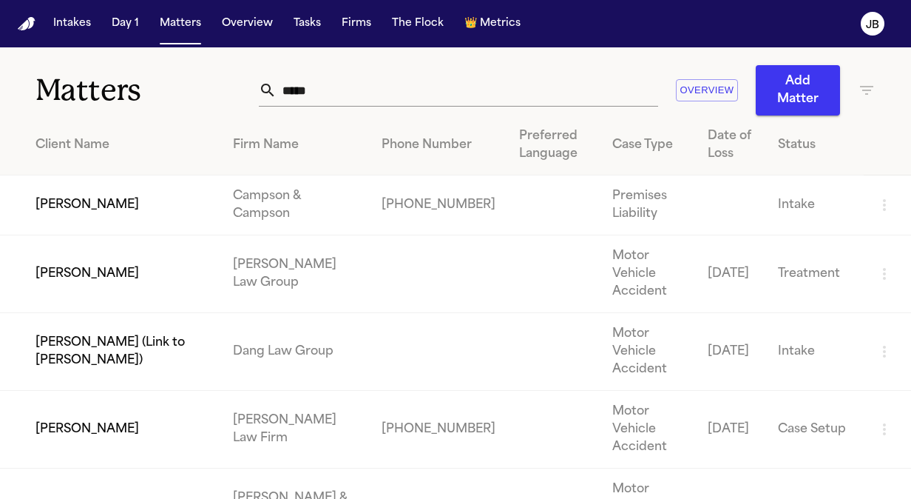
click at [92, 402] on td "[PERSON_NAME]" at bounding box center [110, 430] width 221 height 78
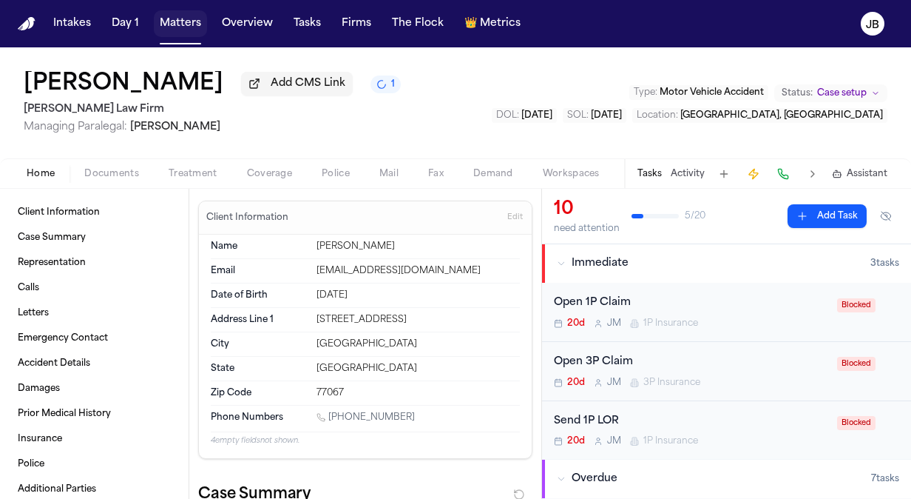
click at [169, 20] on button "Matters" at bounding box center [180, 23] width 53 height 27
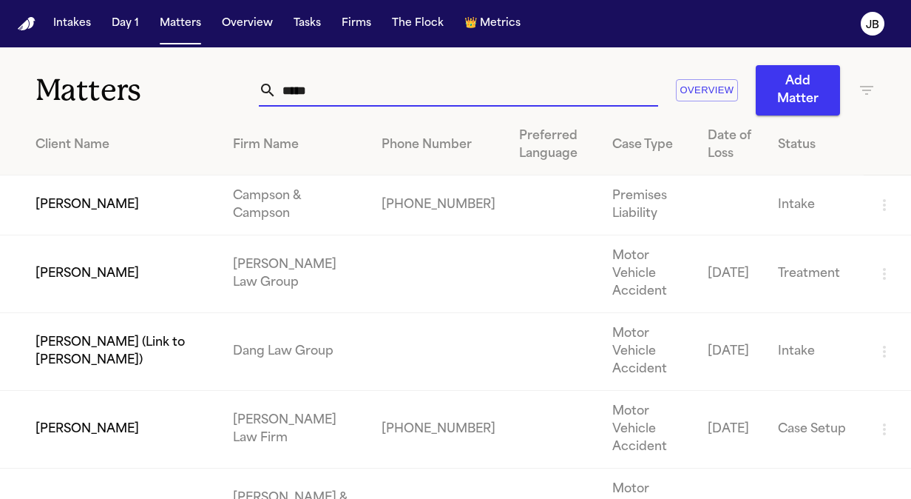
drag, startPoint x: 330, startPoint y: 85, endPoint x: 129, endPoint y: 104, distance: 202.1
click at [129, 104] on div "Matters ***** Overview Add Matter" at bounding box center [455, 81] width 911 height 68
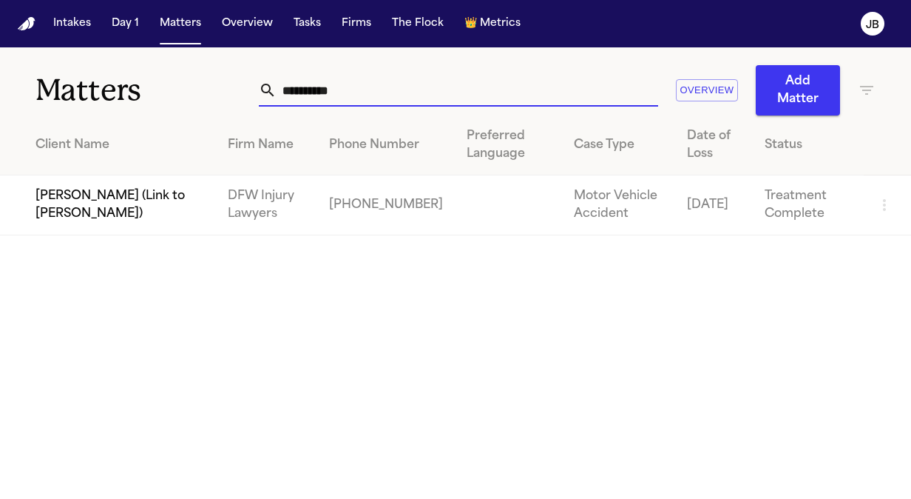
drag, startPoint x: 374, startPoint y: 87, endPoint x: 203, endPoint y: 48, distance: 174.6
click at [203, 48] on div "**********" at bounding box center [455, 81] width 911 height 68
type input "**********"
drag, startPoint x: 346, startPoint y: 90, endPoint x: 195, endPoint y: 107, distance: 151.8
click at [195, 107] on div "**********" at bounding box center [455, 81] width 911 height 68
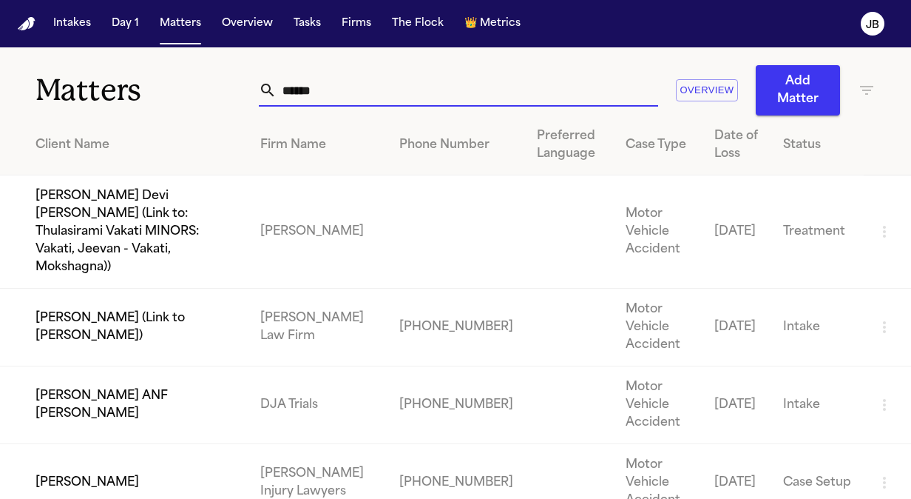
type input "******"
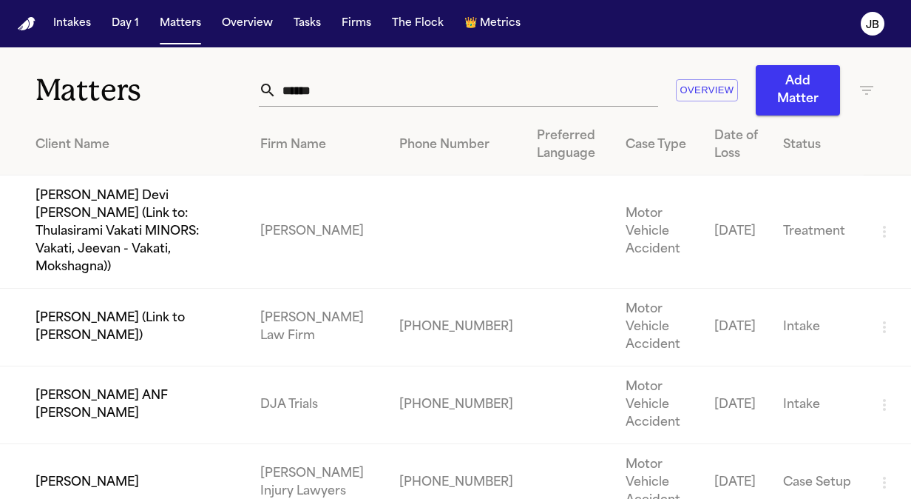
click at [129, 444] on td "[PERSON_NAME]" at bounding box center [124, 483] width 249 height 78
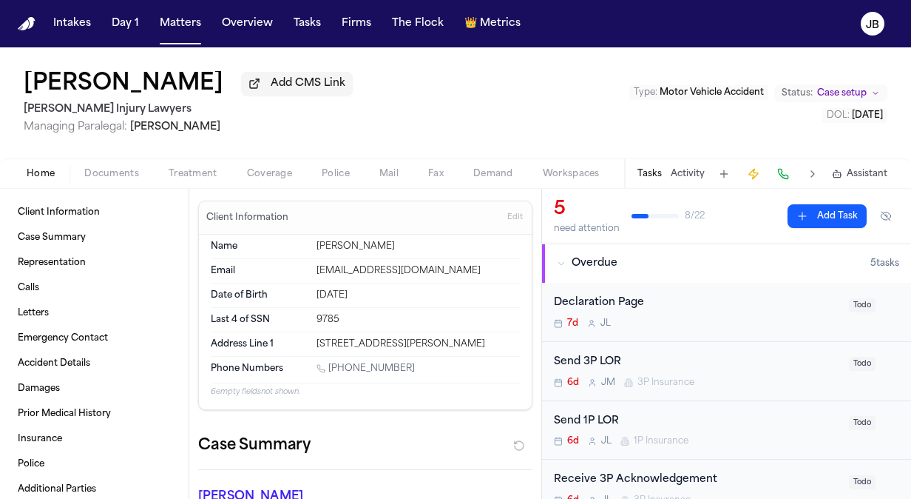
click at [115, 168] on span "Documents" at bounding box center [111, 174] width 55 height 12
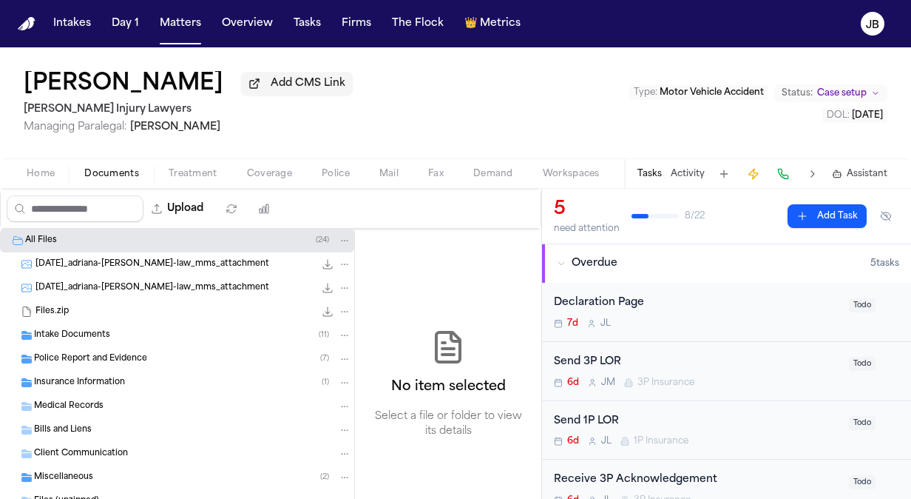
click at [115, 353] on span "Police Report and Evidence" at bounding box center [90, 359] width 113 height 13
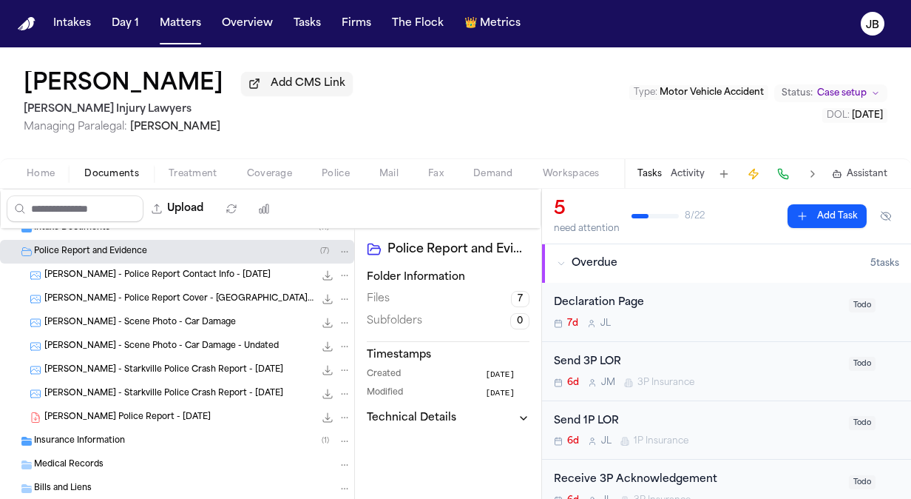
scroll to position [108, 0]
click at [128, 416] on span "[PERSON_NAME] Police Report - [DATE]" at bounding box center [127, 417] width 166 height 13
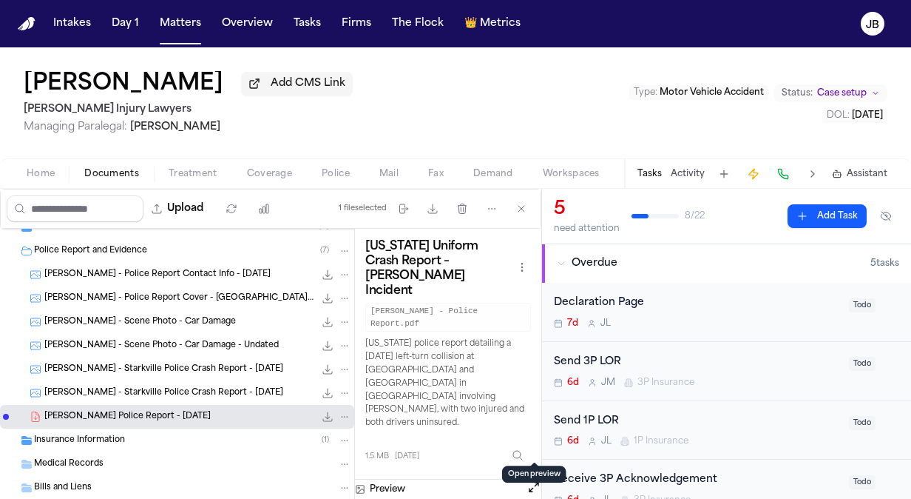
click at [533, 479] on button "Open preview" at bounding box center [534, 486] width 15 height 15
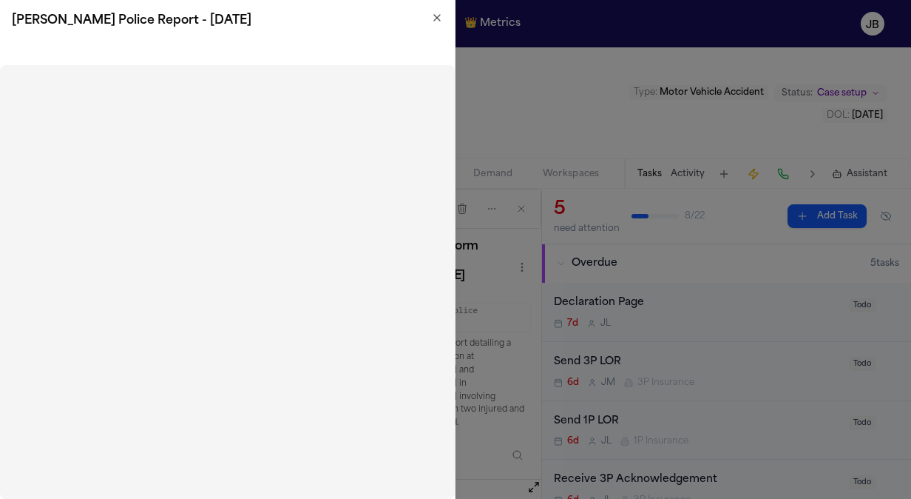
click at [434, 22] on icon "button" at bounding box center [437, 18] width 12 height 12
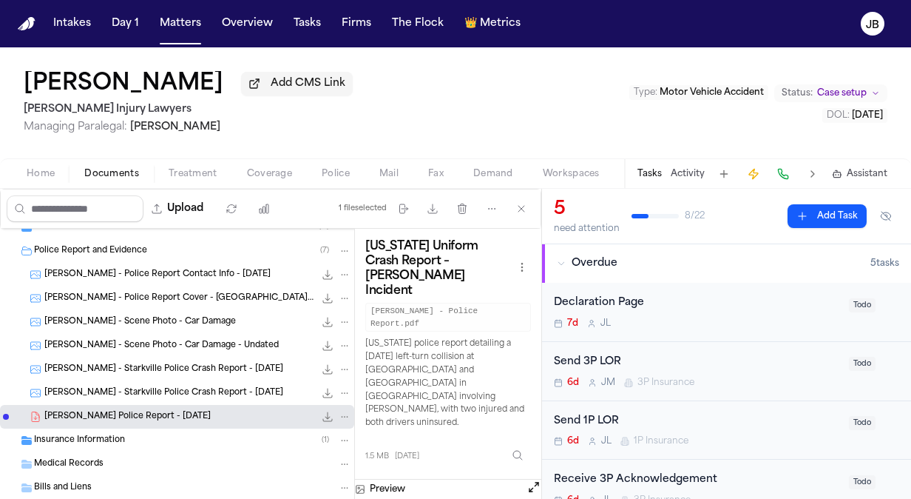
scroll to position [213, 0]
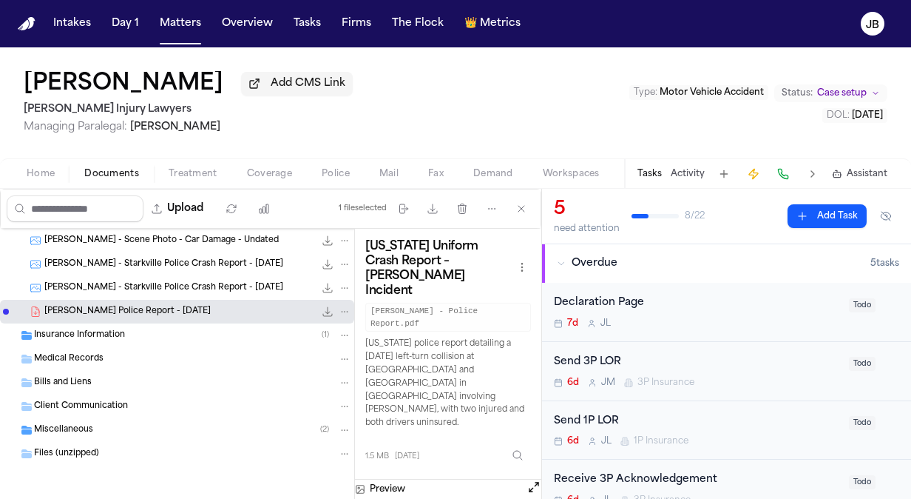
click at [94, 426] on div "Miscellaneous ( 2 )" at bounding box center [192, 429] width 317 height 13
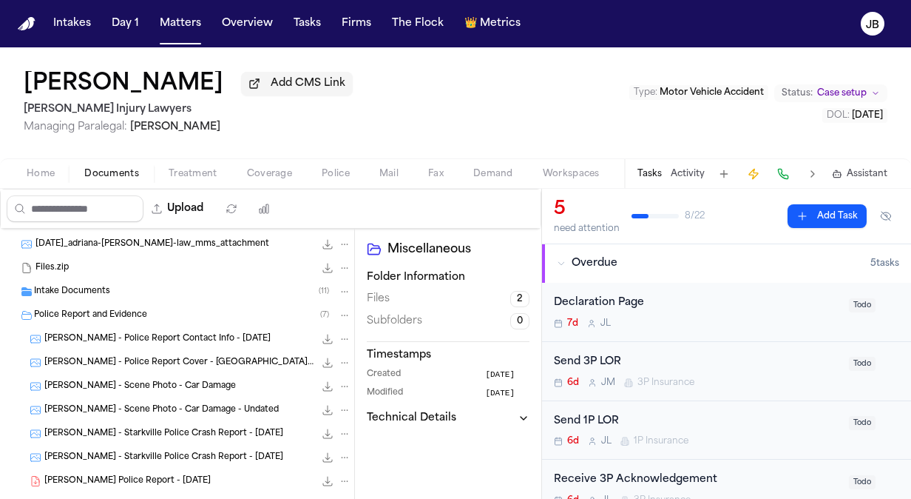
scroll to position [0, 0]
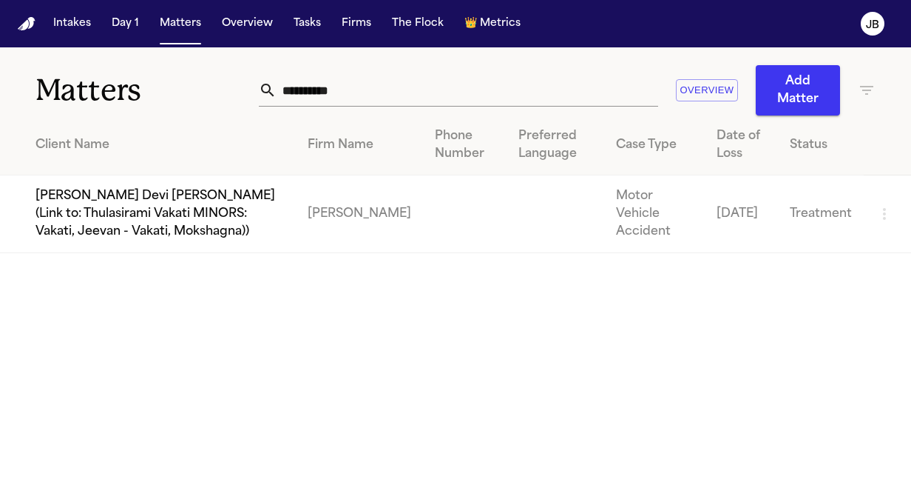
drag, startPoint x: 349, startPoint y: 96, endPoint x: 95, endPoint y: 91, distance: 253.8
click at [95, 91] on div "**********" at bounding box center [455, 81] width 911 height 68
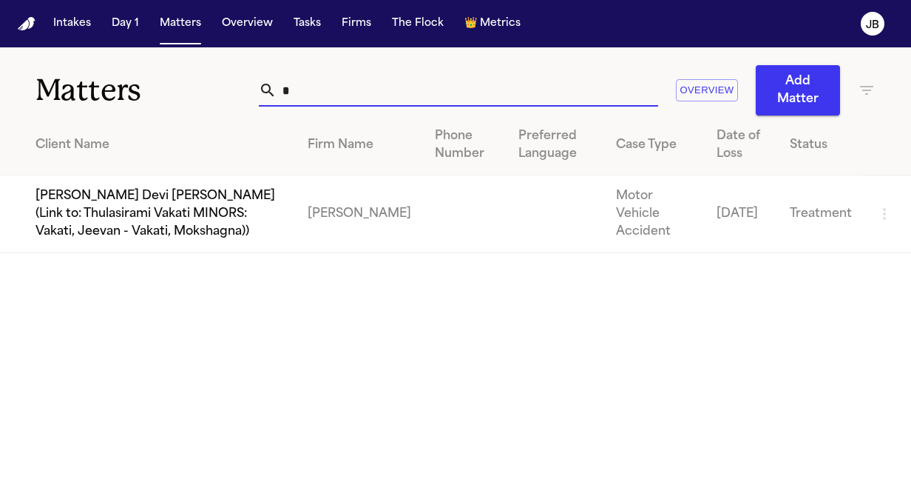
type input "**"
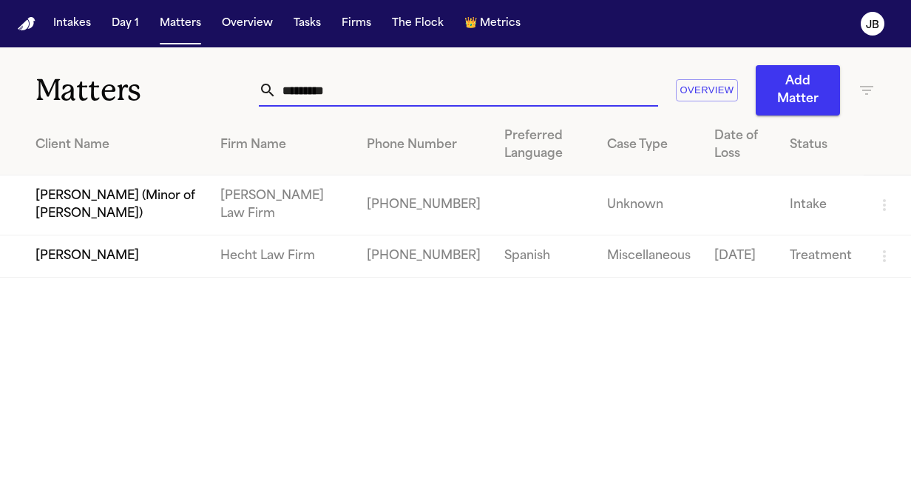
drag, startPoint x: 352, startPoint y: 80, endPoint x: 127, endPoint y: 109, distance: 227.6
click at [127, 109] on div "Matters ********* Overview Add Matter" at bounding box center [455, 81] width 911 height 68
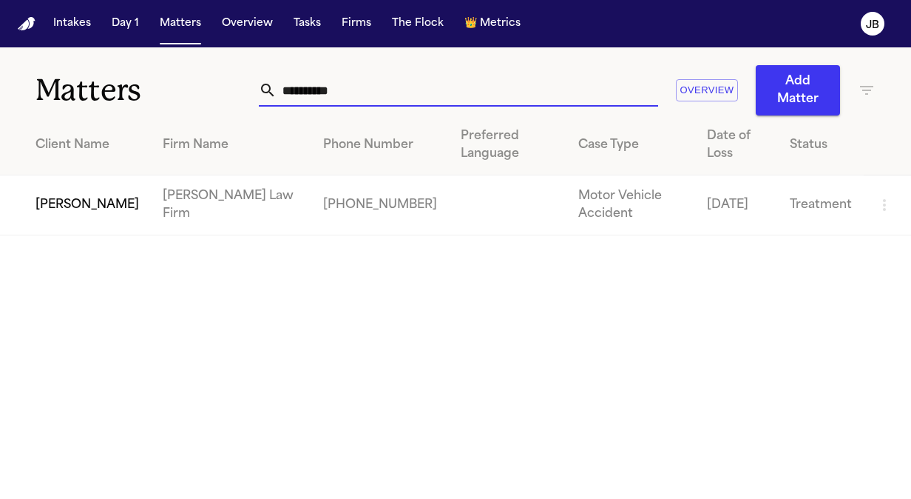
type input "**********"
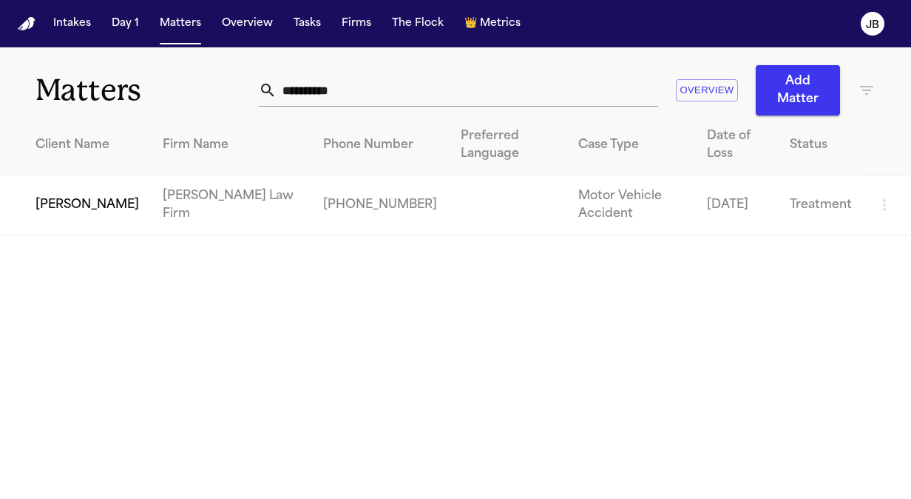
click at [70, 203] on td "[PERSON_NAME]" at bounding box center [75, 205] width 151 height 60
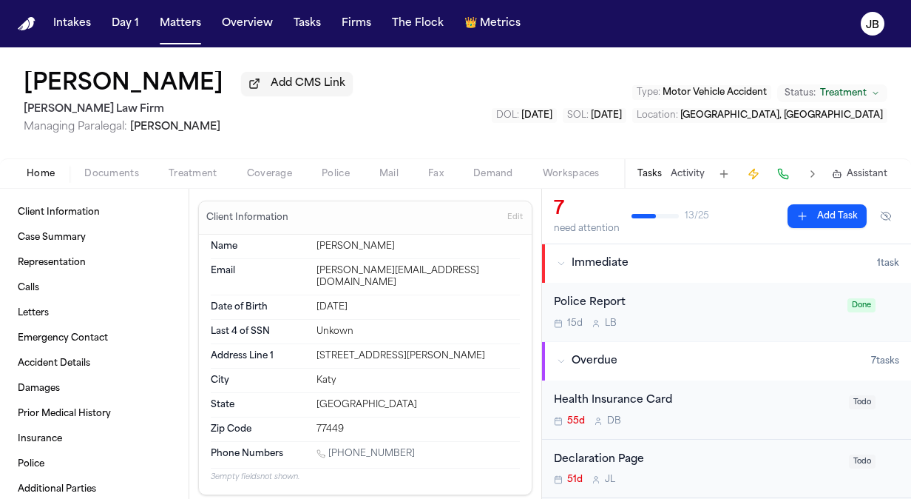
click at [103, 166] on button "Documents" at bounding box center [112, 174] width 84 height 18
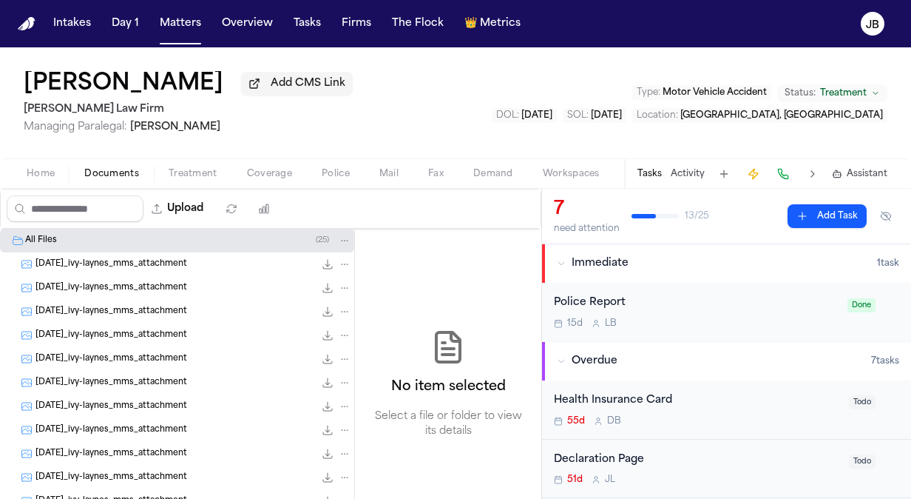
click at [690, 166] on div "Tasks Activity Assistant" at bounding box center [761, 173] width 275 height 29
click at [690, 177] on button "Activity" at bounding box center [688, 174] width 34 height 12
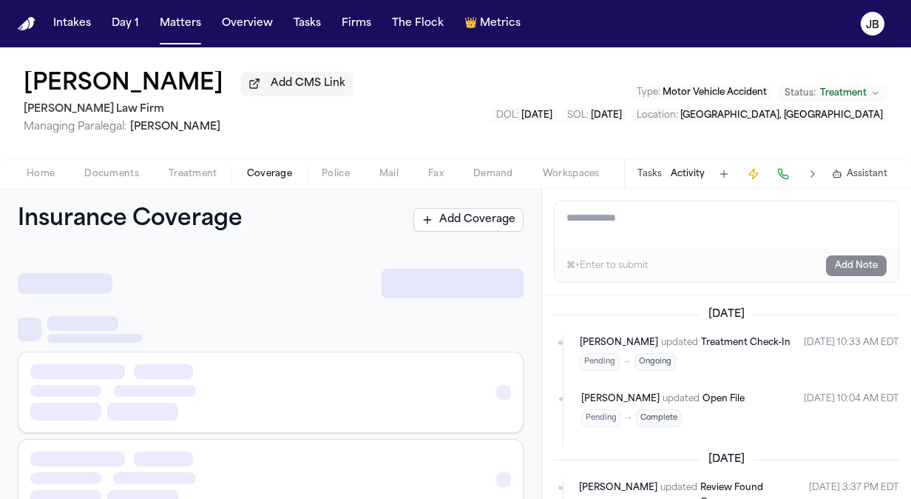
click at [275, 166] on button "Coverage" at bounding box center [269, 174] width 75 height 18
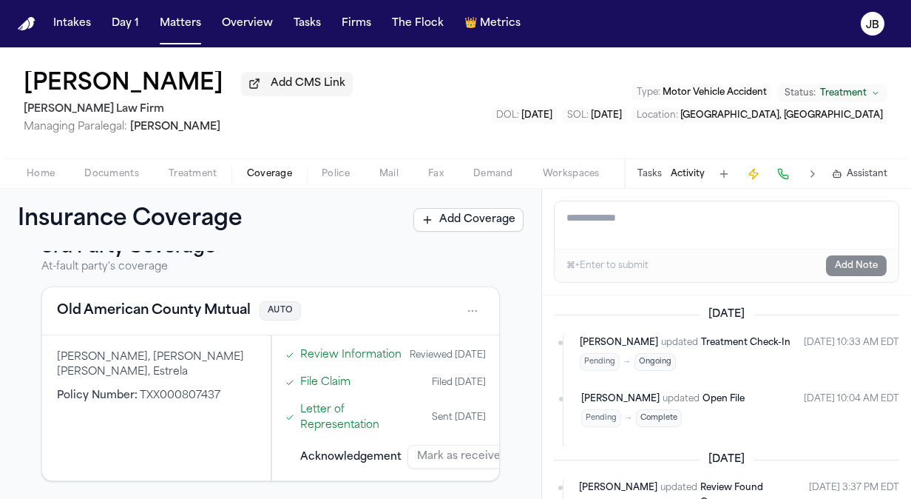
scroll to position [441, 0]
click at [462, 297] on html "Intakes Day 1 Matters Overview Tasks Firms The Flock 👑 Metrics JB Ivy Laynes Ad…" at bounding box center [455, 249] width 911 height 499
click at [374, 337] on div "View coverage details" at bounding box center [414, 333] width 111 height 38
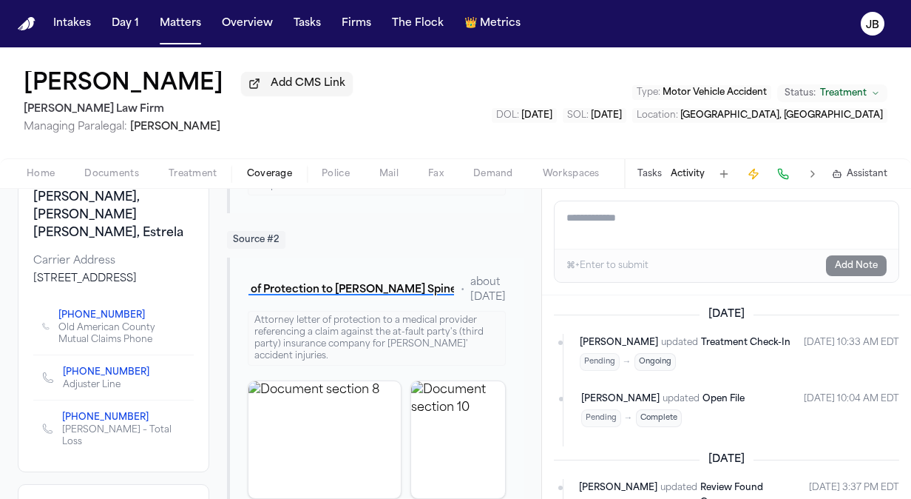
scroll to position [254, 0]
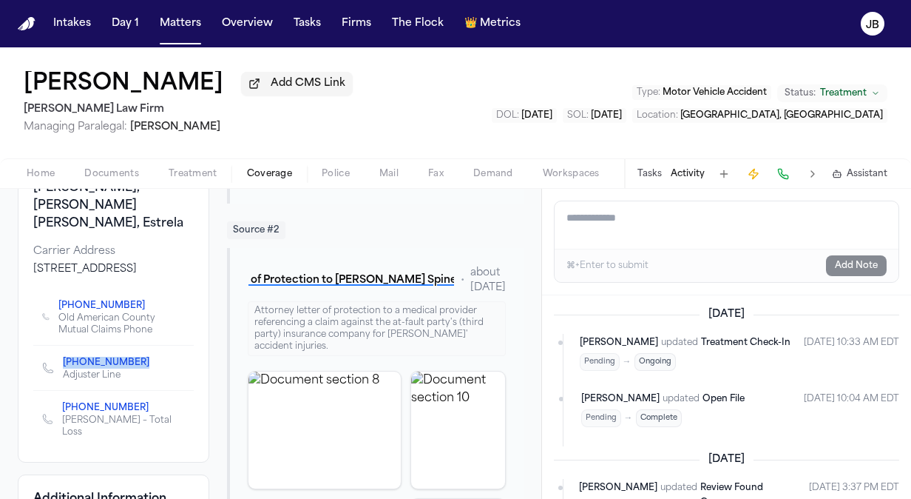
drag, startPoint x: 52, startPoint y: 354, endPoint x: 130, endPoint y: 357, distance: 78.5
click at [130, 357] on div "(305) 940-7299 Adjuster Line" at bounding box center [101, 367] width 119 height 27
copy link "(305) 940-7299"
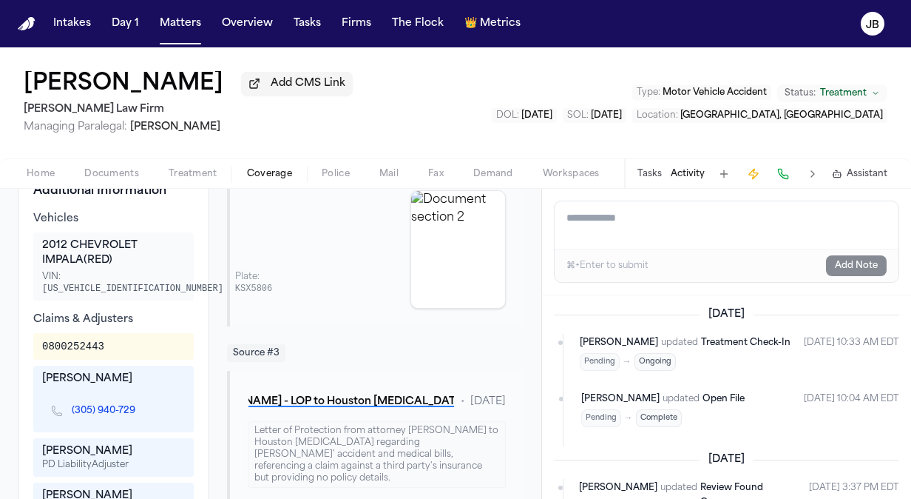
scroll to position [571, 0]
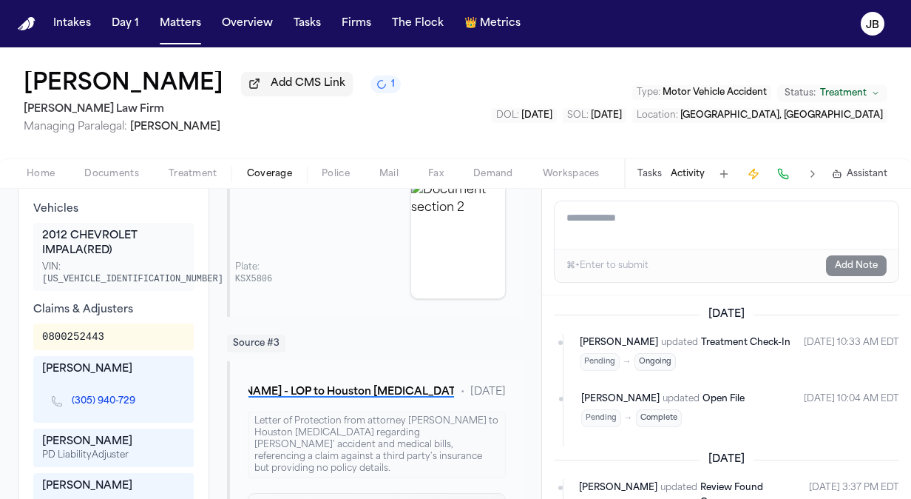
click at [627, 209] on textarea "Add a note to this matter" at bounding box center [727, 224] width 344 height 47
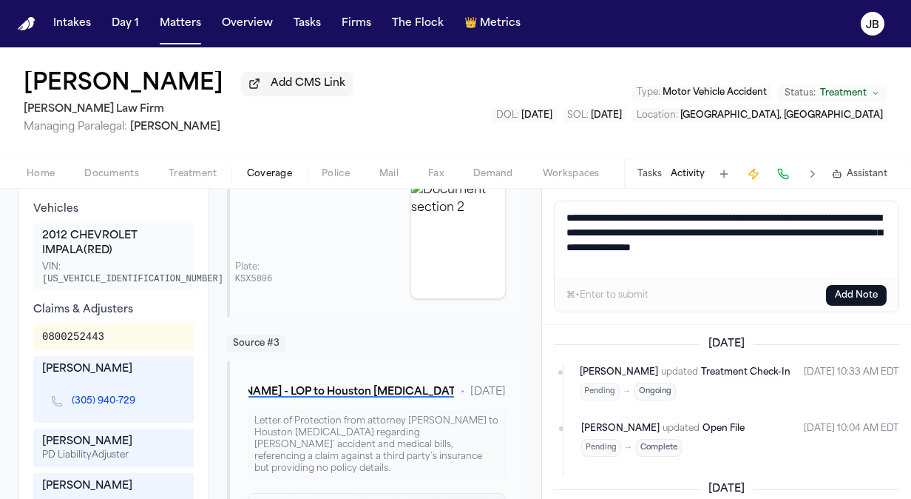
drag, startPoint x: 889, startPoint y: 246, endPoint x: 502, endPoint y: 209, distance: 389.3
click at [502, 209] on div "Back to List Old American County Mutual AUTO TXX000807437 ● Approved Reset to P…" at bounding box center [455, 344] width 911 height 310
type textarea "**********"
click at [871, 294] on button "Add Note" at bounding box center [856, 295] width 61 height 21
